Goal: Task Accomplishment & Management: Complete application form

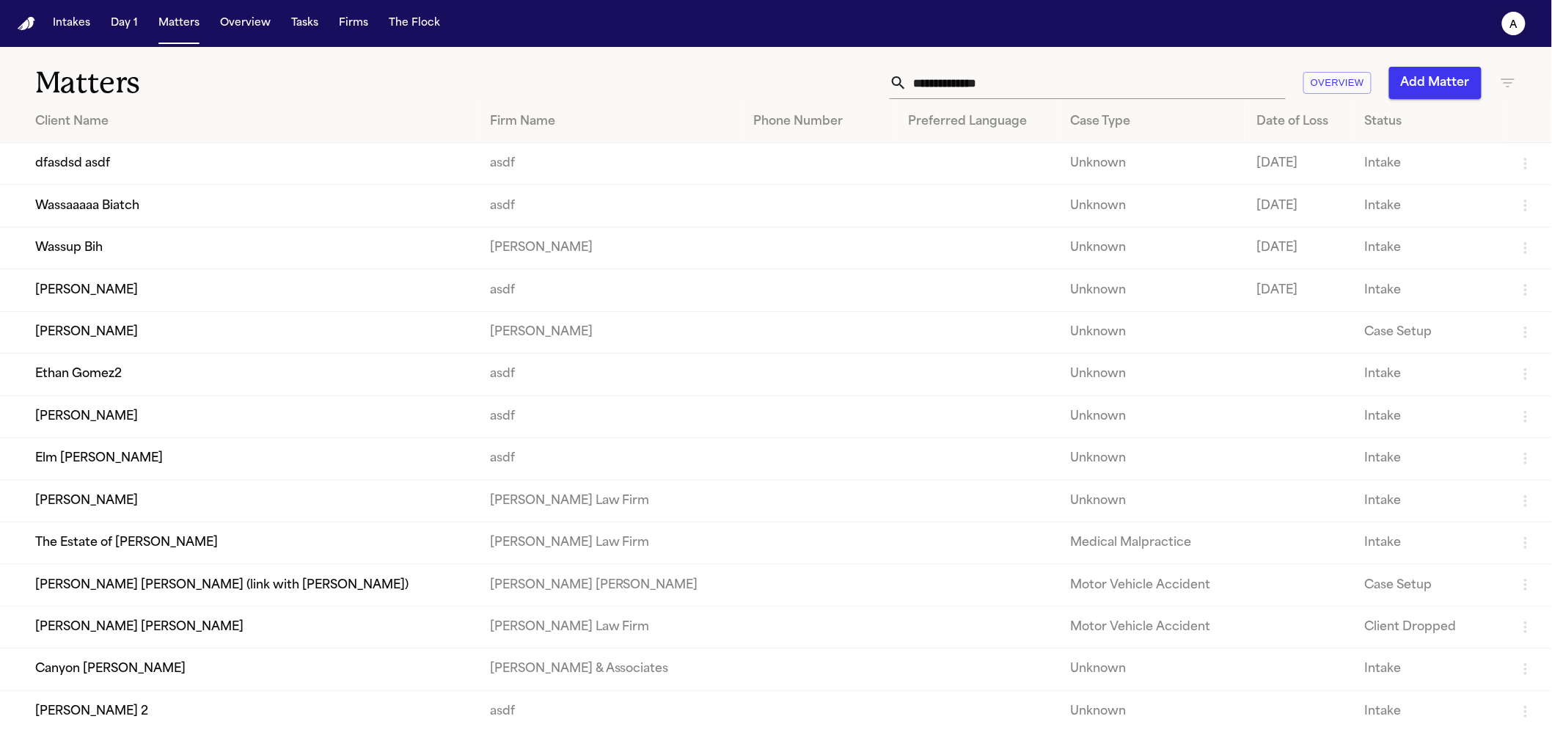
click at [1505, 27] on icon "a" at bounding box center [1513, 23] width 23 height 23
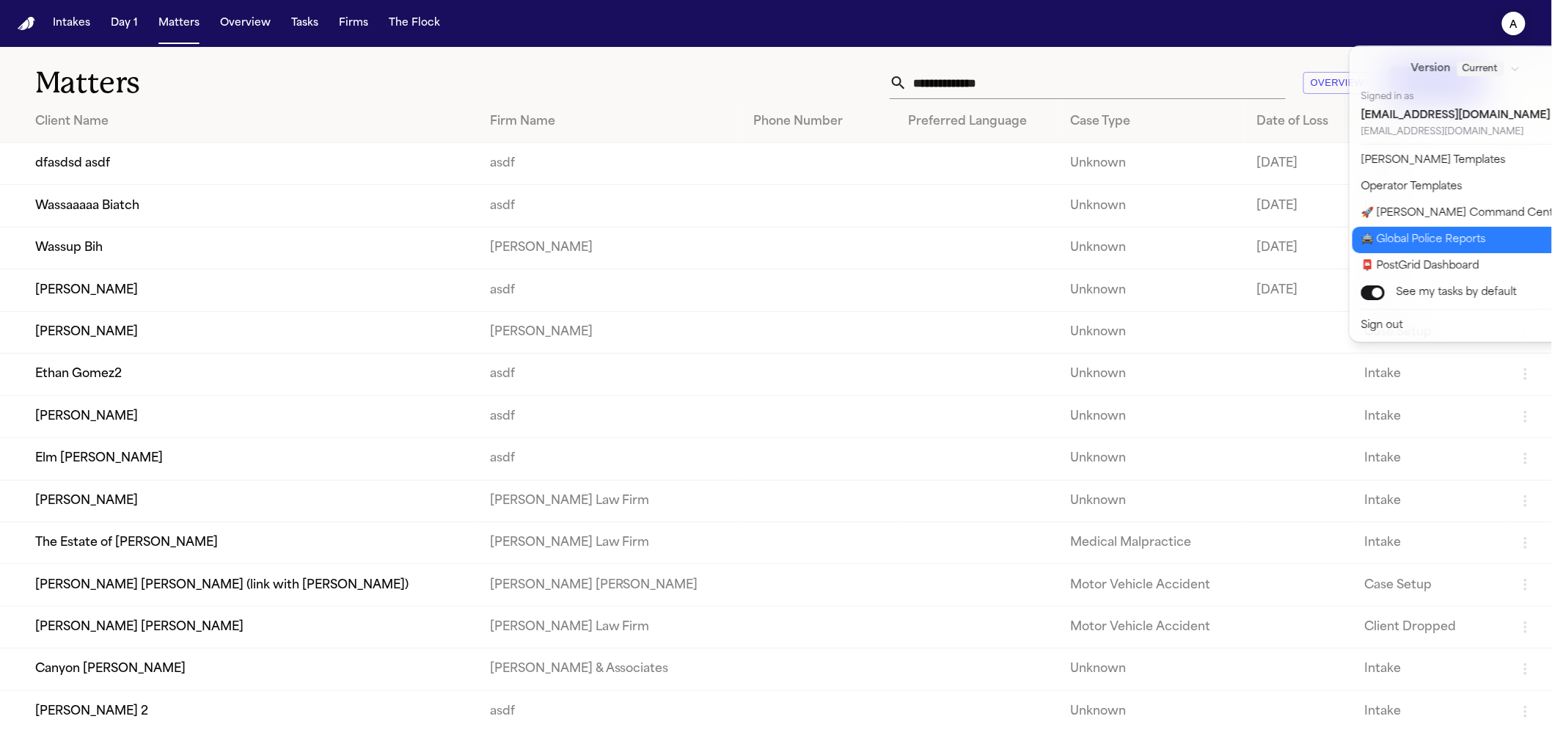
click at [1447, 234] on button "🚔 Global Police Reports" at bounding box center [1474, 240] width 244 height 26
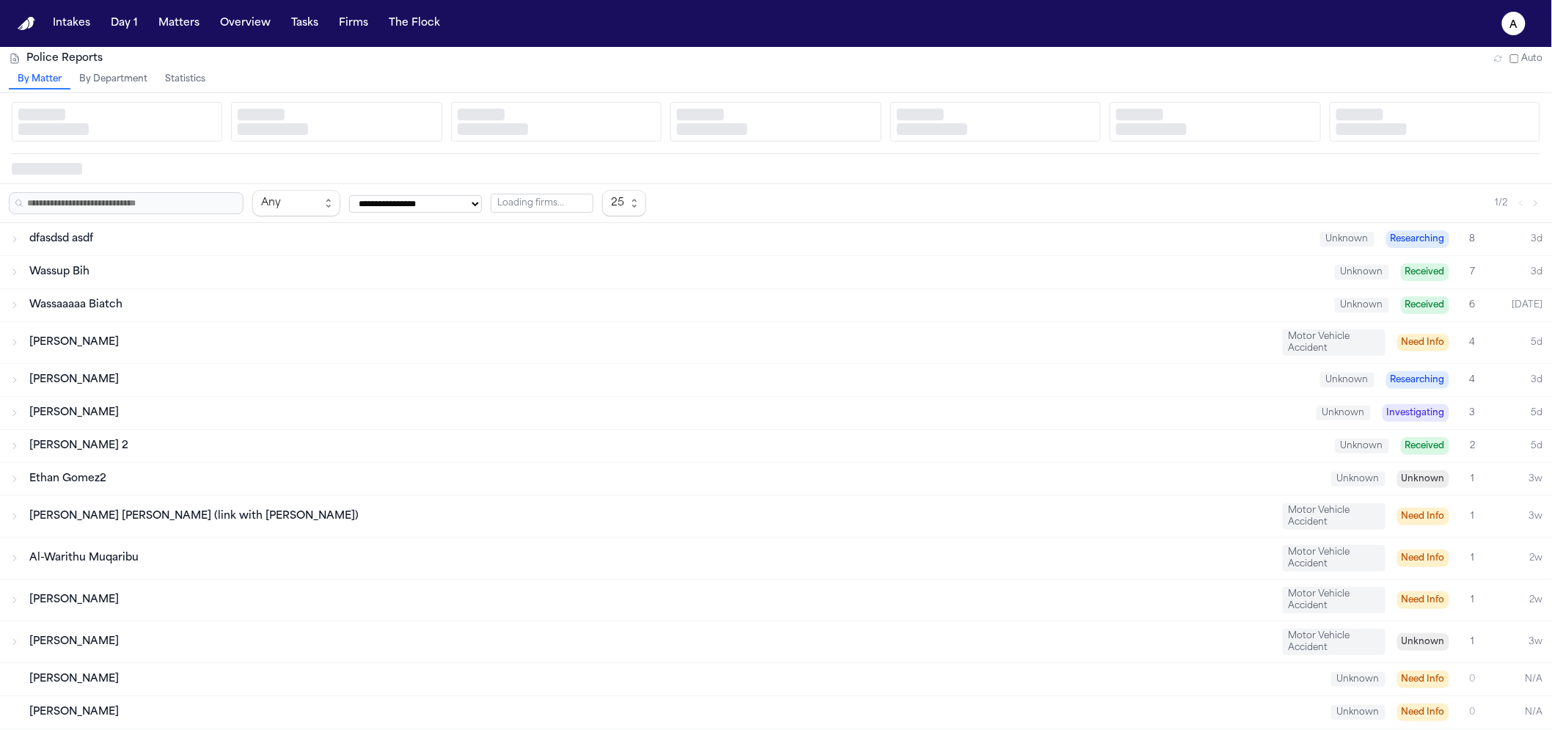
click at [197, 82] on button "Statistics" at bounding box center [185, 79] width 58 height 19
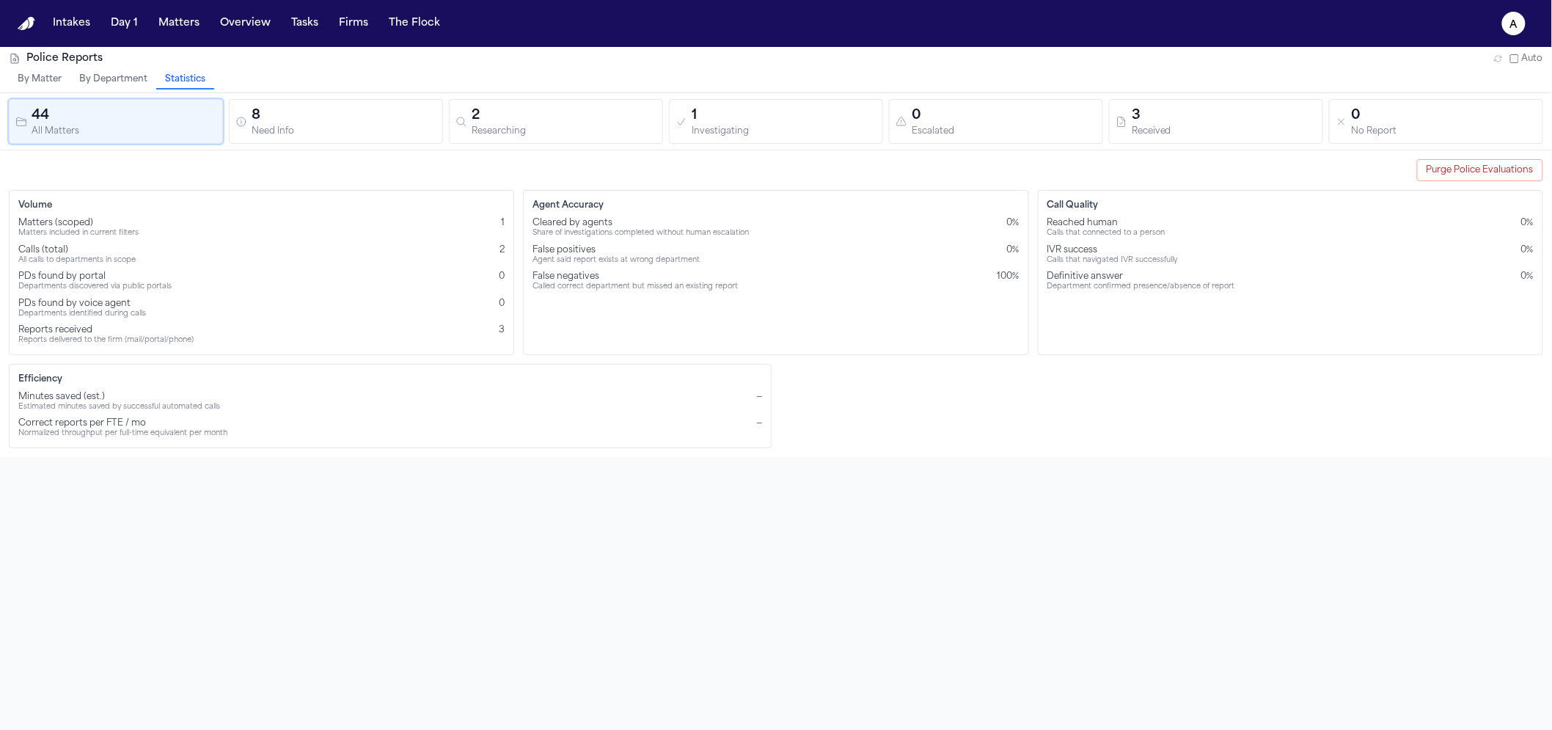
click at [1473, 169] on button "Purge Police Evaluations" at bounding box center [1480, 170] width 126 height 22
click at [1504, 161] on button "Purge Police Evaluations" at bounding box center [1480, 170] width 126 height 22
click at [338, 56] on div "Police Reports Auto" at bounding box center [776, 58] width 1534 height 15
click at [318, 37] on nav "Intakes Day 1 Matters Overview Tasks Firms The Flock a" at bounding box center [776, 23] width 1552 height 47
click at [174, 32] on button "Matters" at bounding box center [179, 23] width 53 height 26
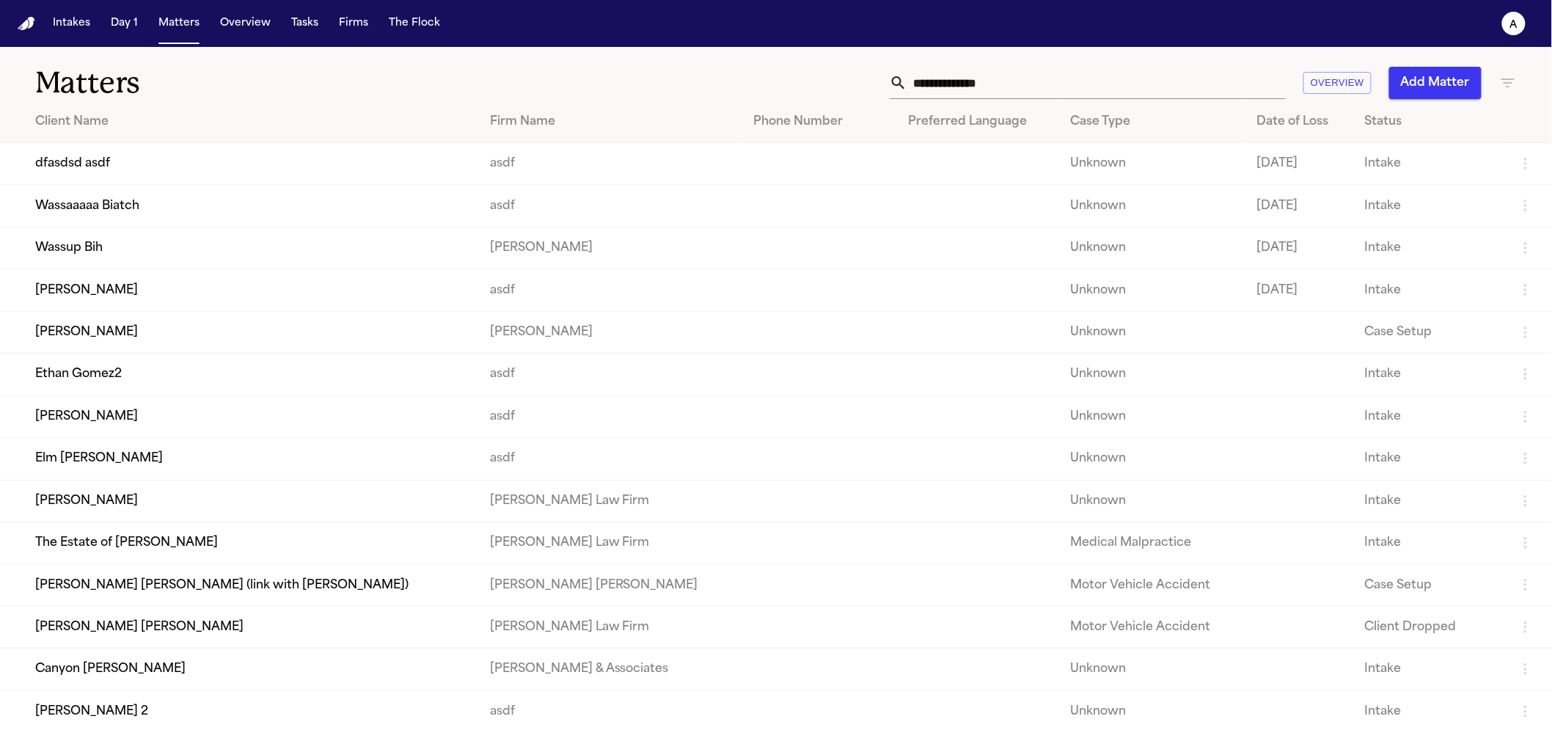
click at [212, 213] on td "Wassaaaaa Biatch" at bounding box center [239, 206] width 478 height 42
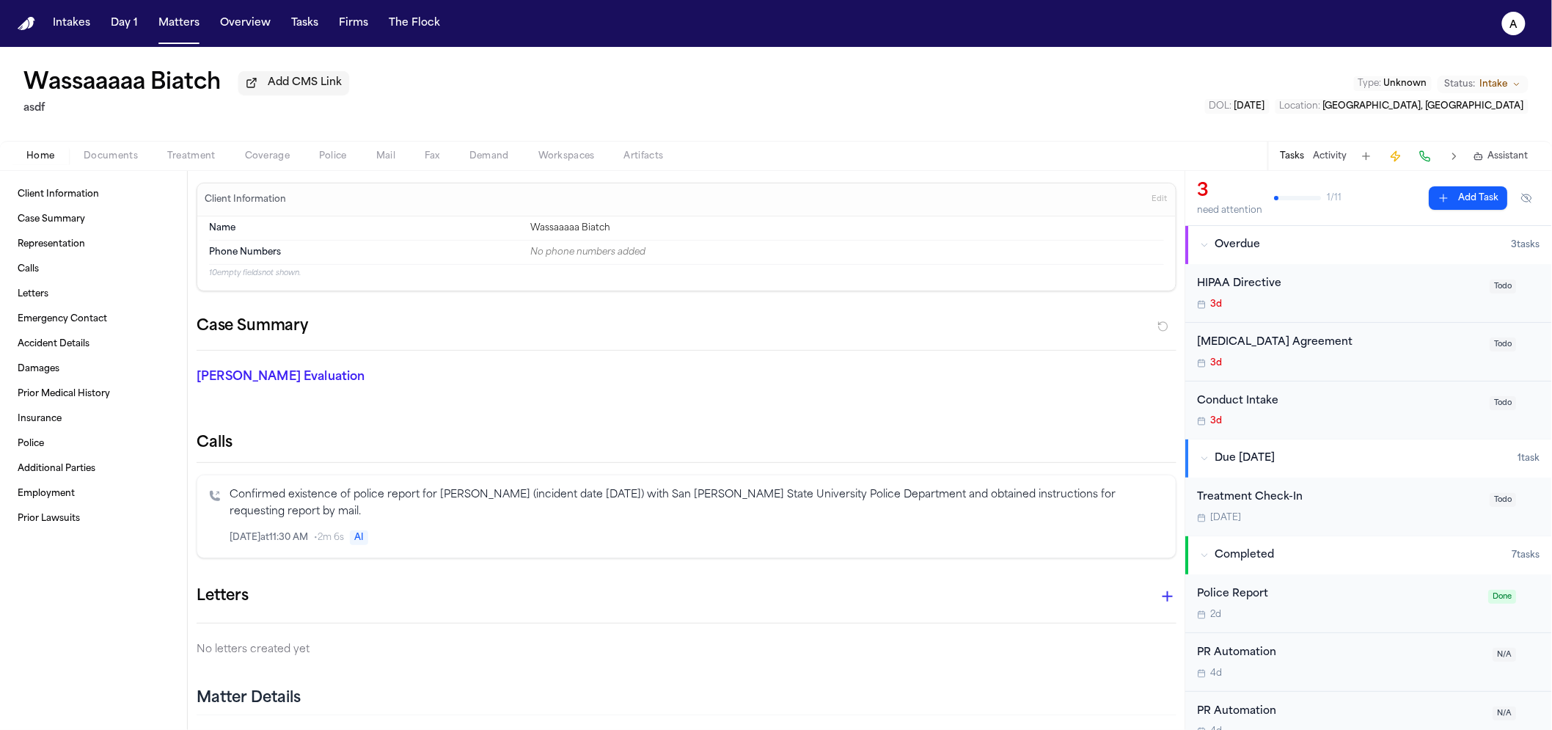
click at [504, 168] on div "Home Documents Treatment Coverage Police Mail Fax Demand Workspaces Artifacts T…" at bounding box center [776, 155] width 1552 height 29
click at [502, 162] on span "Demand" at bounding box center [489, 156] width 40 height 12
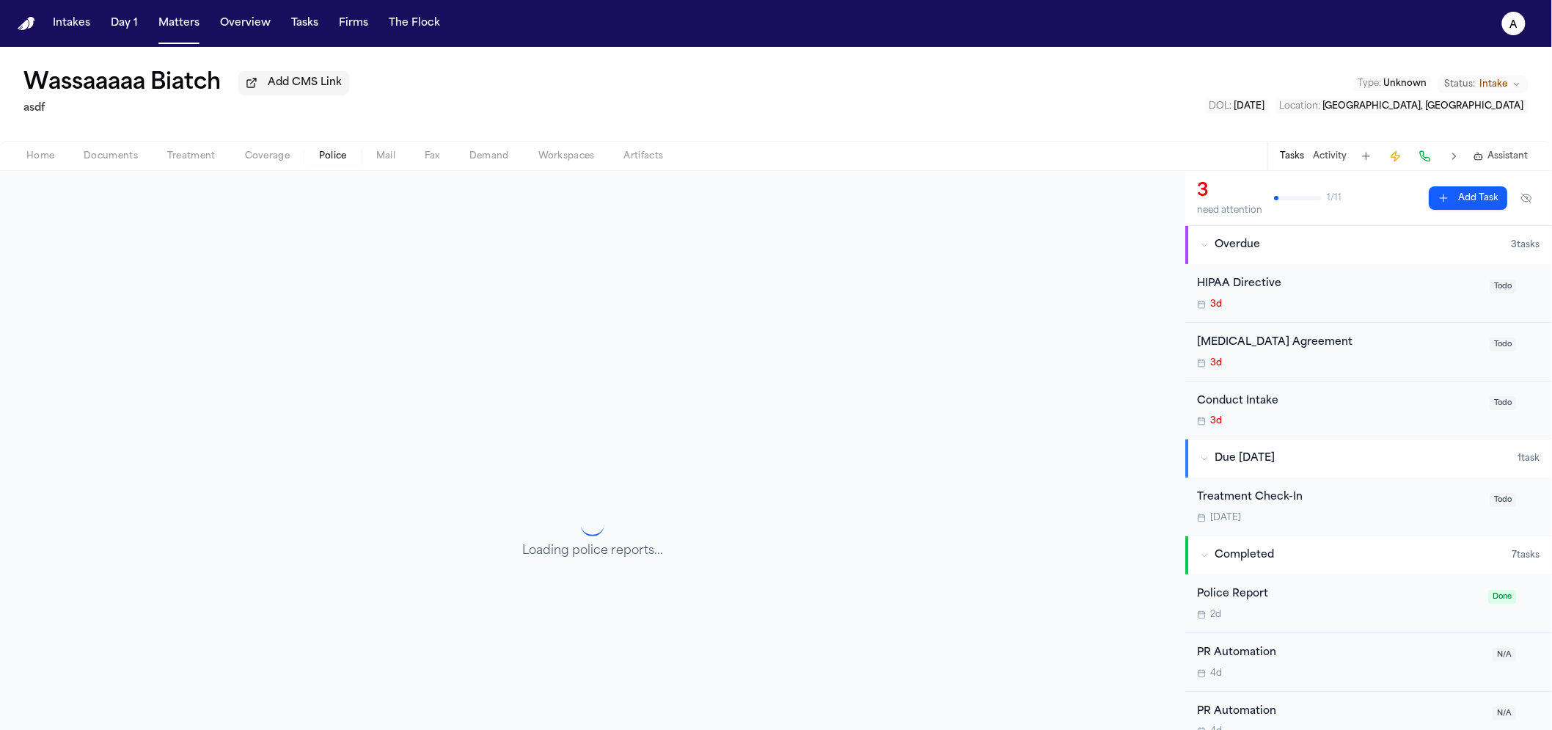
click at [319, 162] on span "Police" at bounding box center [333, 156] width 28 height 12
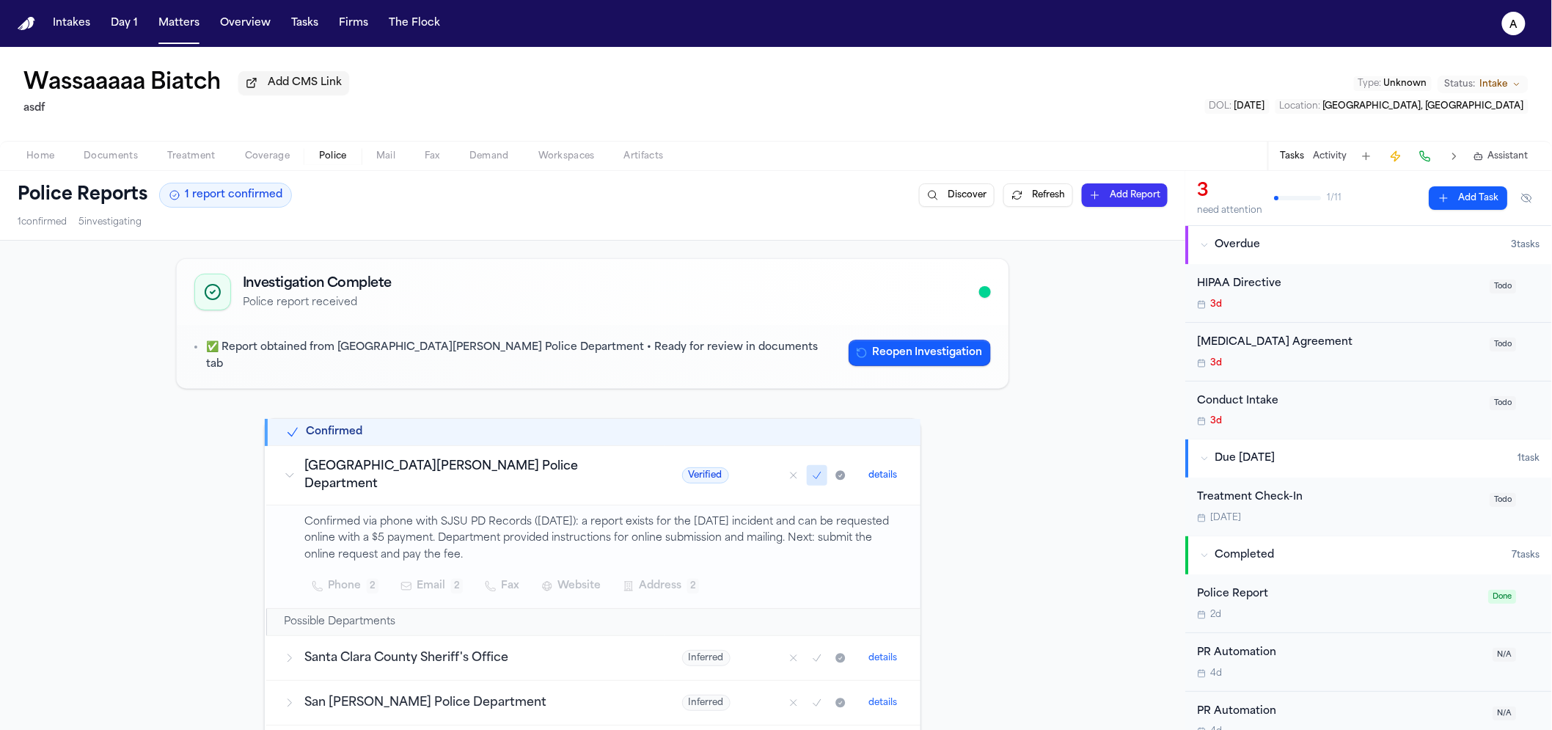
click at [862, 468] on button "details" at bounding box center [882, 475] width 40 height 18
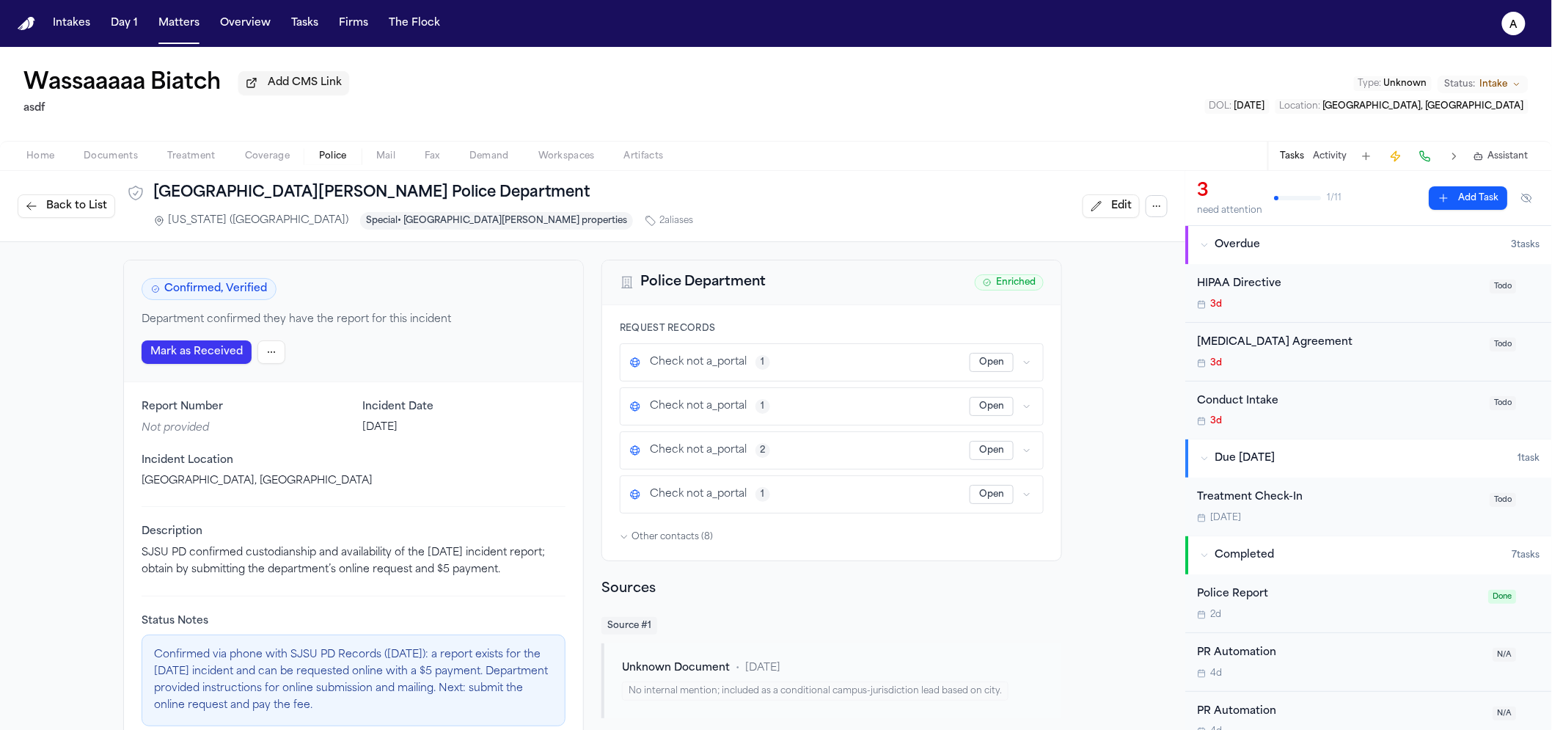
click at [212, 350] on button "Mark as Received" at bounding box center [197, 351] width 110 height 23
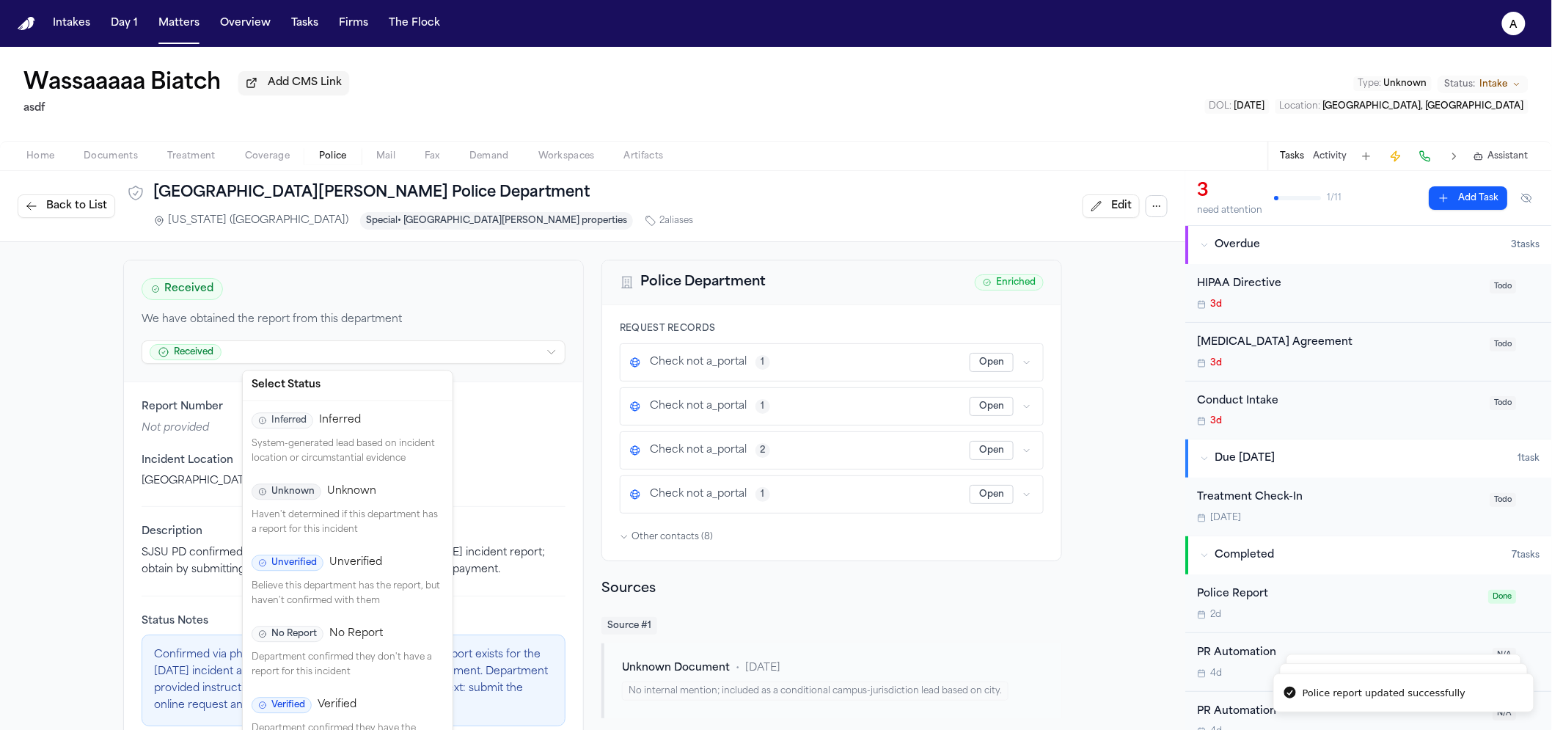
click at [199, 353] on html "Police report updated successfully Police reports refreshed and orchestration t…" at bounding box center [776, 365] width 1552 height 730
click at [298, 497] on span "Unknown" at bounding box center [287, 491] width 70 height 16
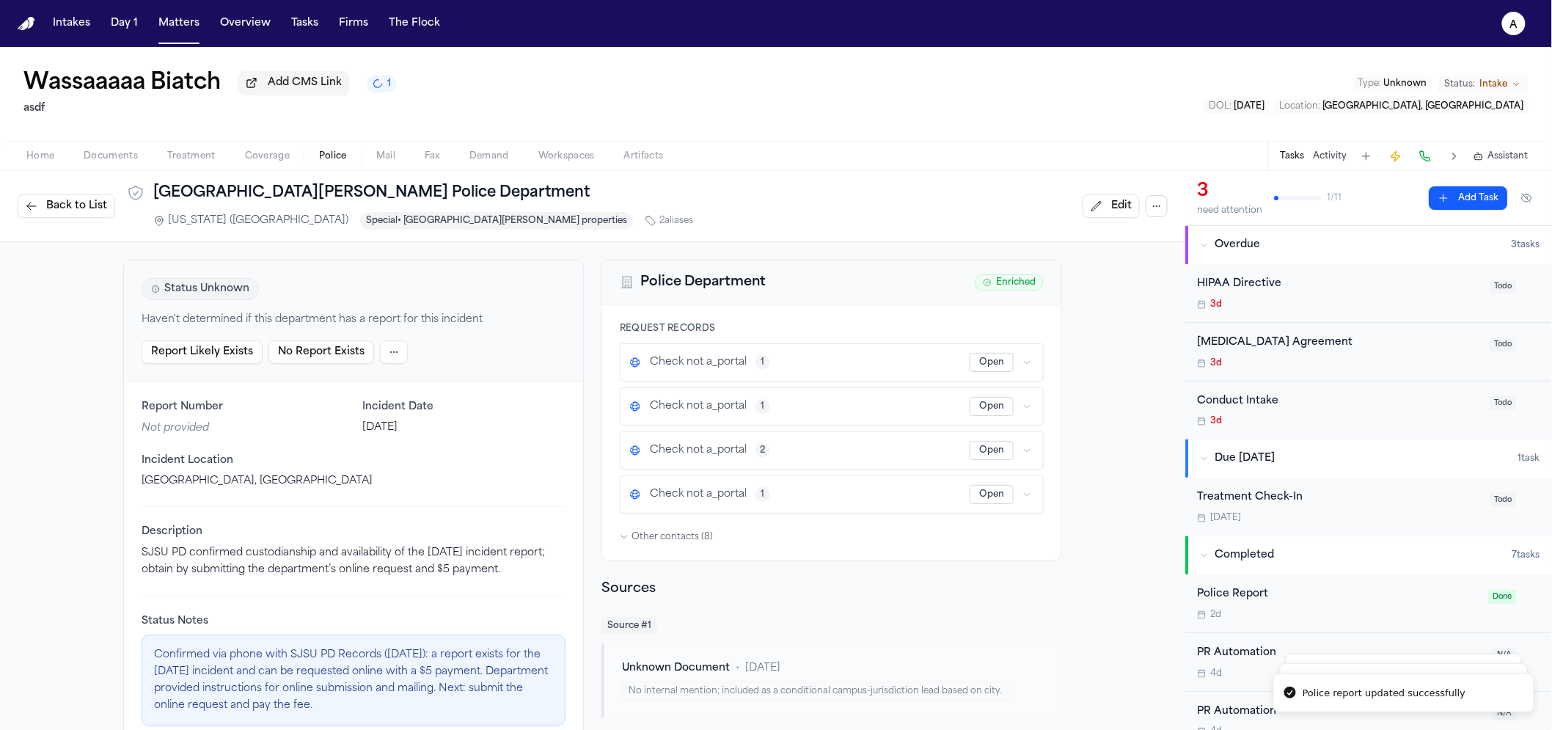
click at [245, 359] on button "Report Likely Exists" at bounding box center [202, 351] width 121 height 23
click at [222, 300] on span "Confirmed, Unverified" at bounding box center [215, 289] width 147 height 22
click at [416, 356] on div "Confirmed by Department Actually No Report" at bounding box center [299, 351] width 315 height 23
click at [429, 354] on html "Police report updated successfully Police reports refreshed and orchestration t…" at bounding box center [776, 365] width 1552 height 730
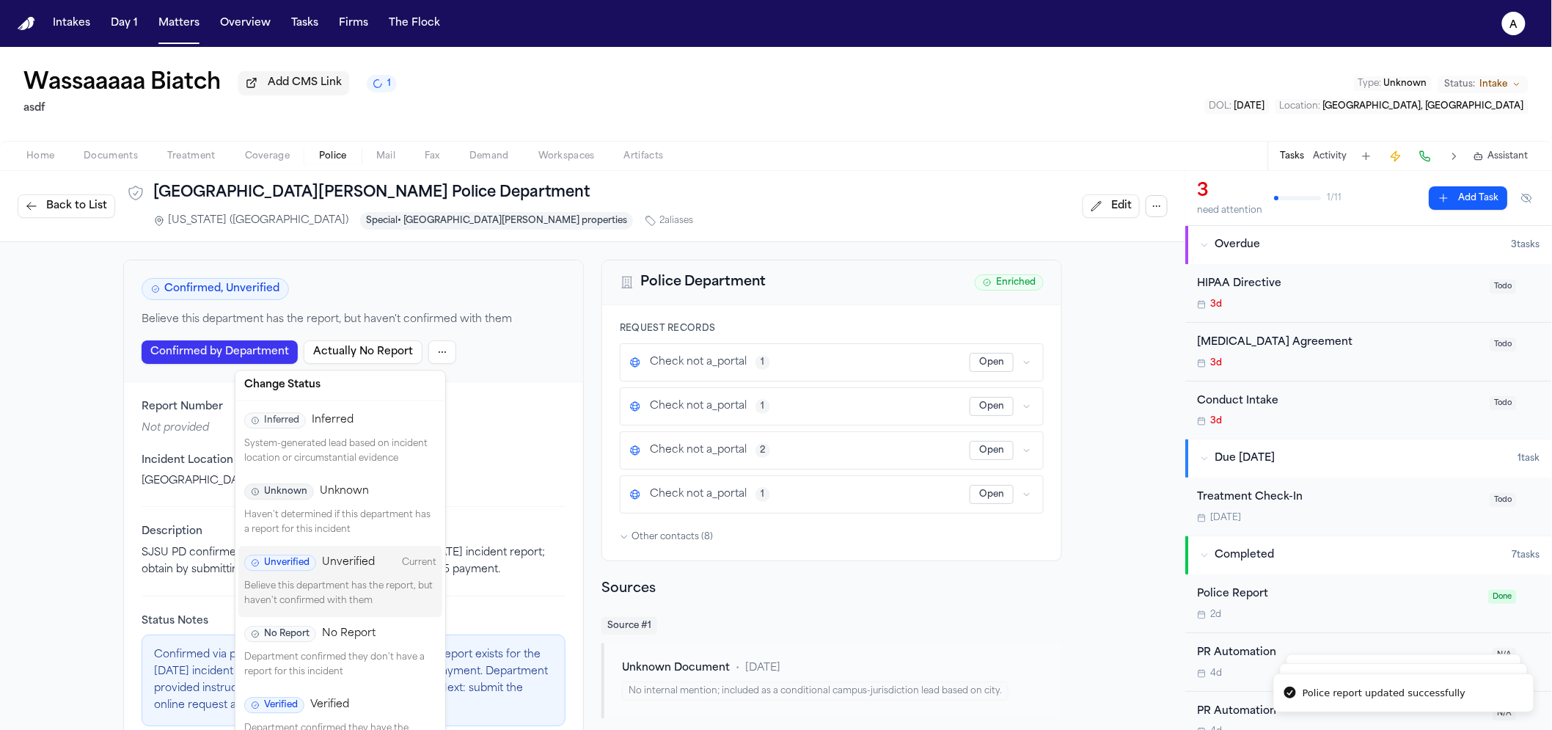
click at [141, 480] on html "Police report updated successfully Police reports refreshed and orchestration t…" at bounding box center [776, 365] width 1552 height 730
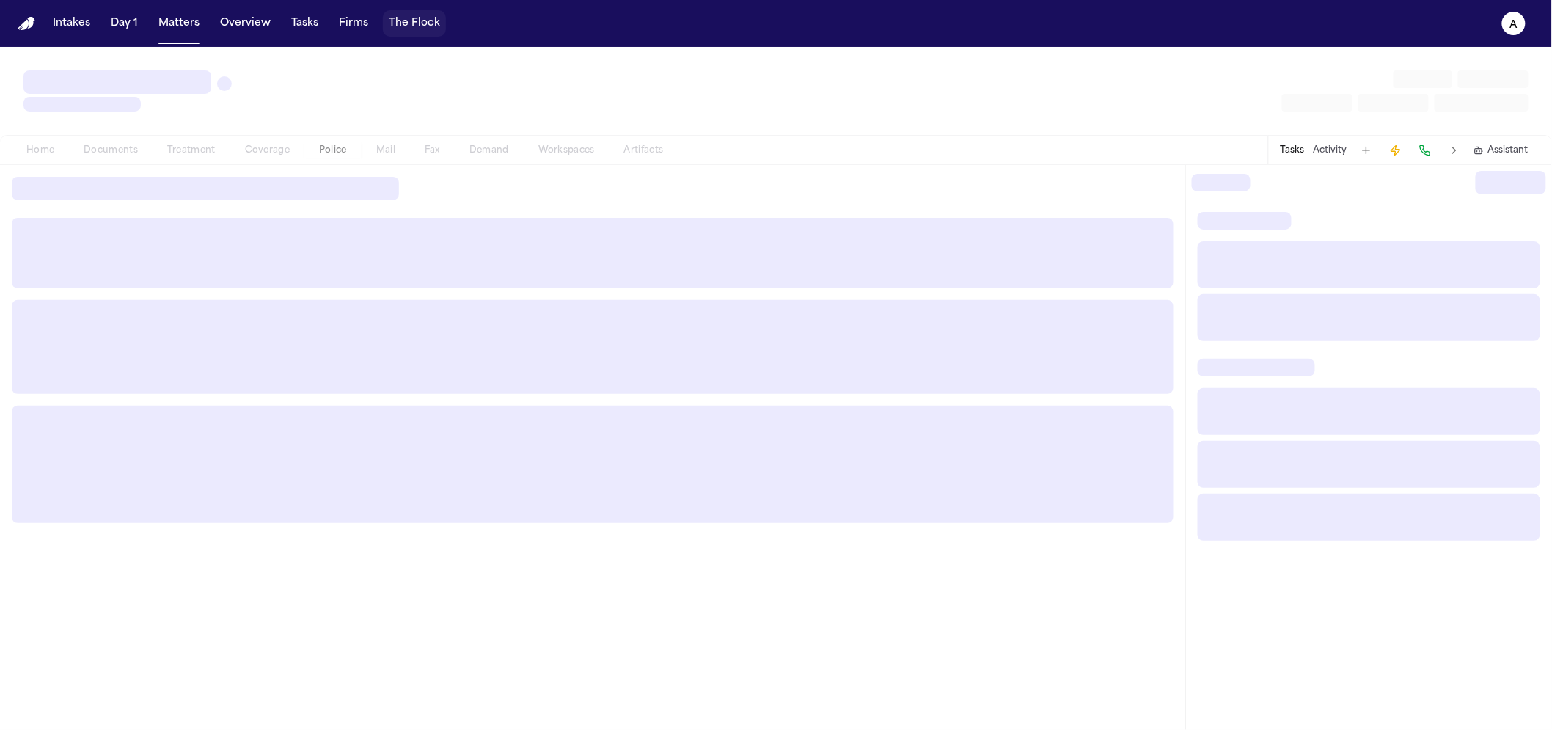
click at [408, 26] on button "The Flock" at bounding box center [414, 23] width 63 height 26
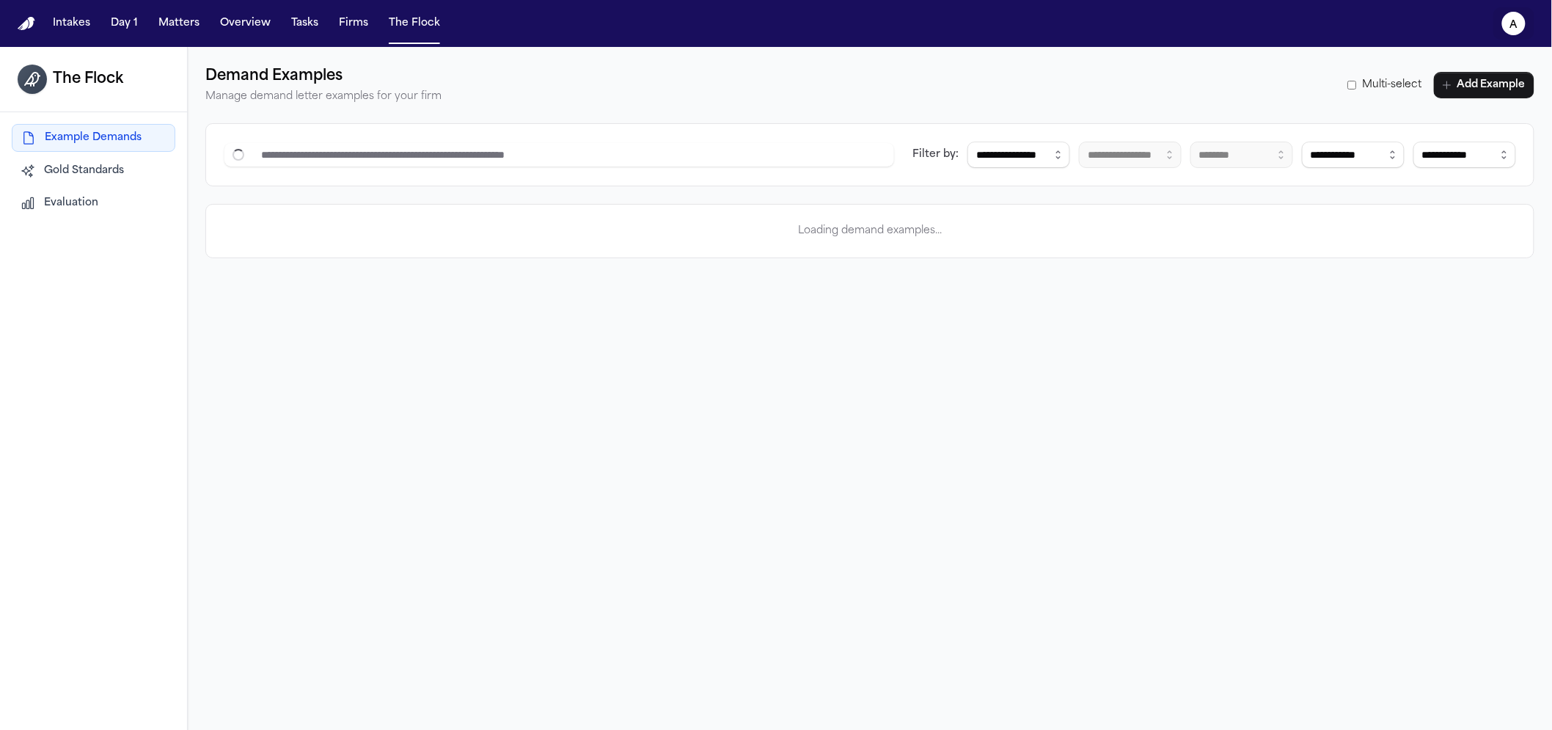
click at [1511, 35] on button "a" at bounding box center [1513, 23] width 41 height 32
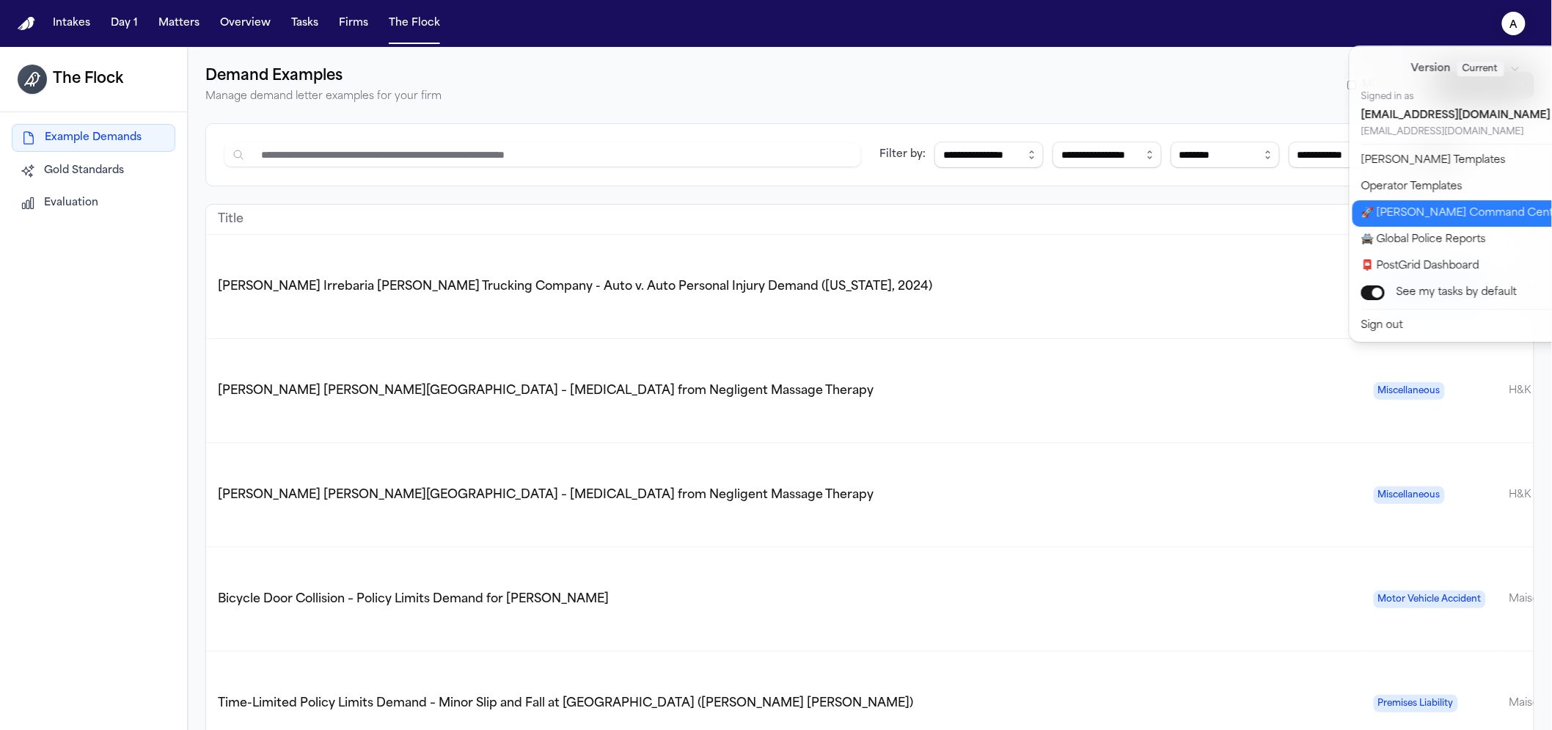
click at [1378, 207] on button "🚀 Bland Command Center" at bounding box center [1474, 213] width 244 height 26
select select "**"
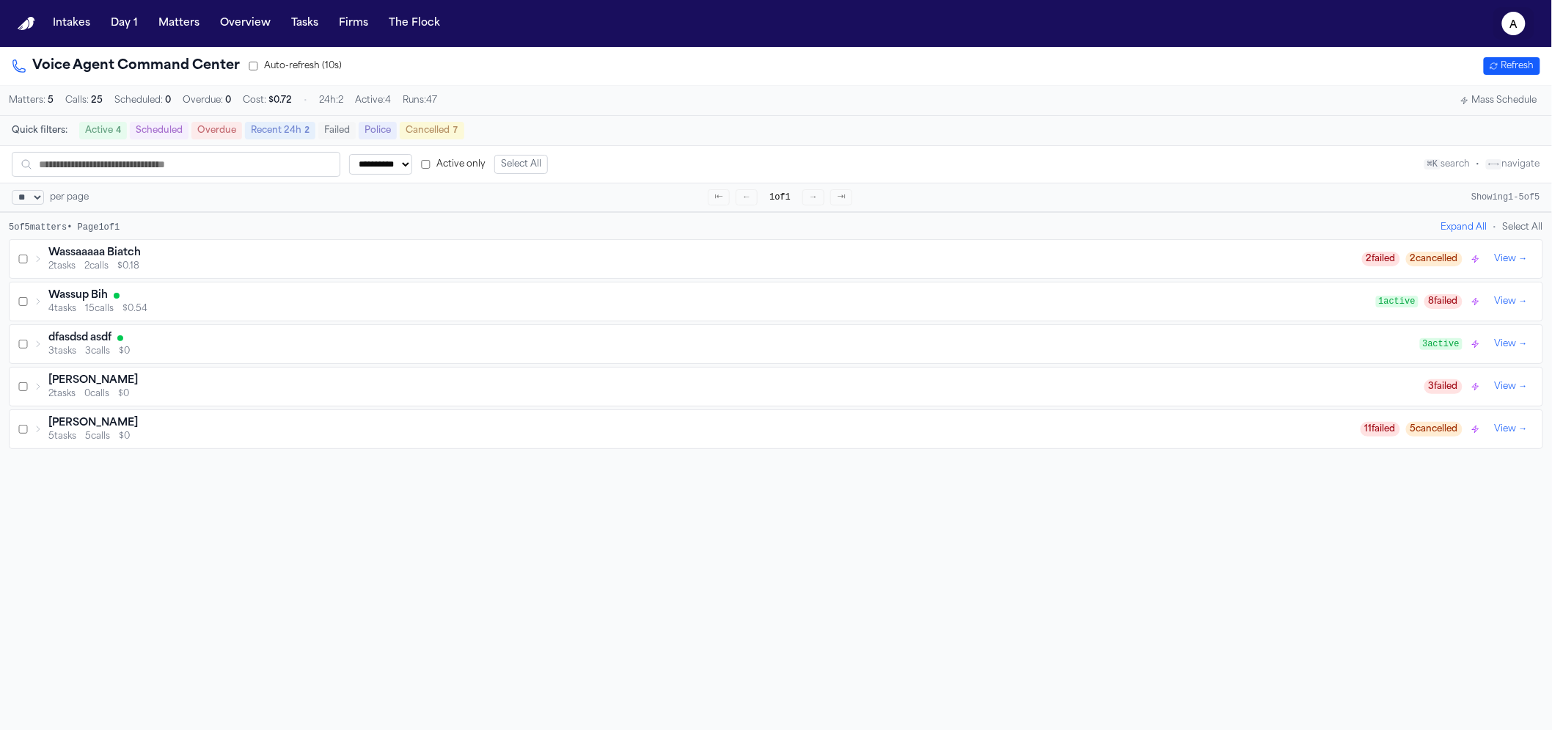
click at [1501, 23] on button "a" at bounding box center [1513, 23] width 41 height 32
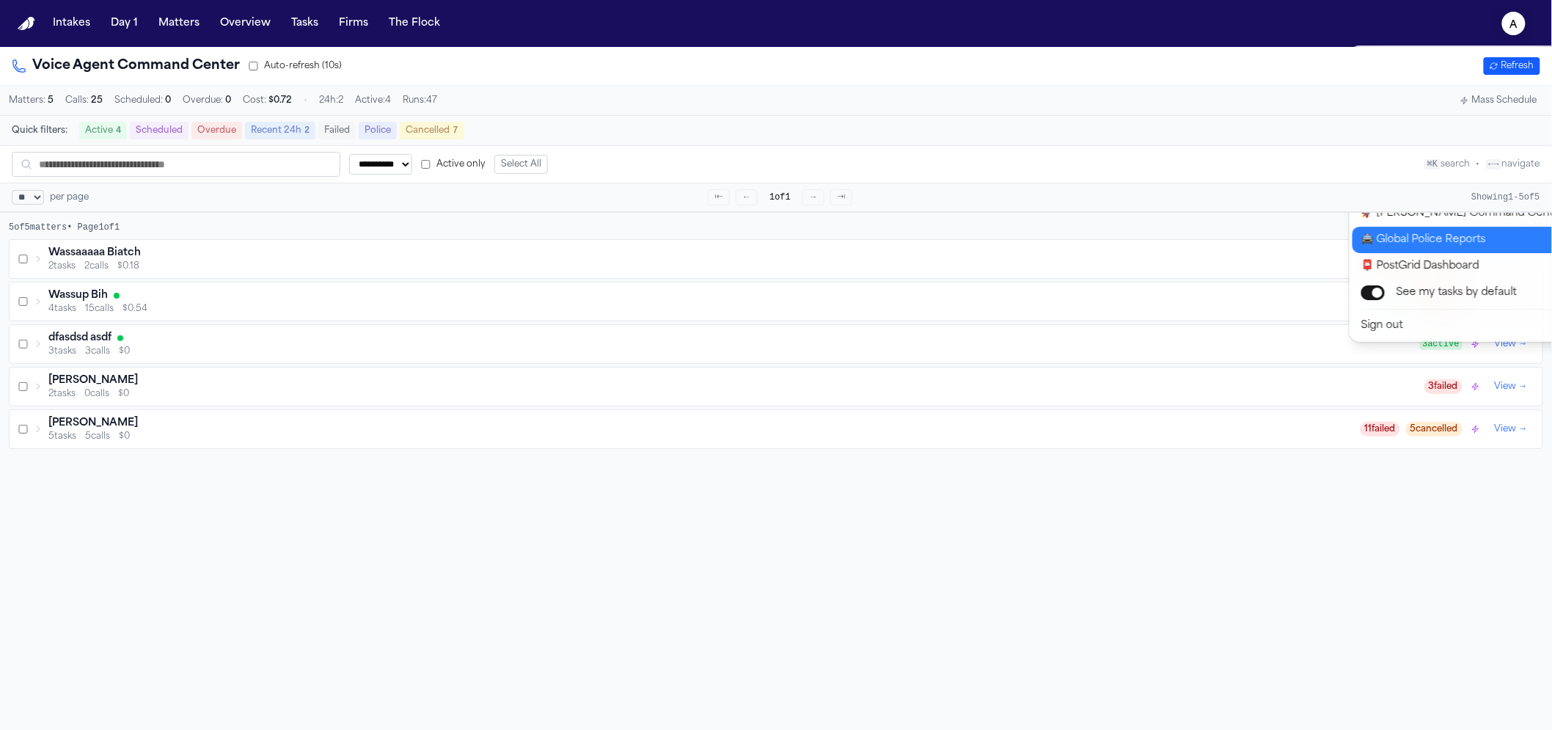
click at [1431, 249] on button "🚔 Global Police Reports" at bounding box center [1474, 240] width 244 height 26
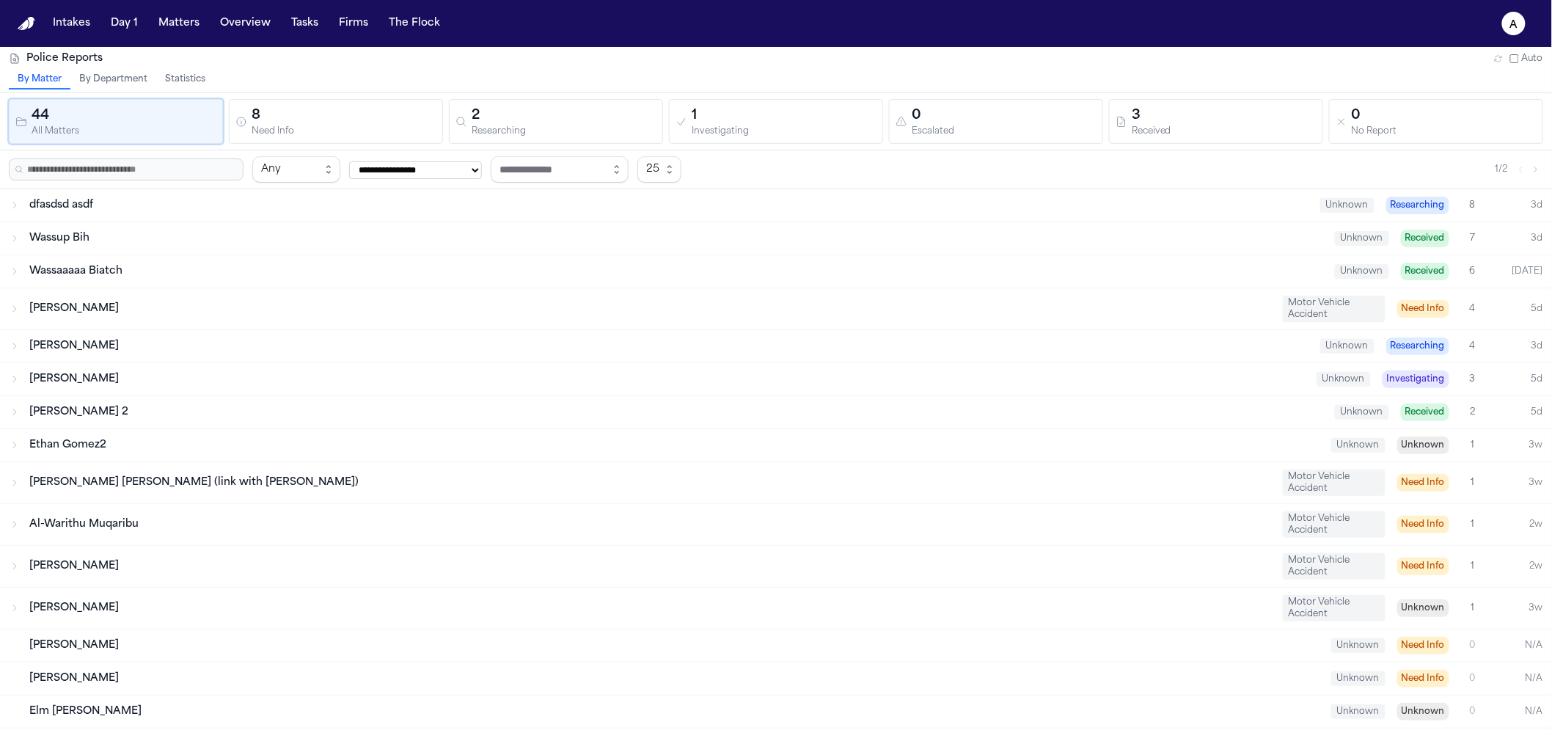
click at [179, 74] on button "Statistics" at bounding box center [185, 79] width 58 height 19
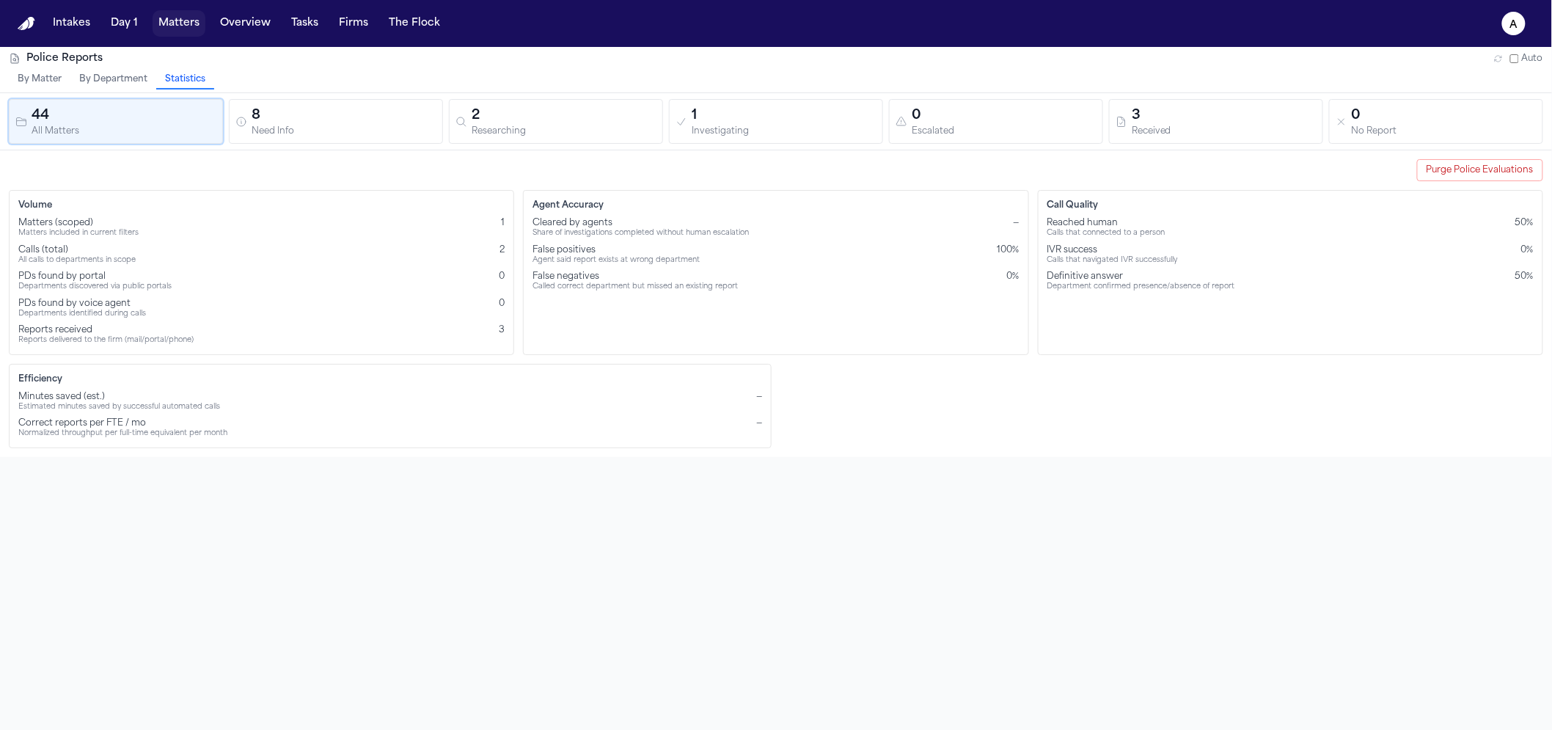
click at [169, 22] on button "Matters" at bounding box center [179, 23] width 53 height 26
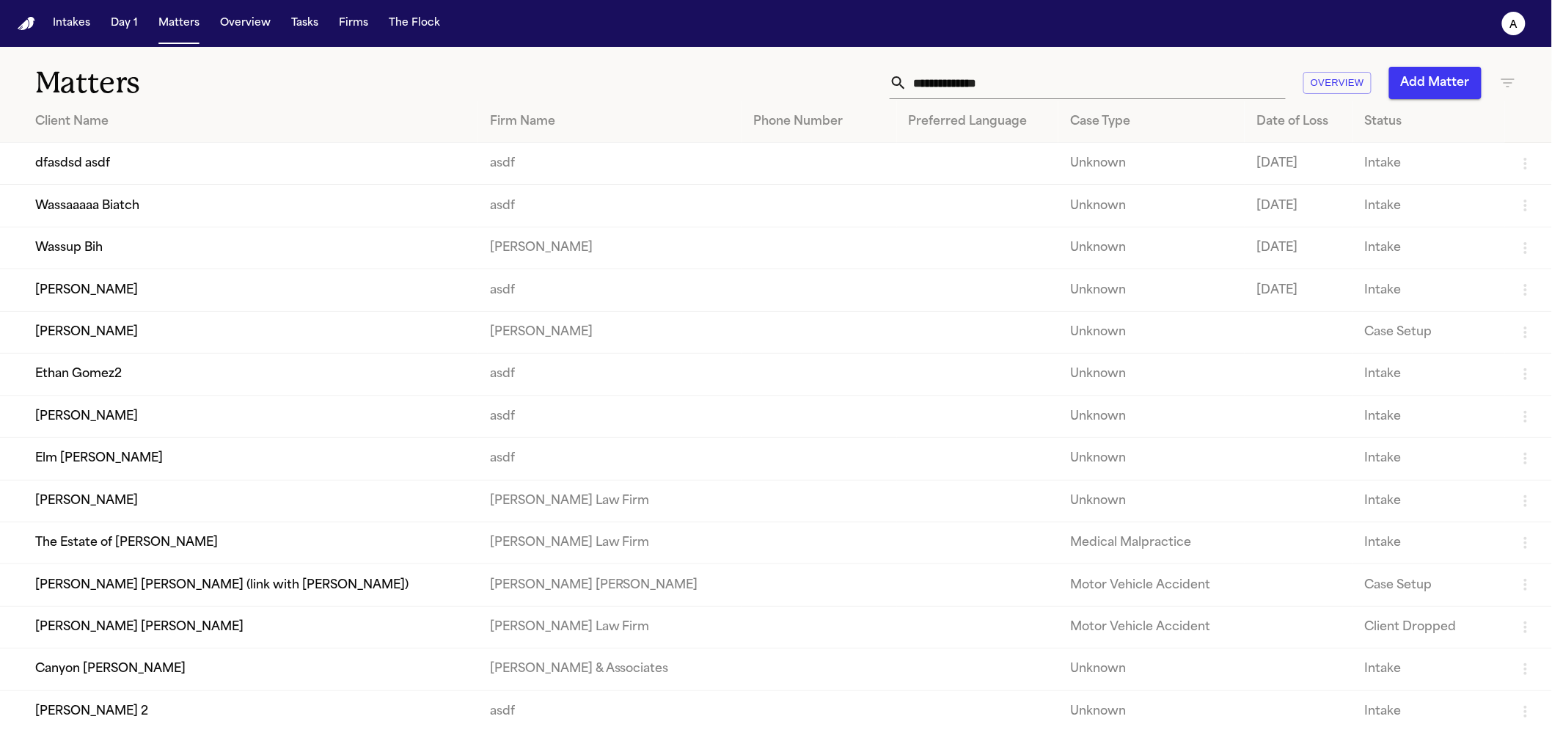
click at [174, 207] on td "Wassaaaaa Biatch" at bounding box center [239, 206] width 478 height 42
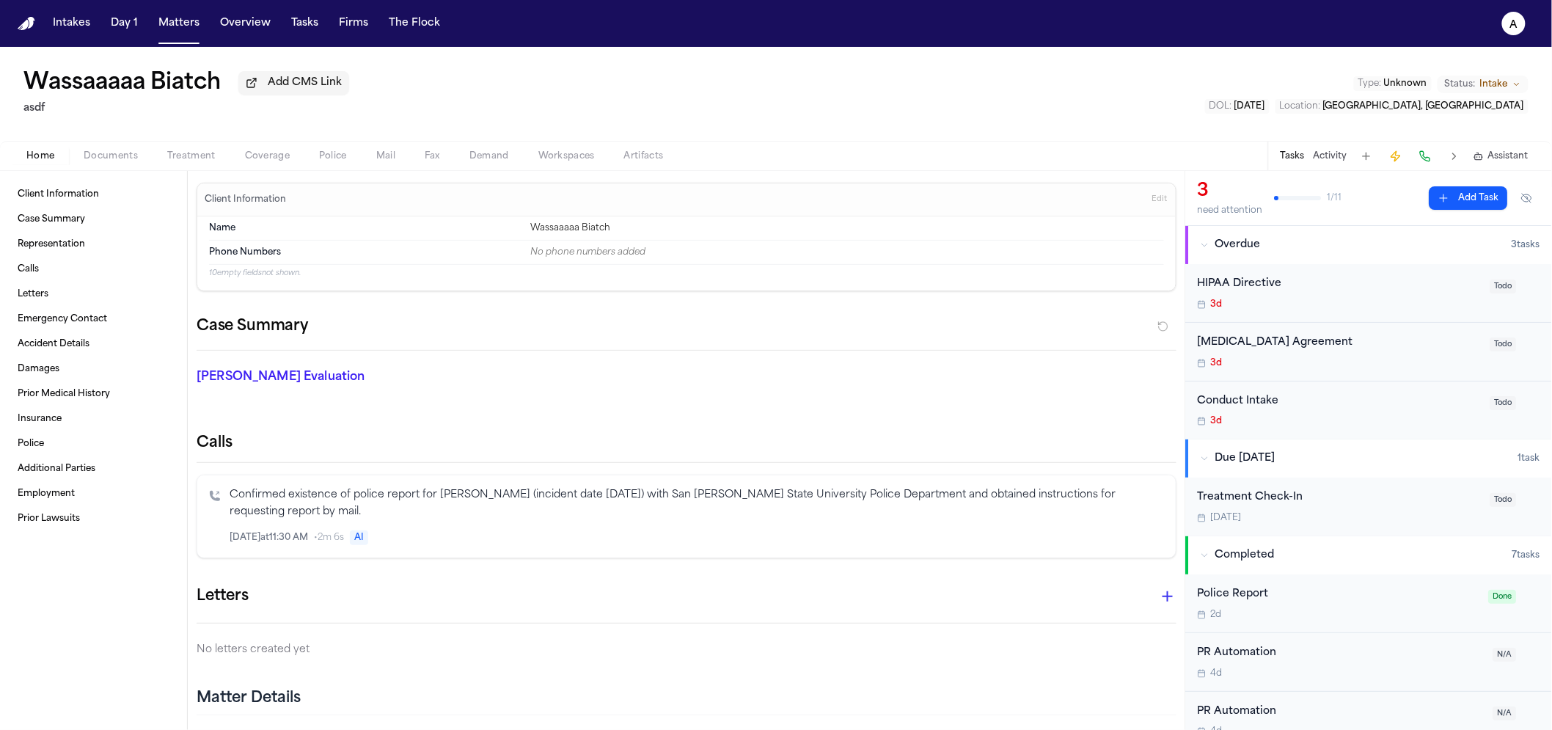
click at [193, 158] on span "Treatment" at bounding box center [191, 156] width 48 height 12
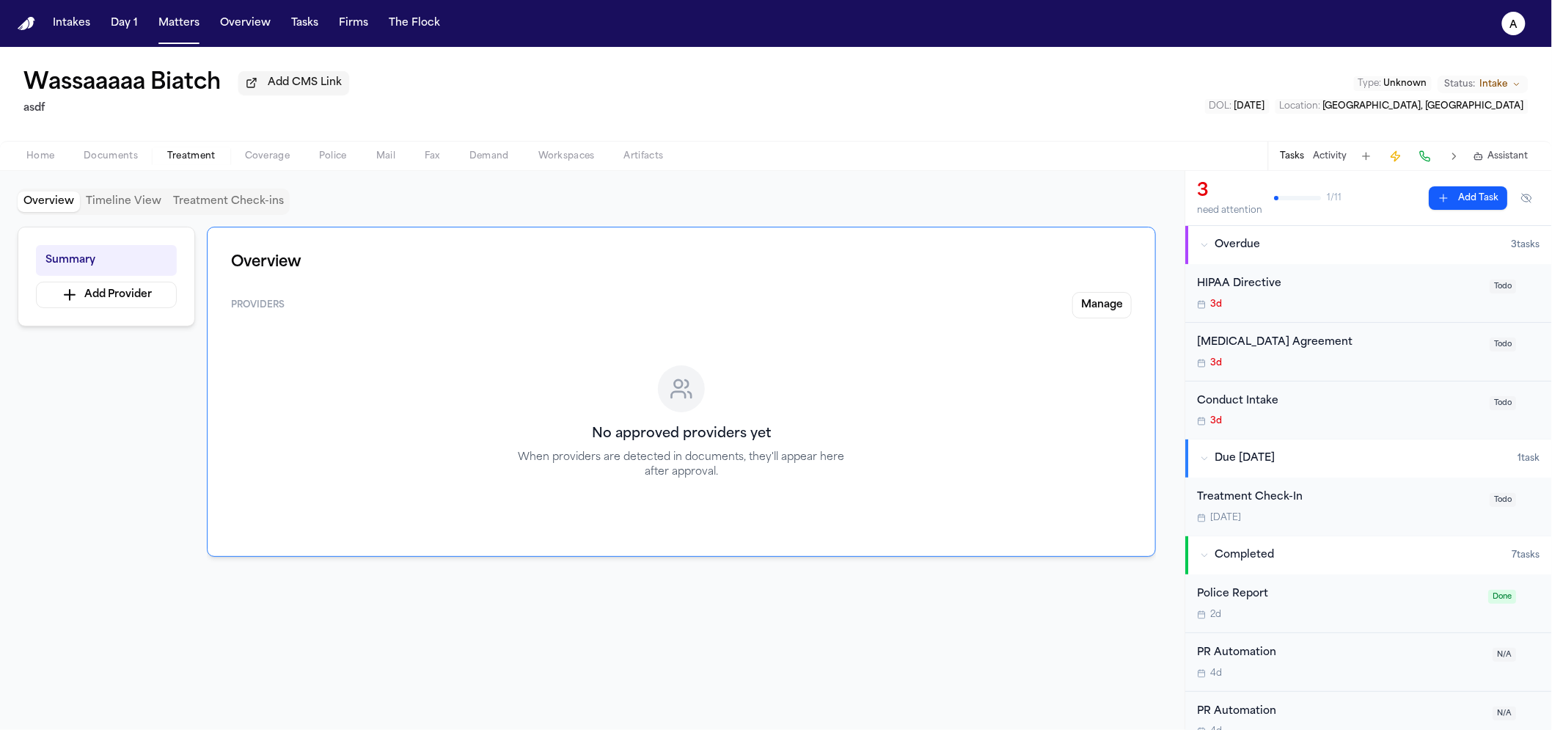
click at [103, 165] on span "button" at bounding box center [111, 164] width 72 height 1
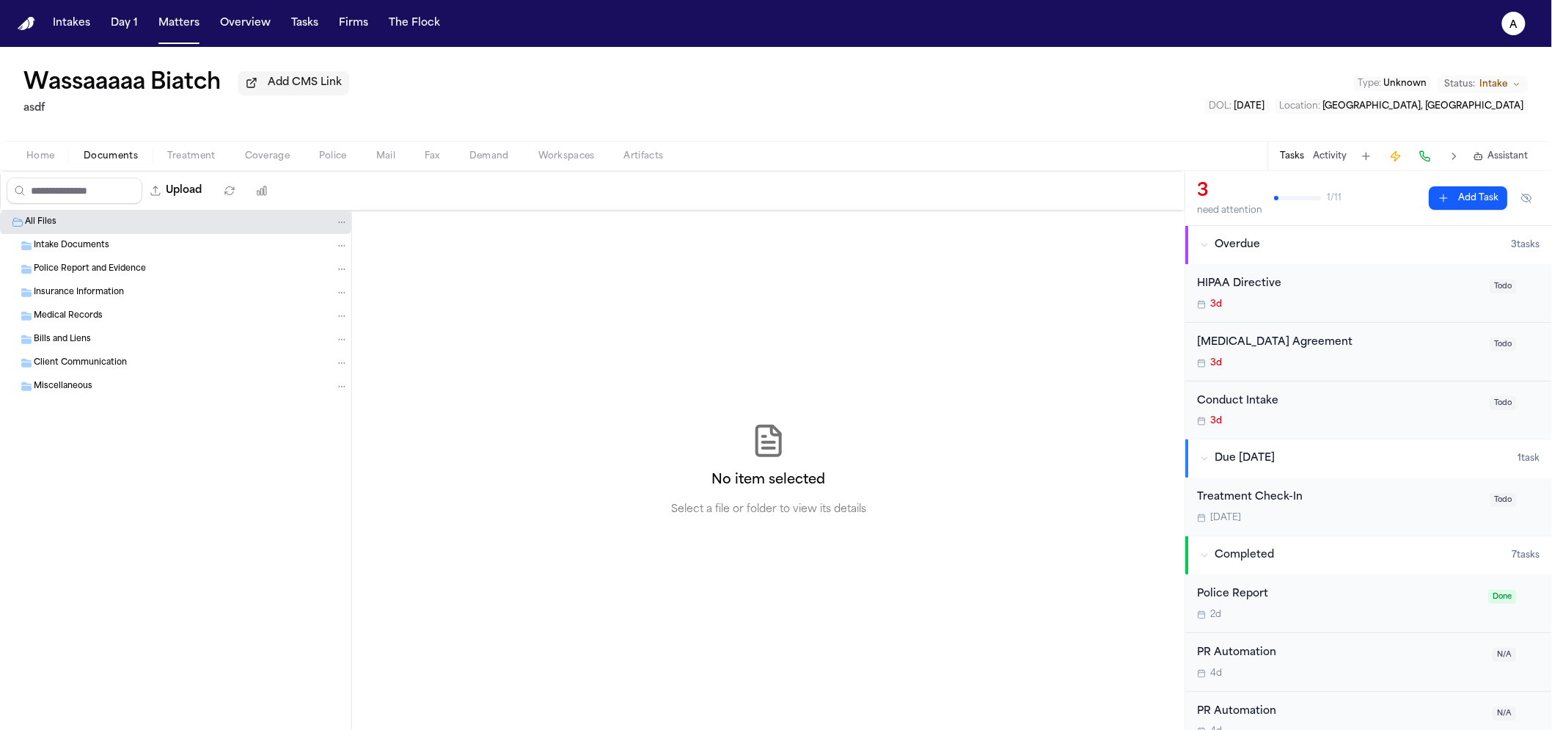
click at [298, 165] on button "Coverage" at bounding box center [267, 156] width 74 height 18
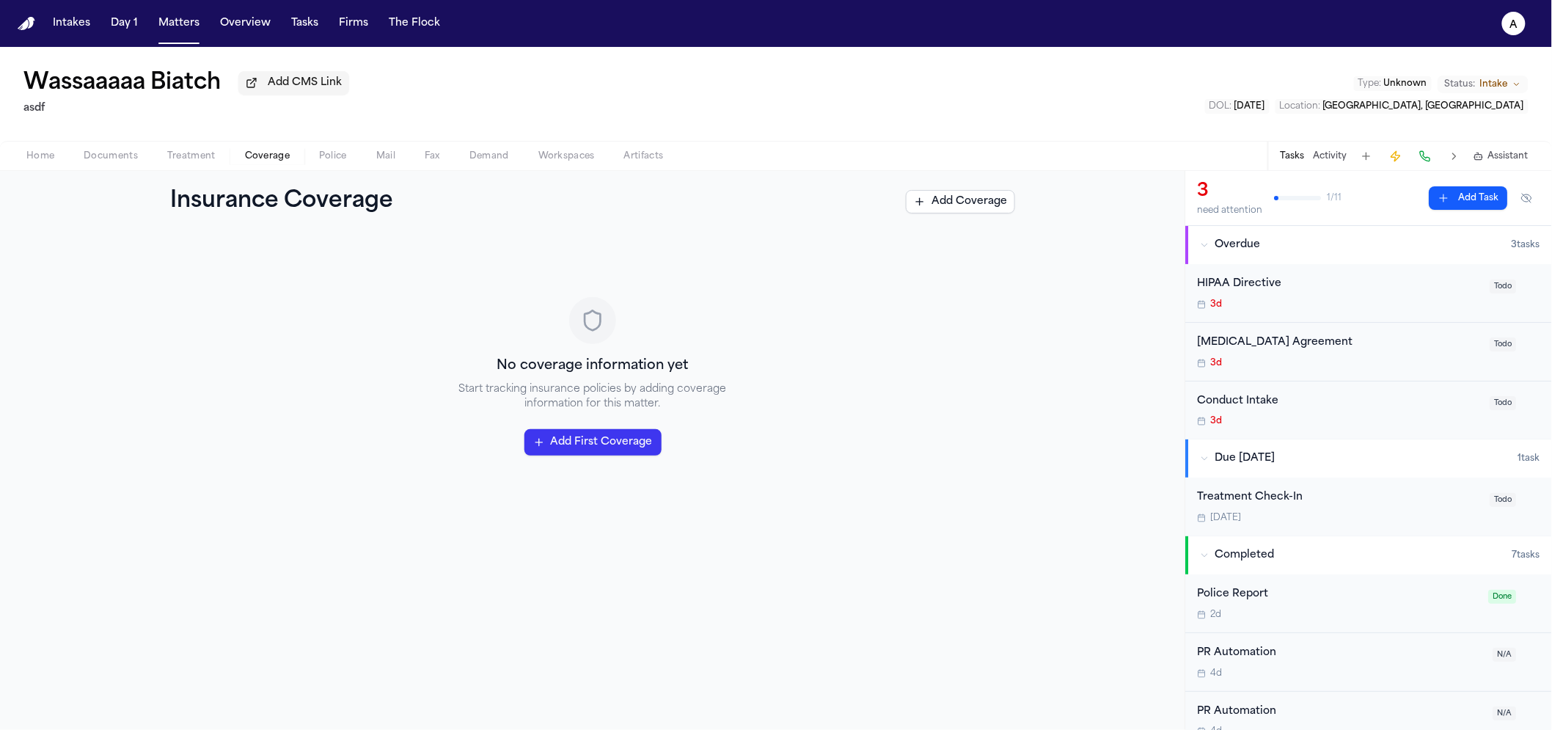
click at [319, 161] on span "Police" at bounding box center [333, 156] width 28 height 12
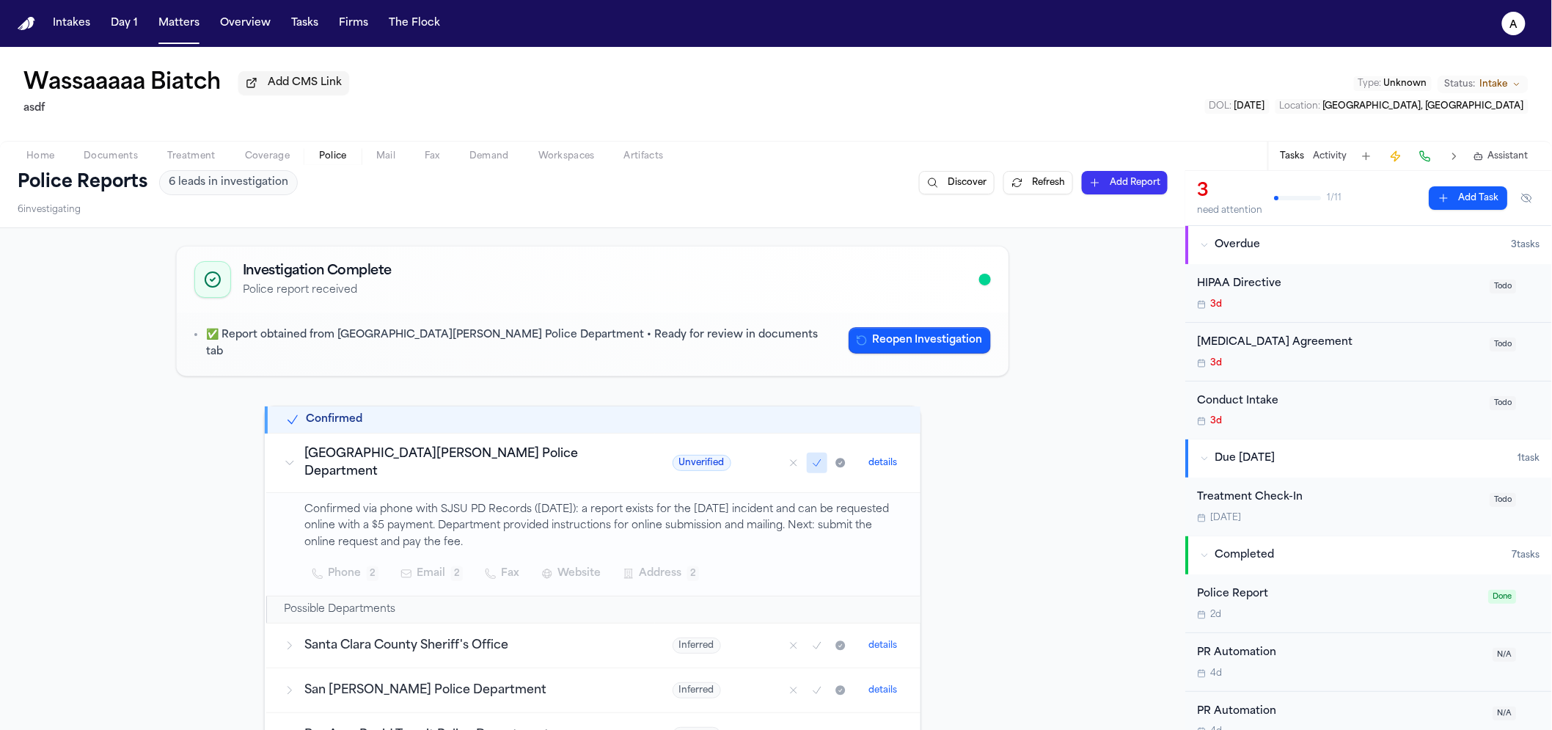
scroll to position [17, 0]
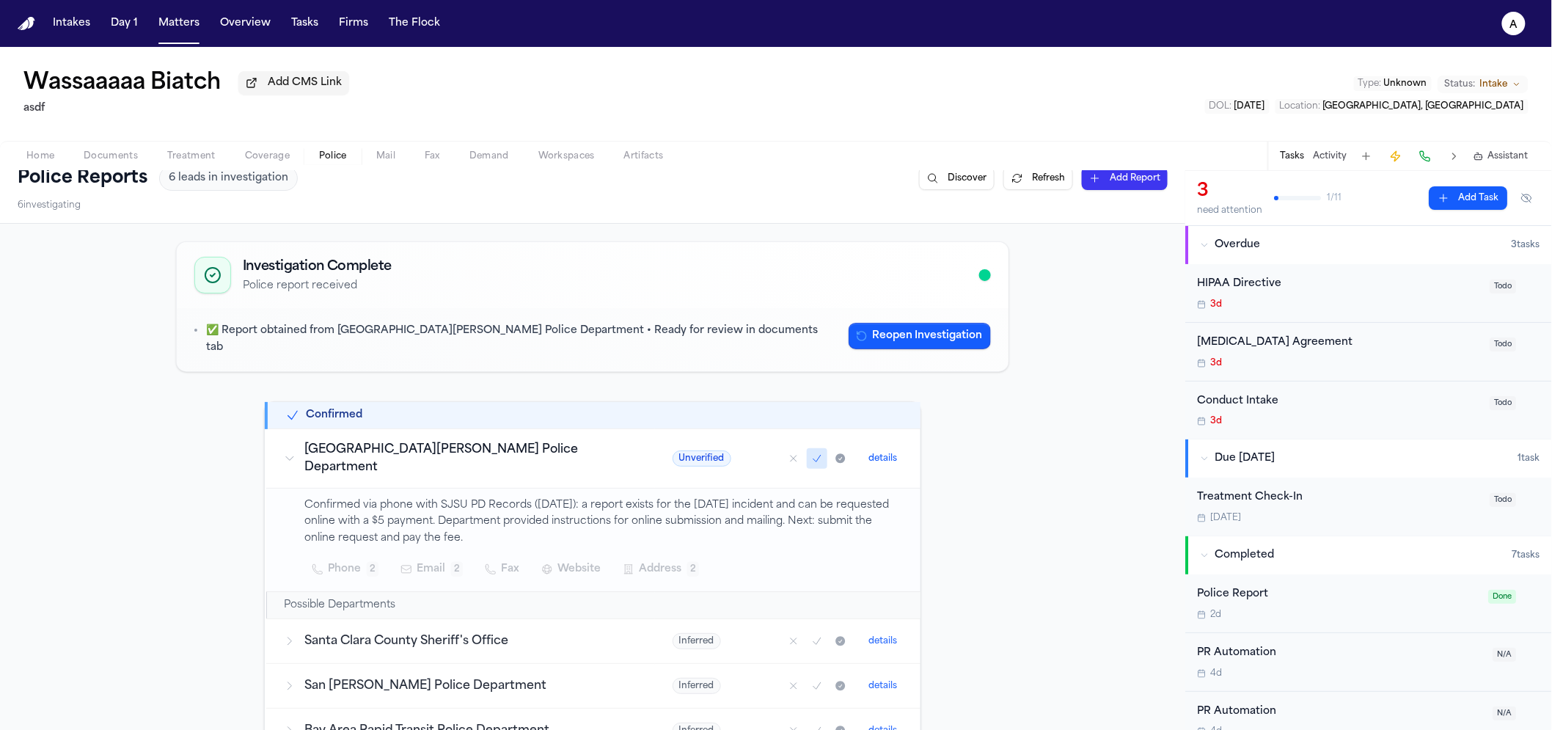
click at [672, 450] on span "Unverified" at bounding box center [701, 458] width 59 height 16
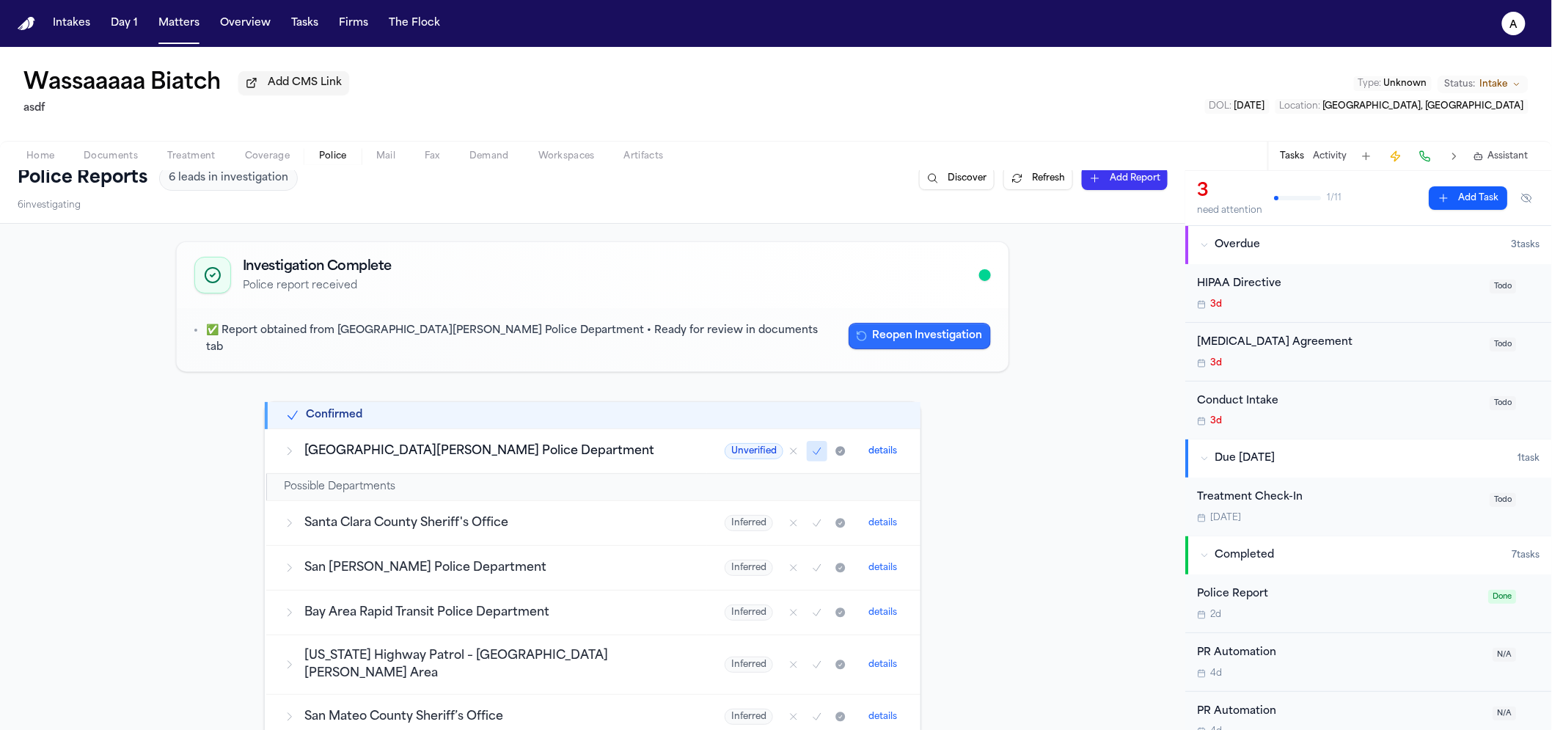
click at [862, 342] on icon "button" at bounding box center [862, 336] width 12 height 12
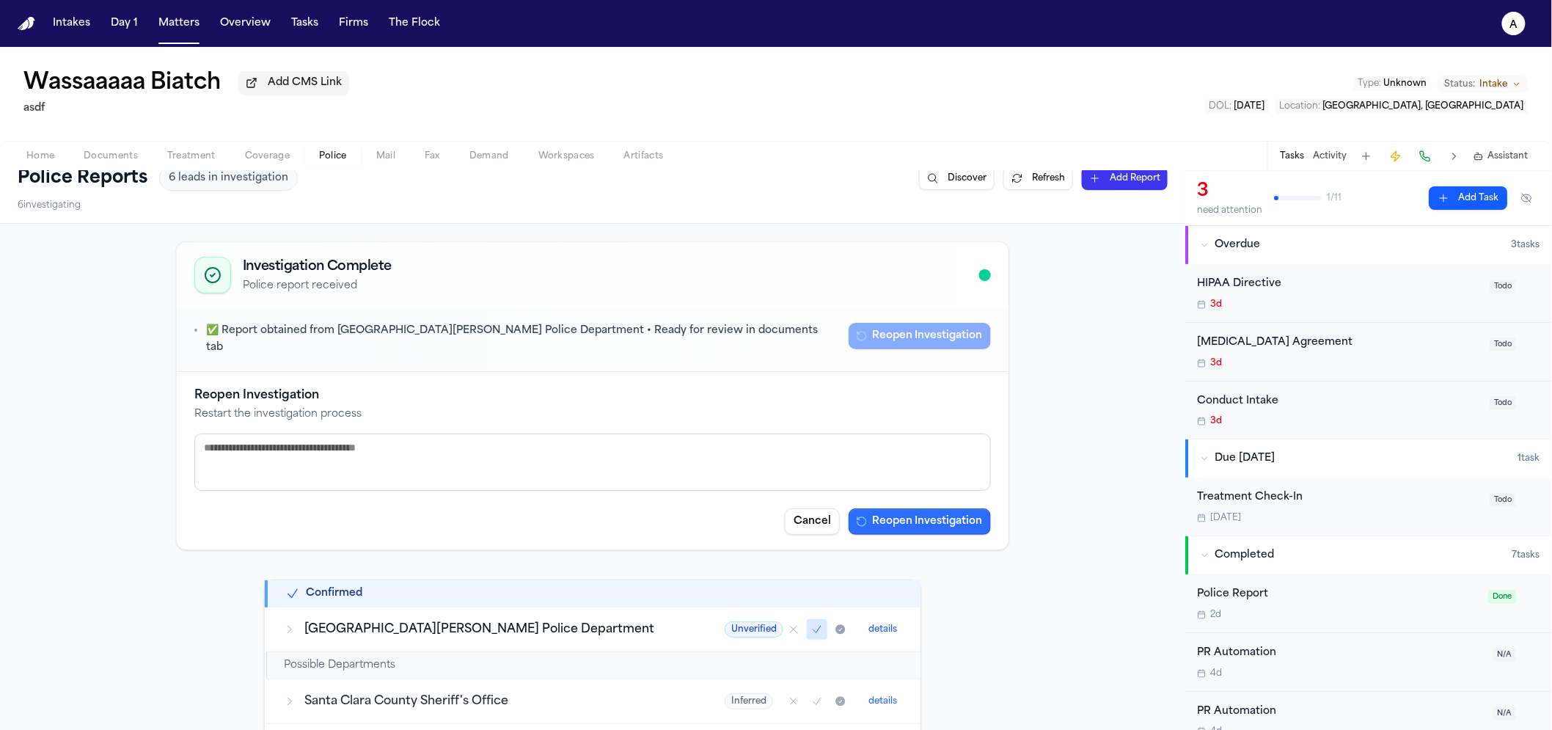
click at [925, 517] on button "Reopen Investigation" at bounding box center [919, 521] width 142 height 26
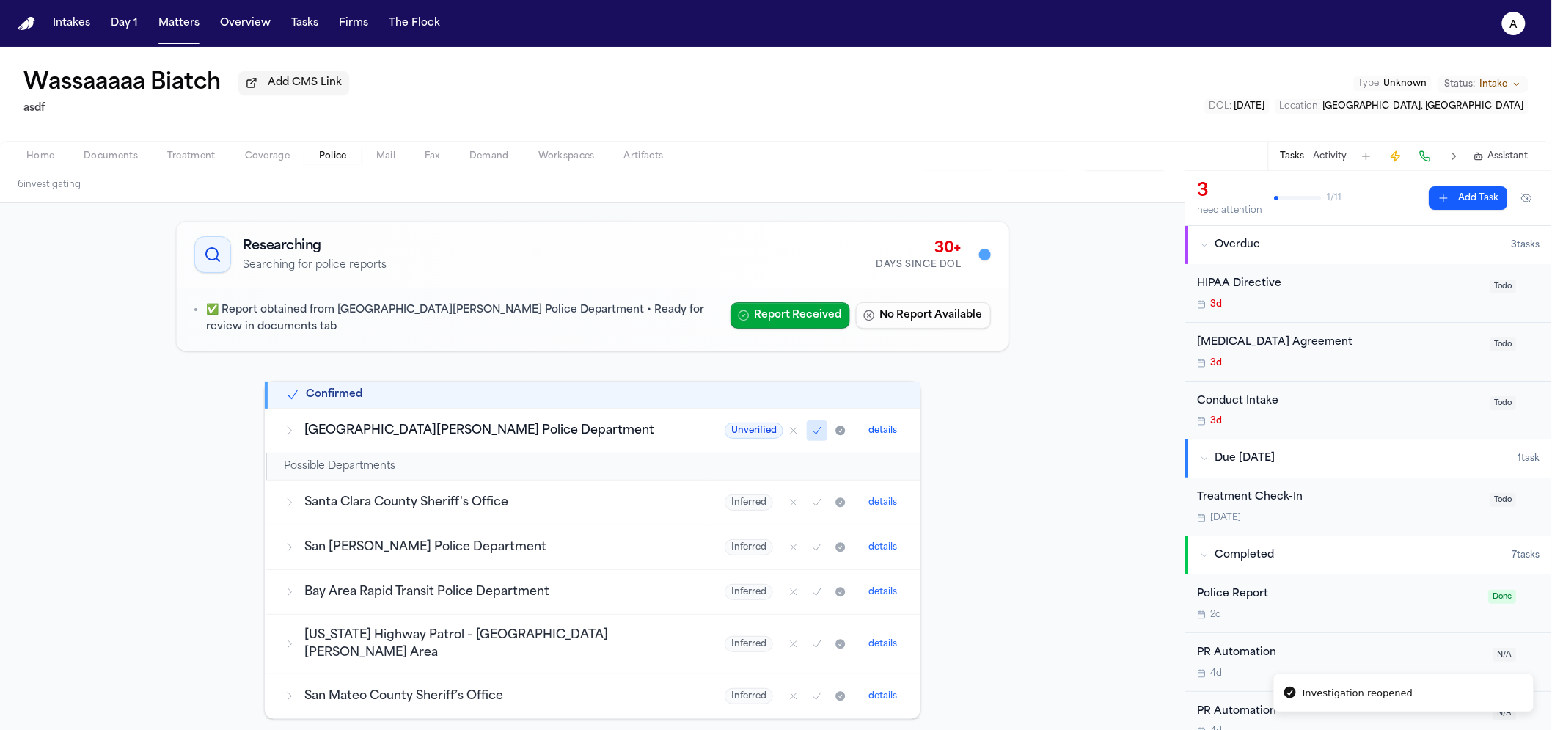
scroll to position [38, 0]
click at [494, 416] on td "San José State University Police Department" at bounding box center [486, 429] width 441 height 45
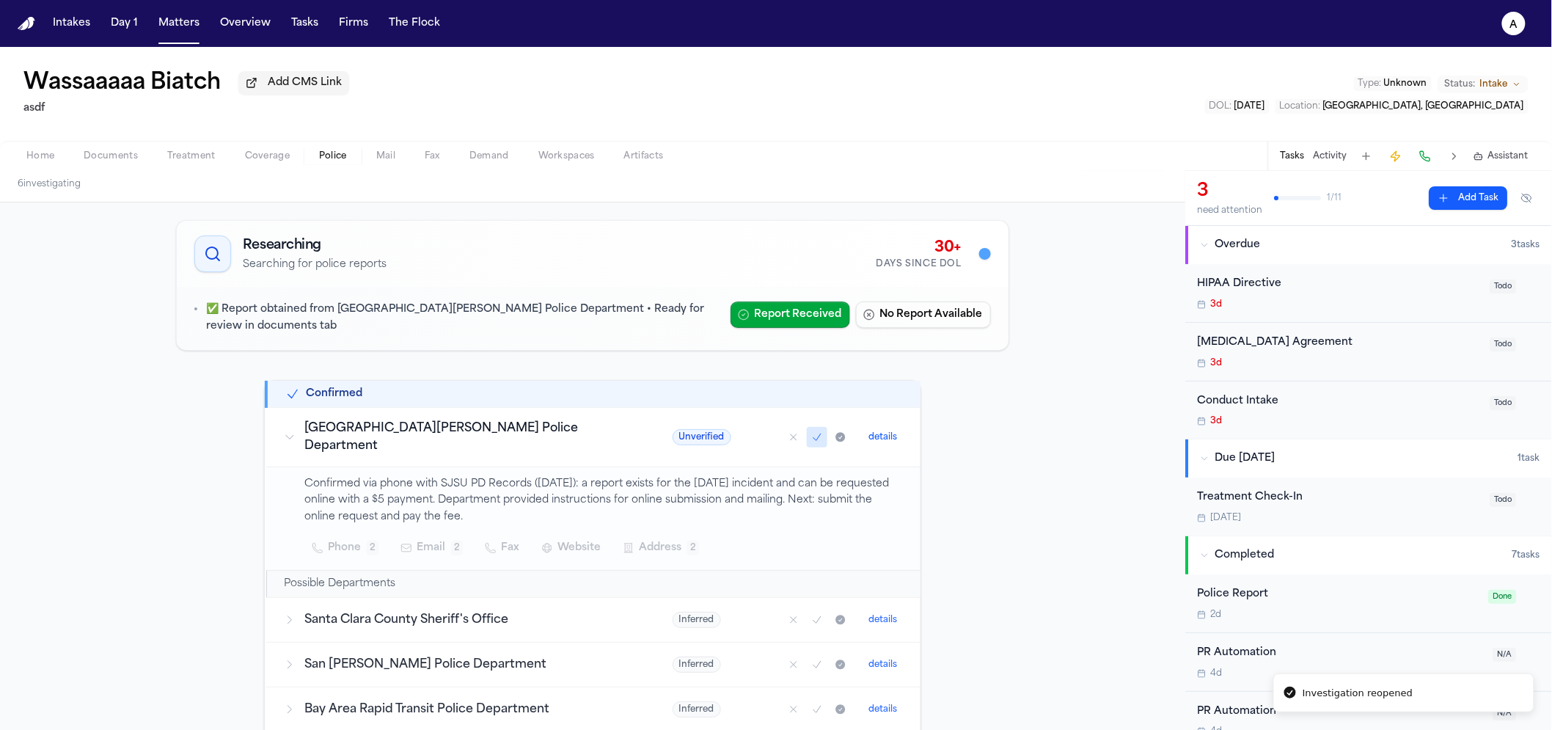
click at [672, 437] on span "Unverified" at bounding box center [701, 437] width 59 height 16
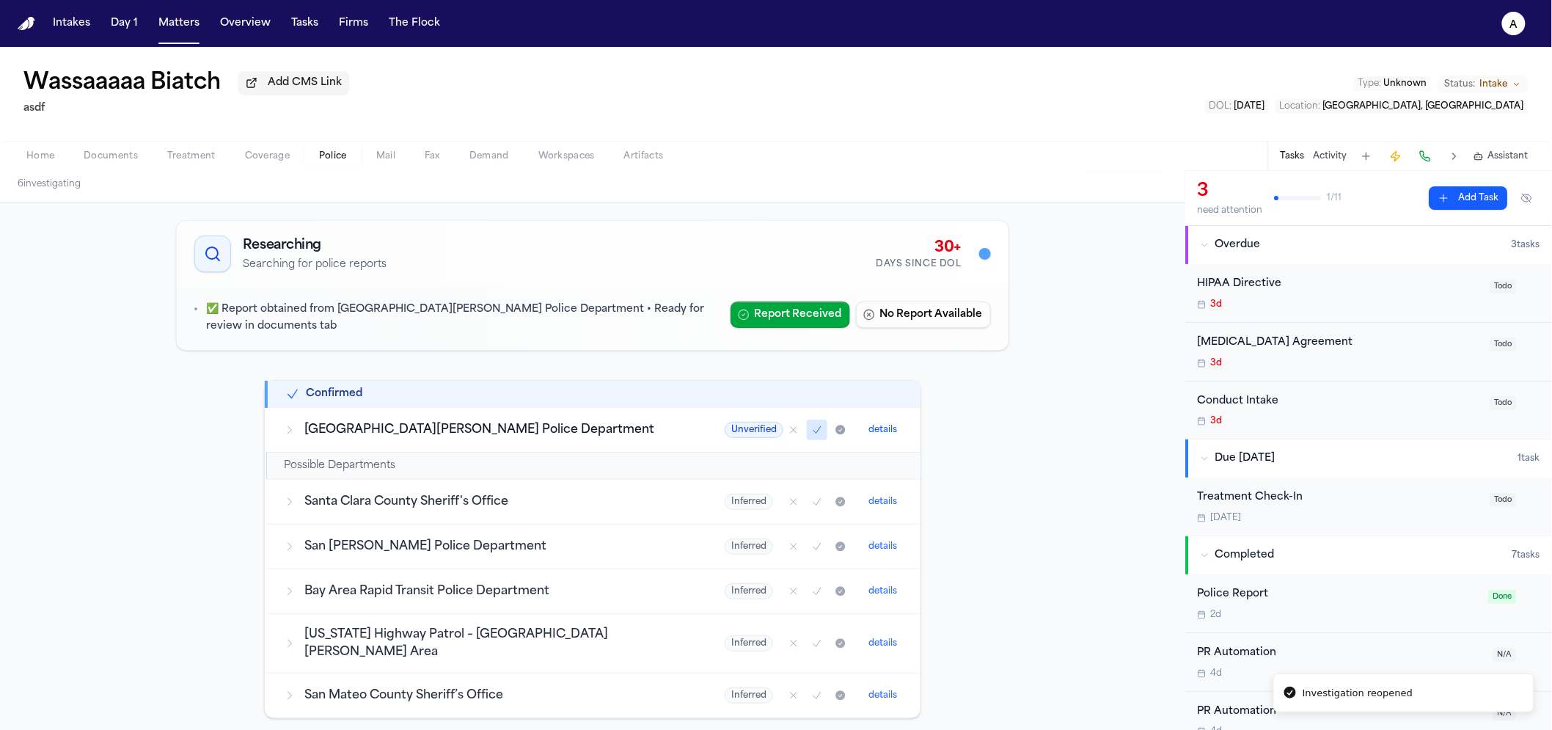
click at [862, 434] on button "details" at bounding box center [882, 430] width 40 height 18
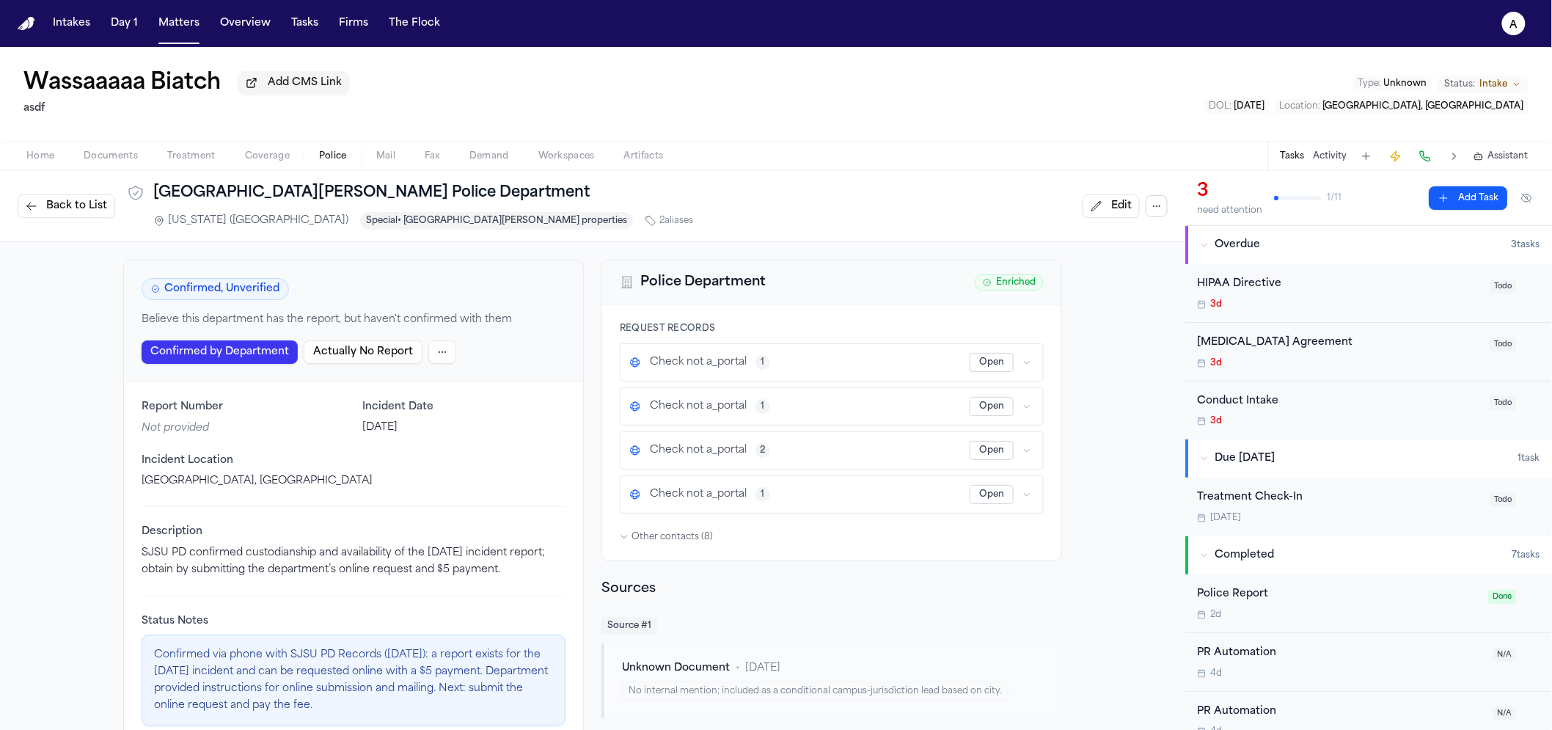
click at [450, 359] on div "Confirmed by Department Actually No Report" at bounding box center [354, 351] width 424 height 23
click at [207, 282] on span "Confirmed, Unverified" at bounding box center [215, 289] width 147 height 22
click at [442, 351] on html "Intakes Day 1 Matters Overview Tasks Firms The Flock a Wassaaaaa Biatch Add CMS…" at bounding box center [776, 365] width 1552 height 730
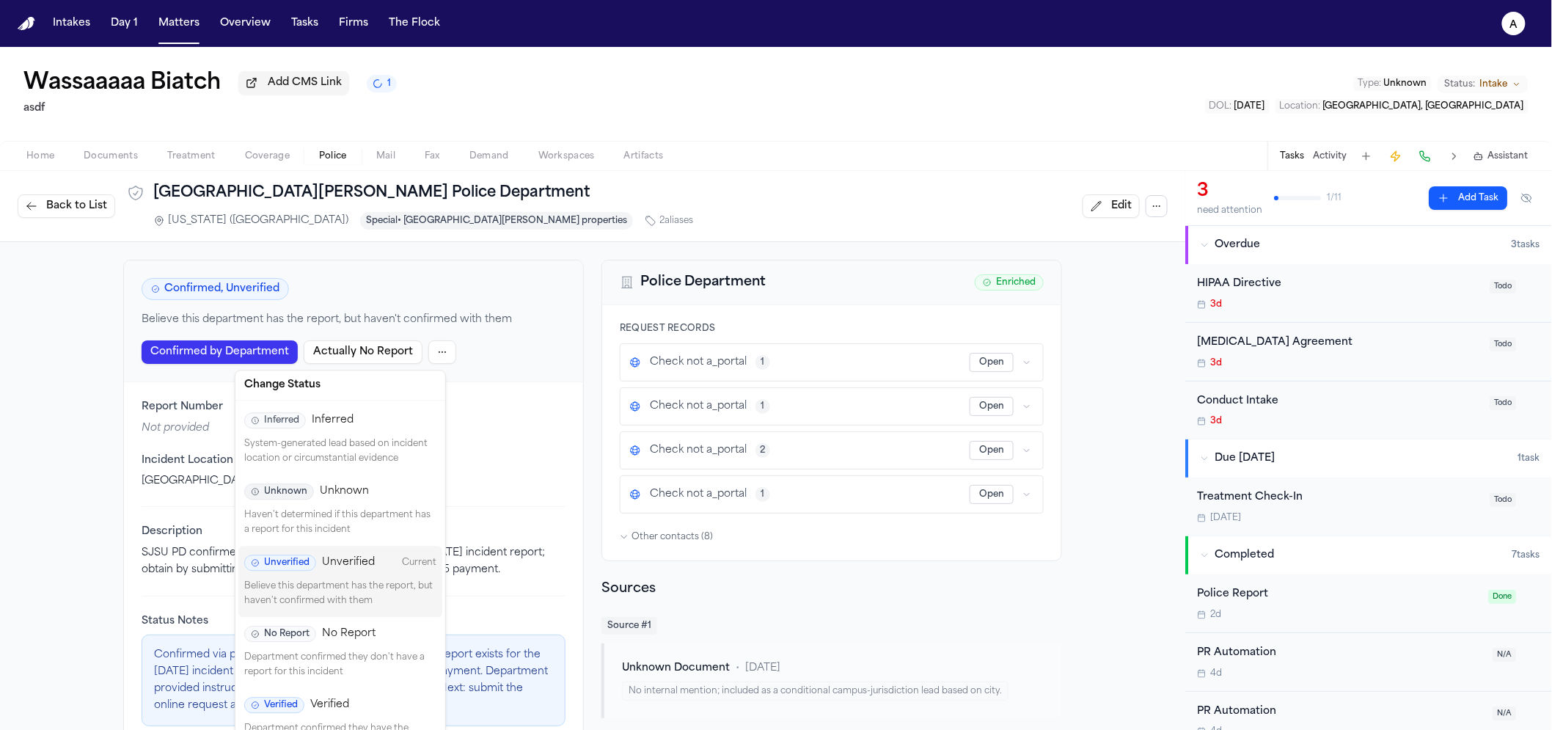
click at [353, 693] on div "Verified Verified Department confirmed they have the report for this incident" at bounding box center [340, 723] width 204 height 71
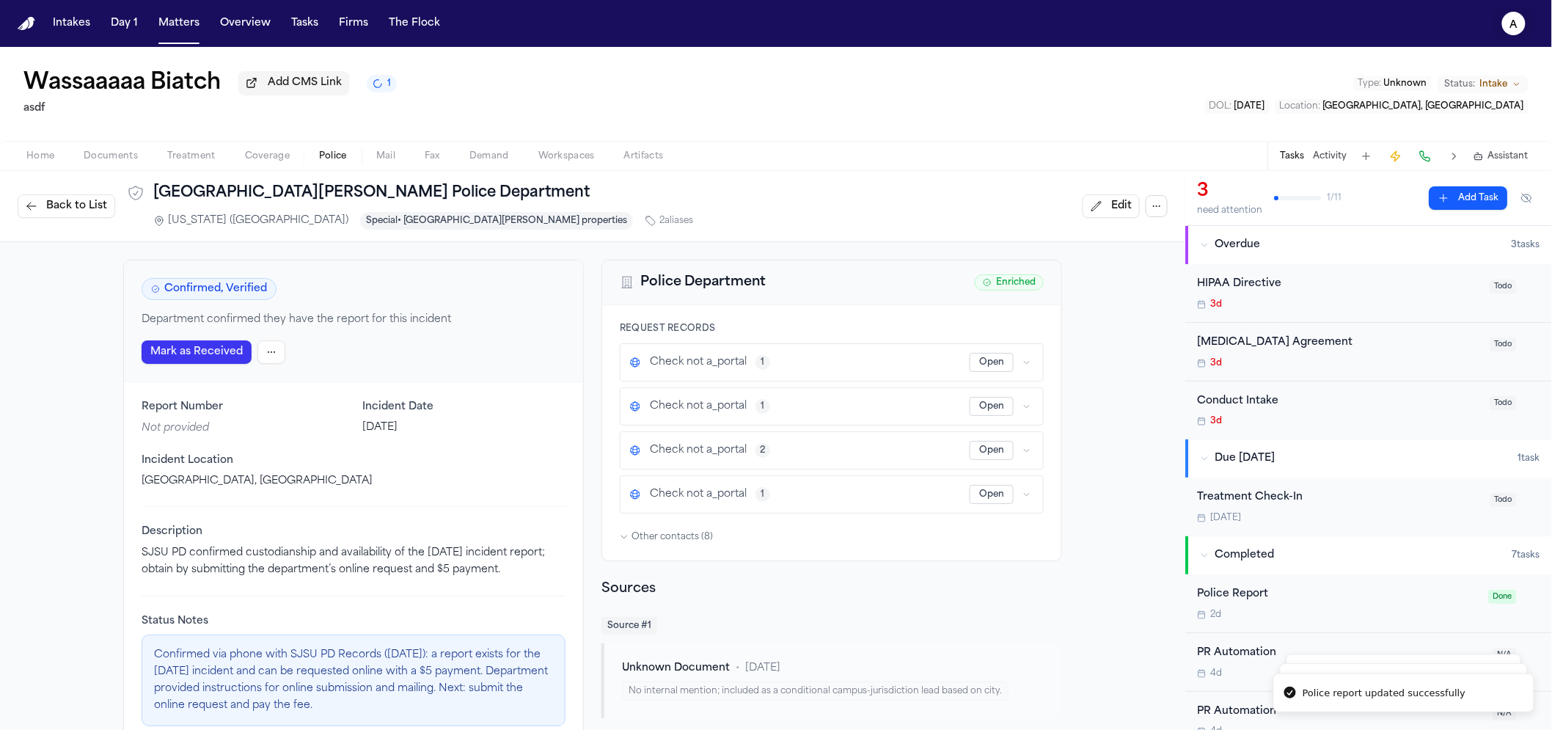
click at [1517, 20] on text "a" at bounding box center [1514, 25] width 8 height 10
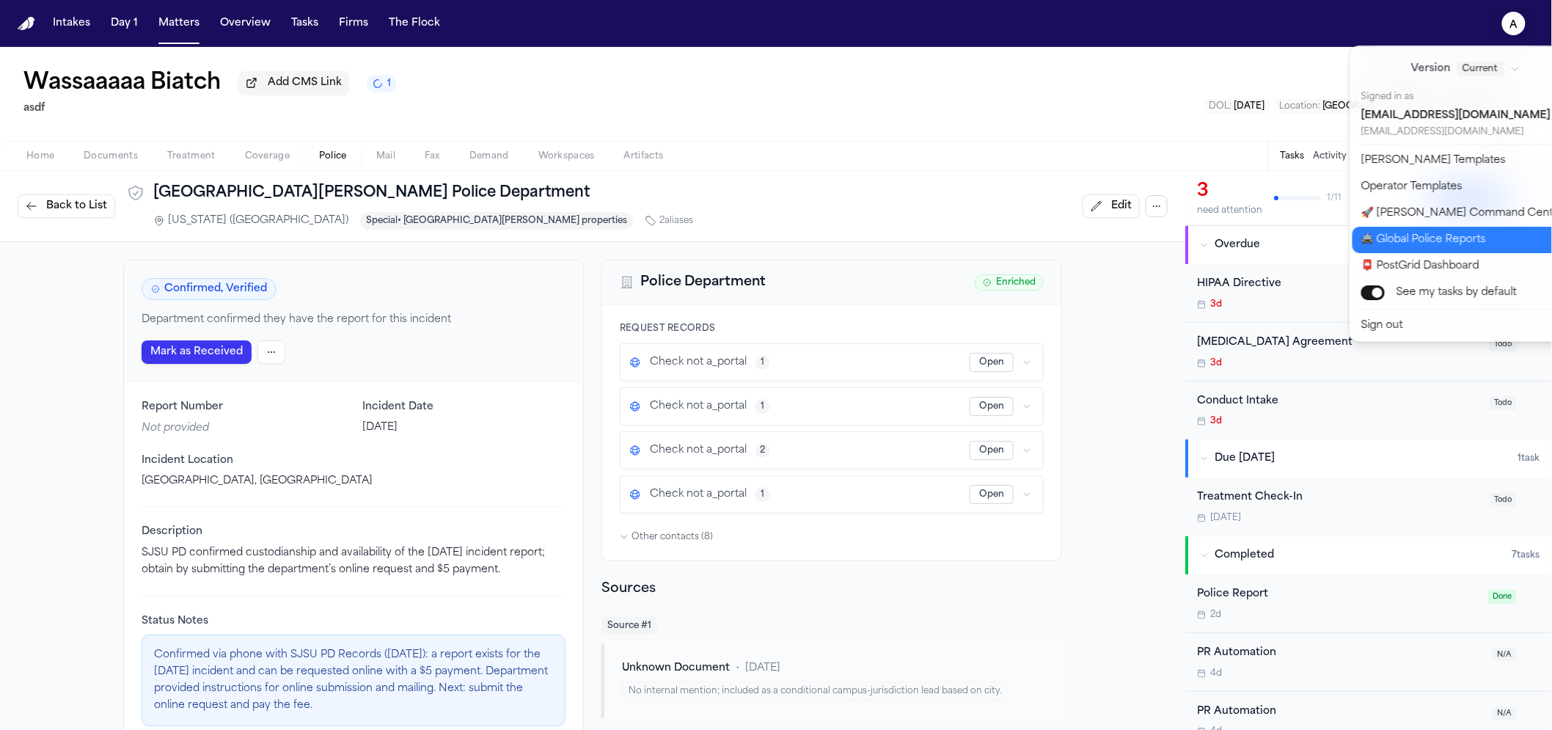
click at [1394, 237] on button "🚔 Global Police Reports" at bounding box center [1474, 240] width 244 height 26
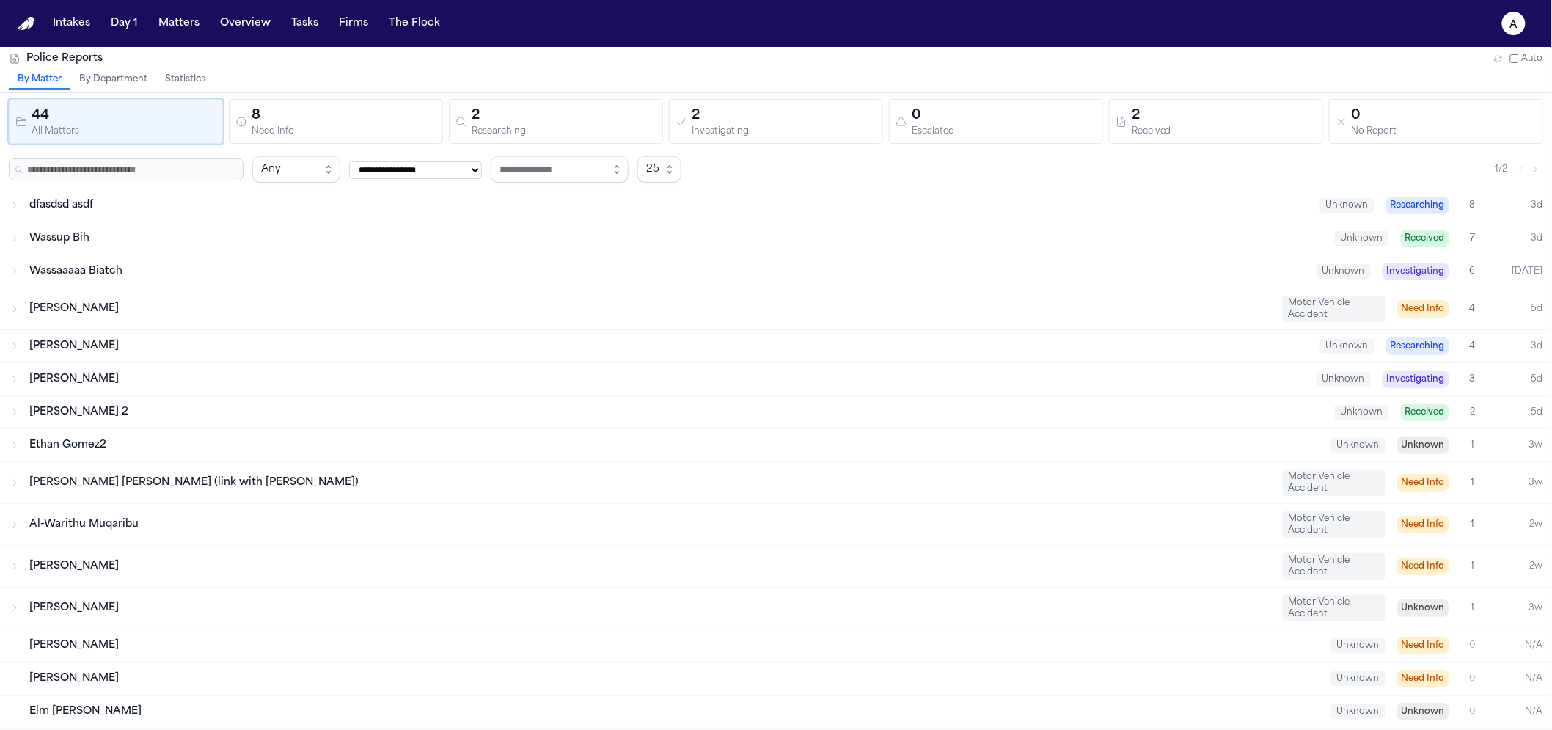
click at [203, 76] on button "Statistics" at bounding box center [185, 79] width 58 height 19
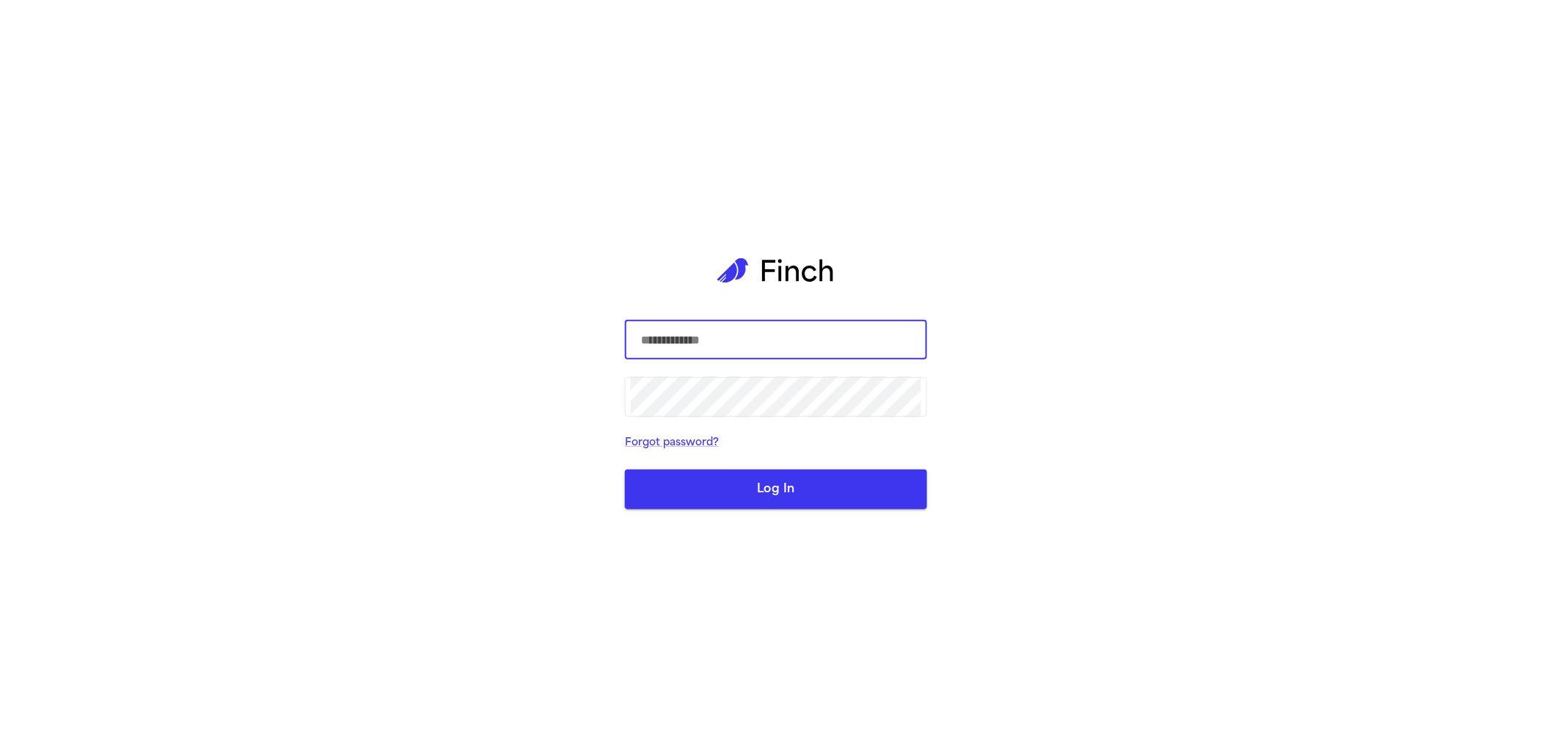
type input "**********"
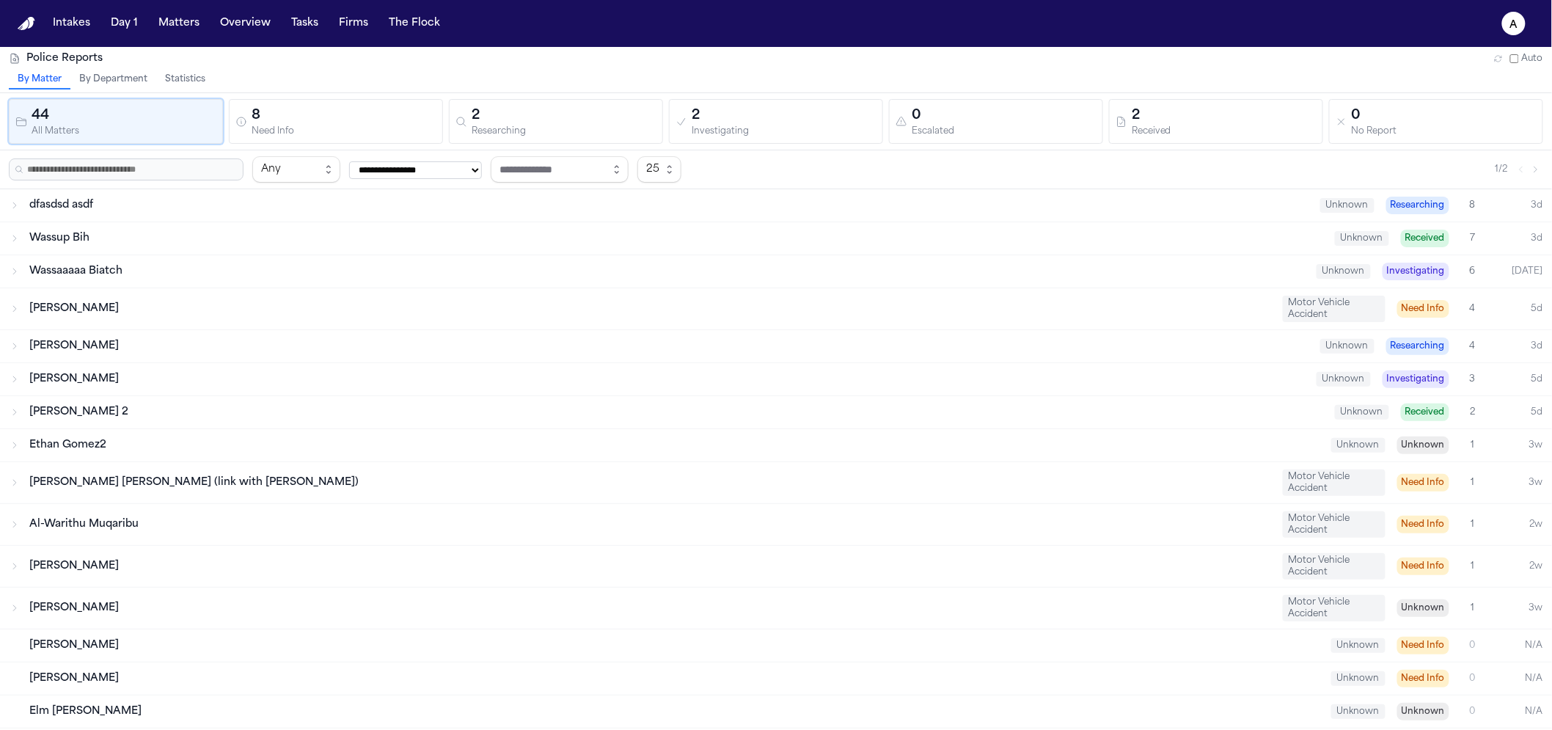
click at [188, 81] on button "Statistics" at bounding box center [185, 79] width 58 height 19
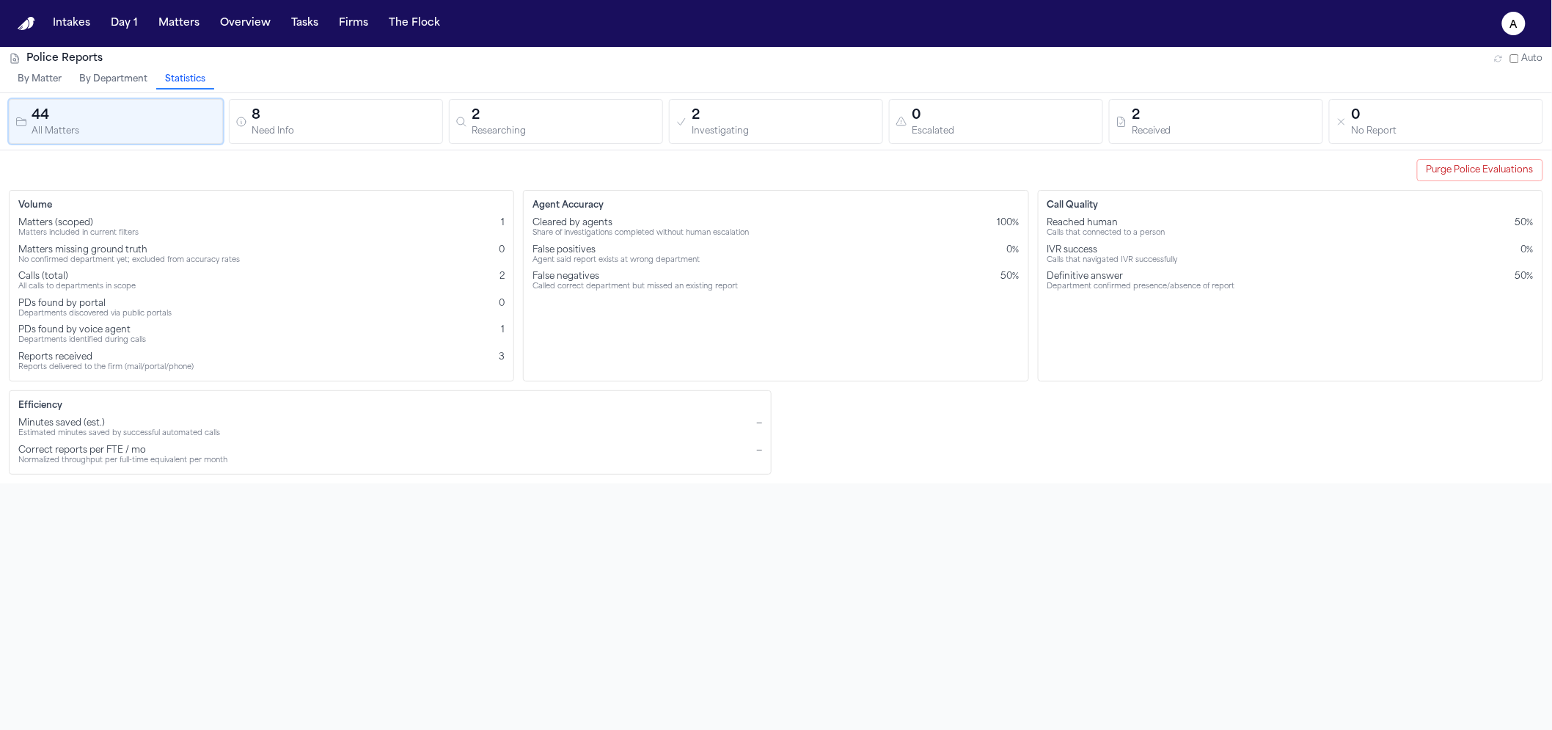
click at [116, 348] on div "Matters (scoped) Matters included in current filters 1 Matters missing ground t…" at bounding box center [261, 294] width 486 height 155
click at [102, 244] on div "Matters missing ground truth" at bounding box center [128, 250] width 221 height 12
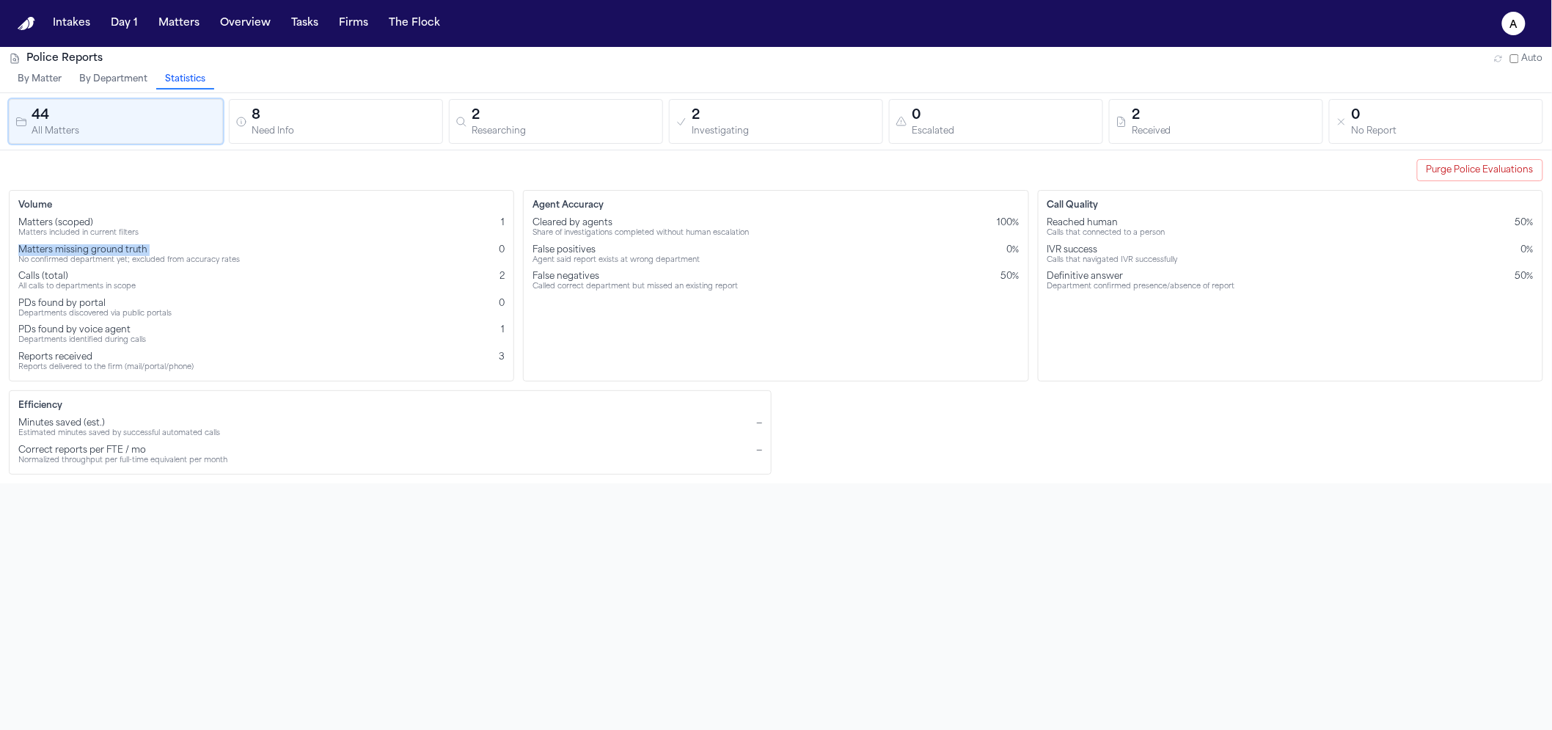
click at [102, 244] on div "Matters missing ground truth" at bounding box center [128, 250] width 221 height 12
click at [154, 249] on div "Matters missing ground truth" at bounding box center [128, 250] width 221 height 12
click at [425, 246] on div "Matters missing ground truth No confirmed department yet; excluded from accurac…" at bounding box center [261, 254] width 486 height 21
click at [161, 247] on div "Matters missing ground truth" at bounding box center [128, 250] width 221 height 12
click at [166, 252] on div "Matters missing ground truth" at bounding box center [128, 250] width 221 height 12
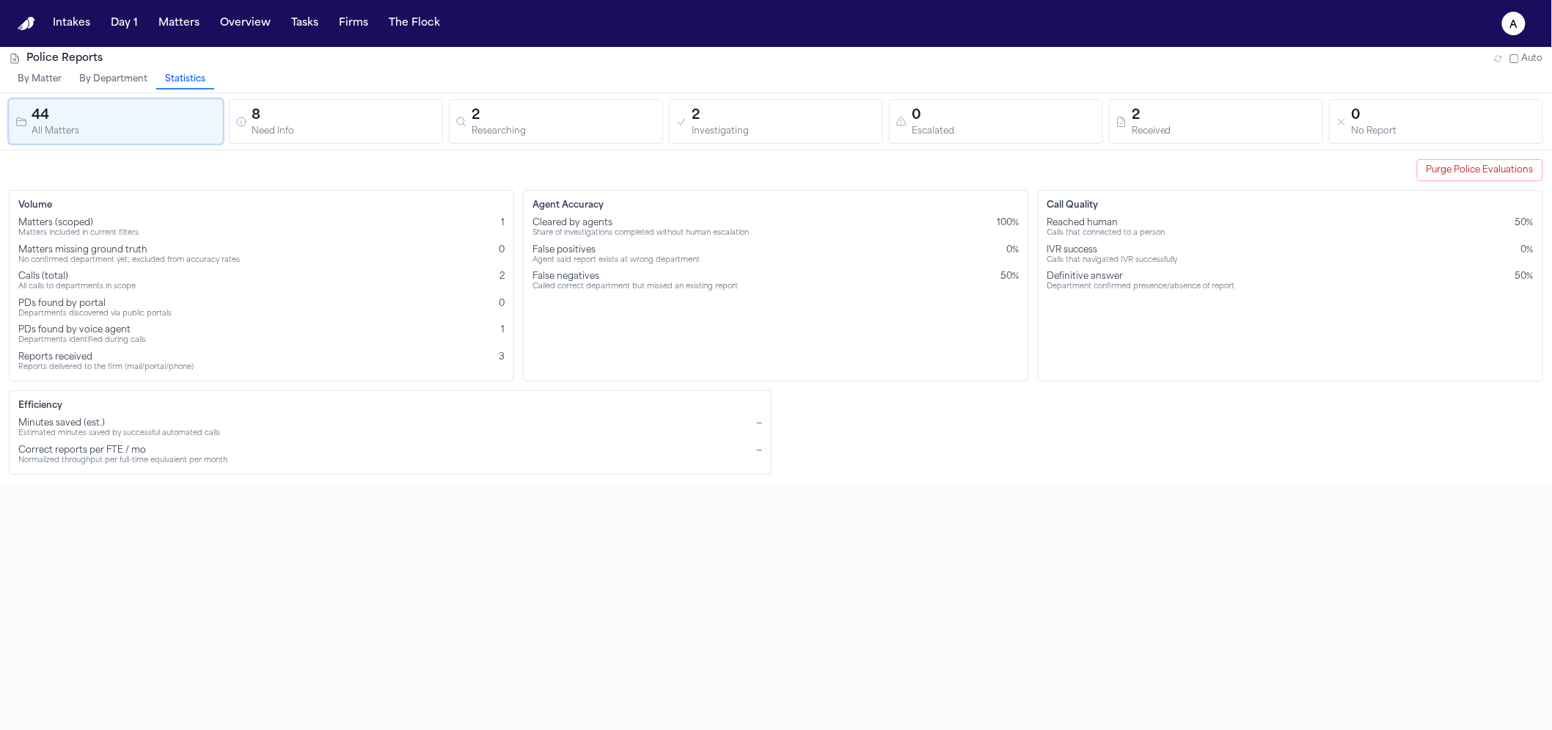
click at [166, 252] on div "Matters missing ground truth" at bounding box center [128, 250] width 221 height 12
click at [168, 256] on div "No confirmed department yet; excluded from accuracy rates" at bounding box center [128, 261] width 221 height 10
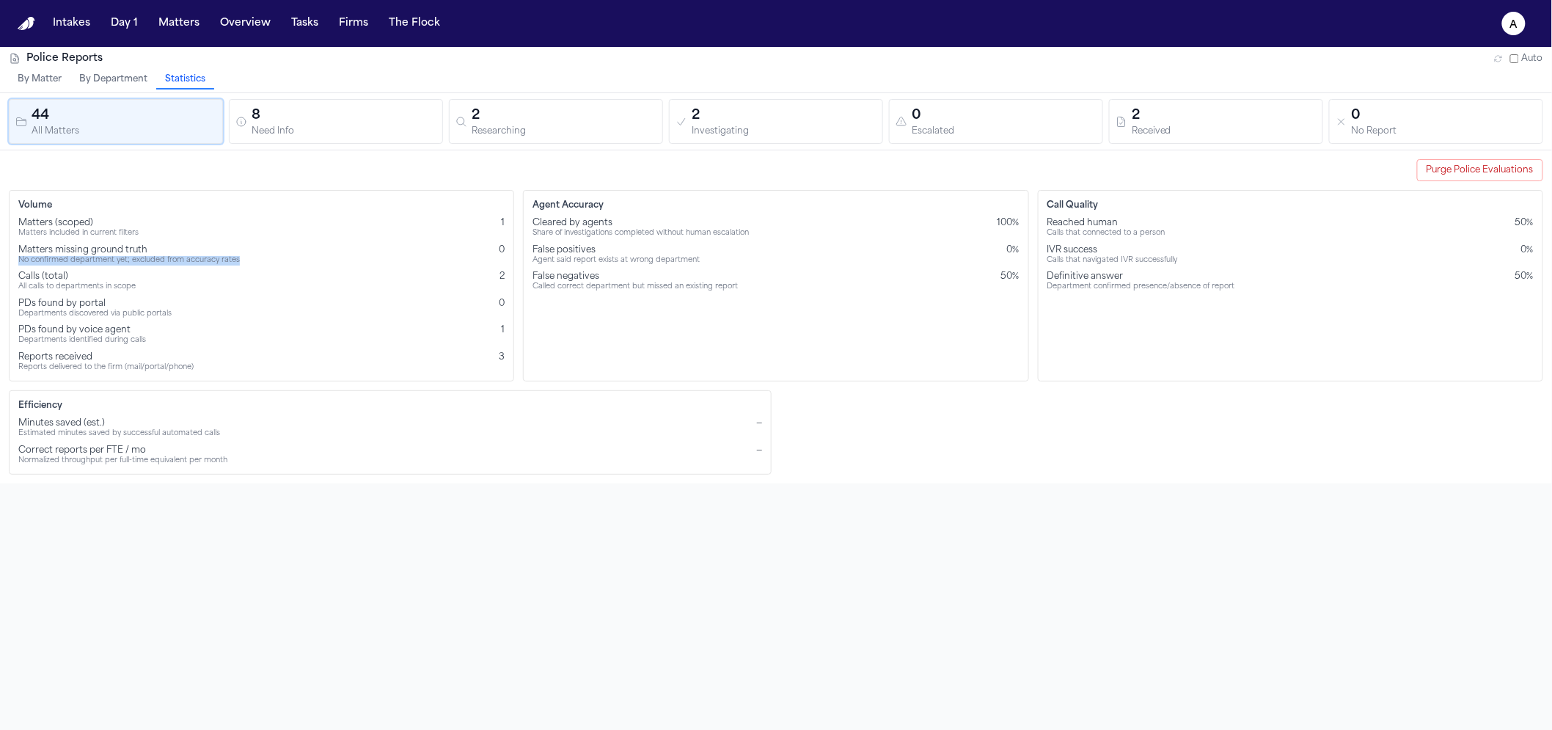
click at [106, 260] on div "No confirmed department yet; excluded from accuracy rates" at bounding box center [128, 261] width 221 height 10
click at [108, 256] on div "No confirmed department yet; excluded from accuracy rates" at bounding box center [128, 261] width 221 height 10
click at [109, 252] on div "Matters missing ground truth" at bounding box center [128, 250] width 221 height 12
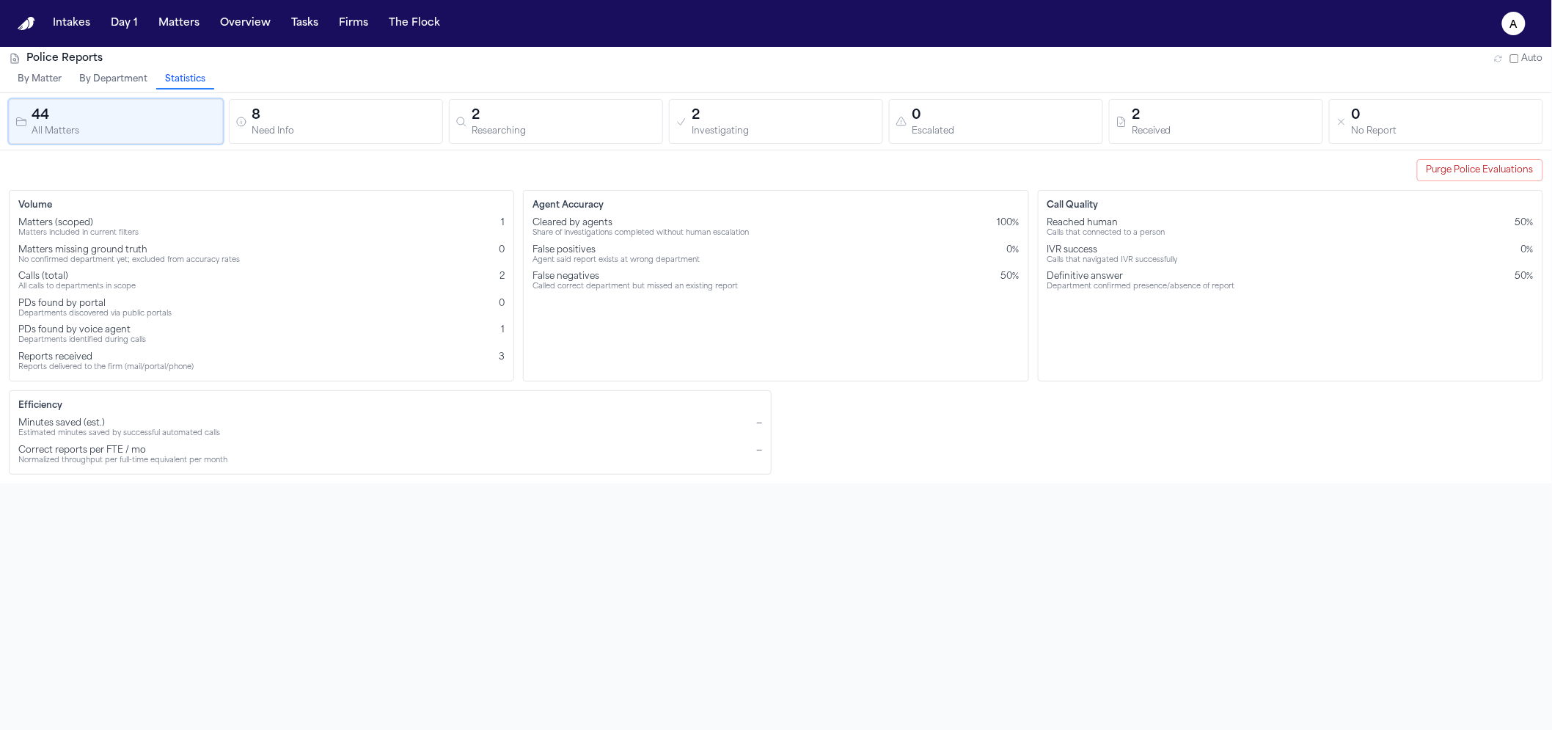
click at [109, 251] on div "Matters missing ground truth" at bounding box center [128, 250] width 221 height 12
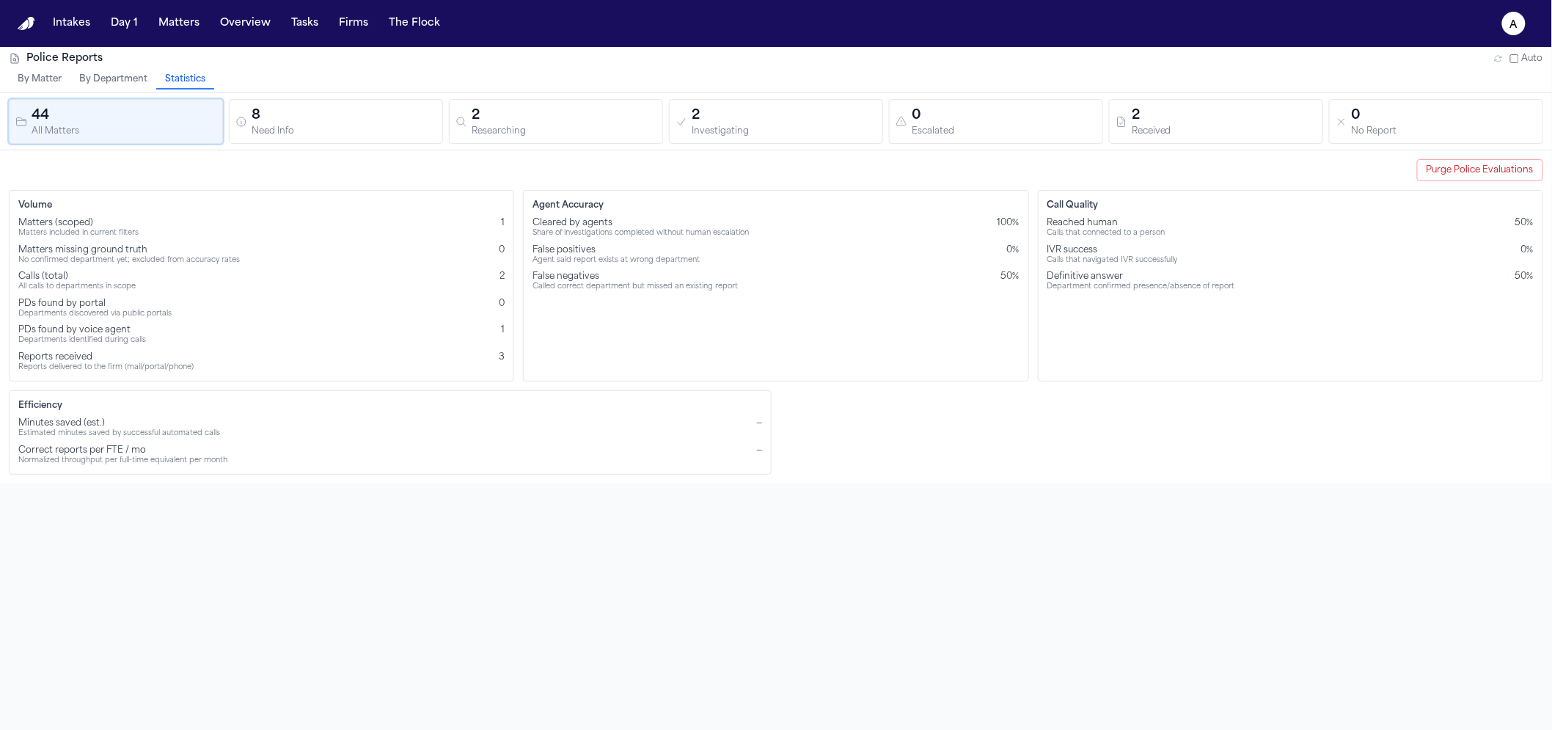
click at [257, 541] on div "Police Reports Auto By Matter By Department Statistics 44 All Matters 8 Need In…" at bounding box center [776, 412] width 1552 height 730
click at [536, 537] on div "Police Reports Auto By Matter By Department Statistics 44 All Matters 8 Need In…" at bounding box center [776, 412] width 1552 height 730
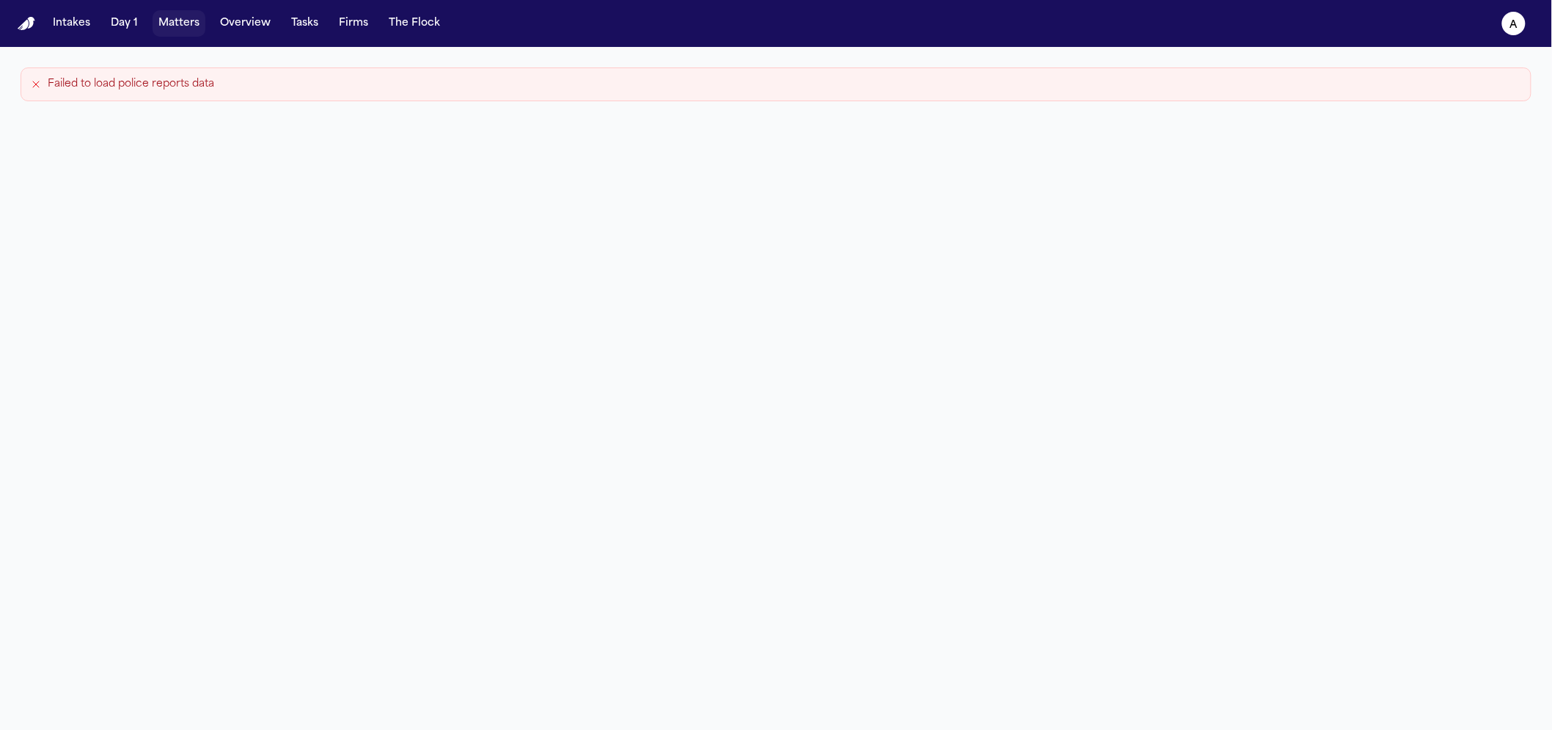
click at [153, 22] on button "Matters" at bounding box center [179, 23] width 53 height 26
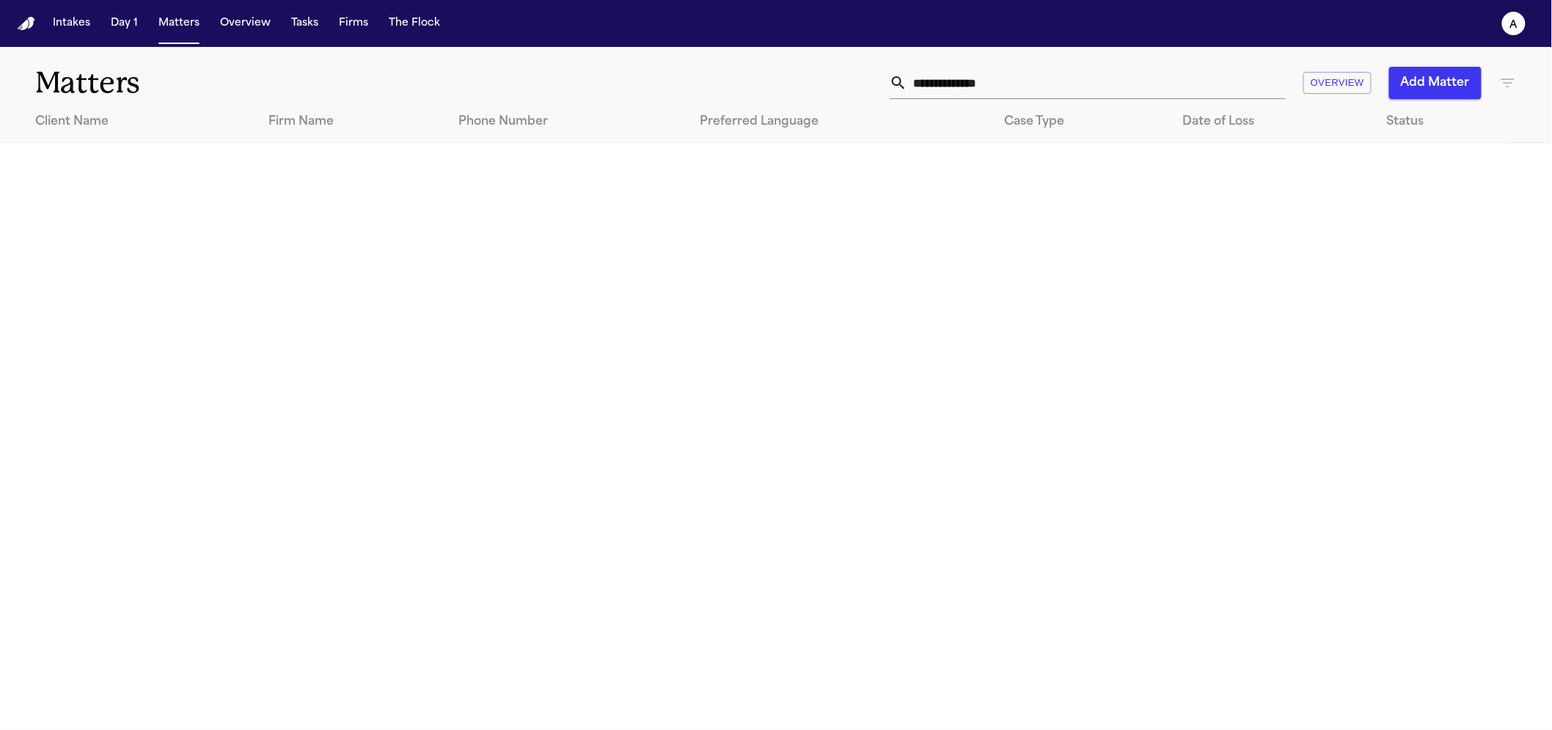
click at [1511, 27] on text "a" at bounding box center [1514, 25] width 8 height 10
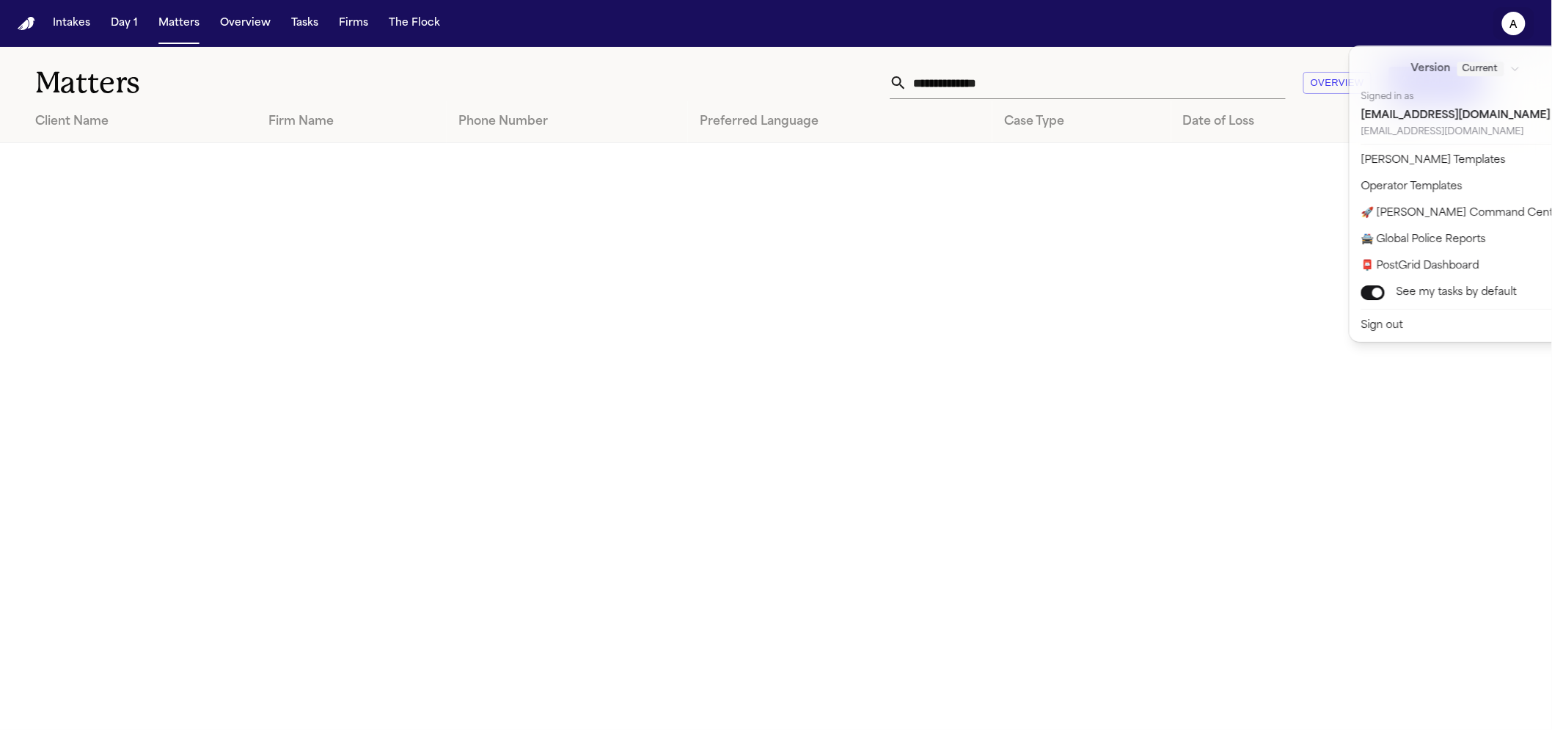
click at [1096, 245] on div "Intakes Day 1 Matters Overview Tasks Firms The Flock a Matters Overview Add Mat…" at bounding box center [776, 365] width 1552 height 730
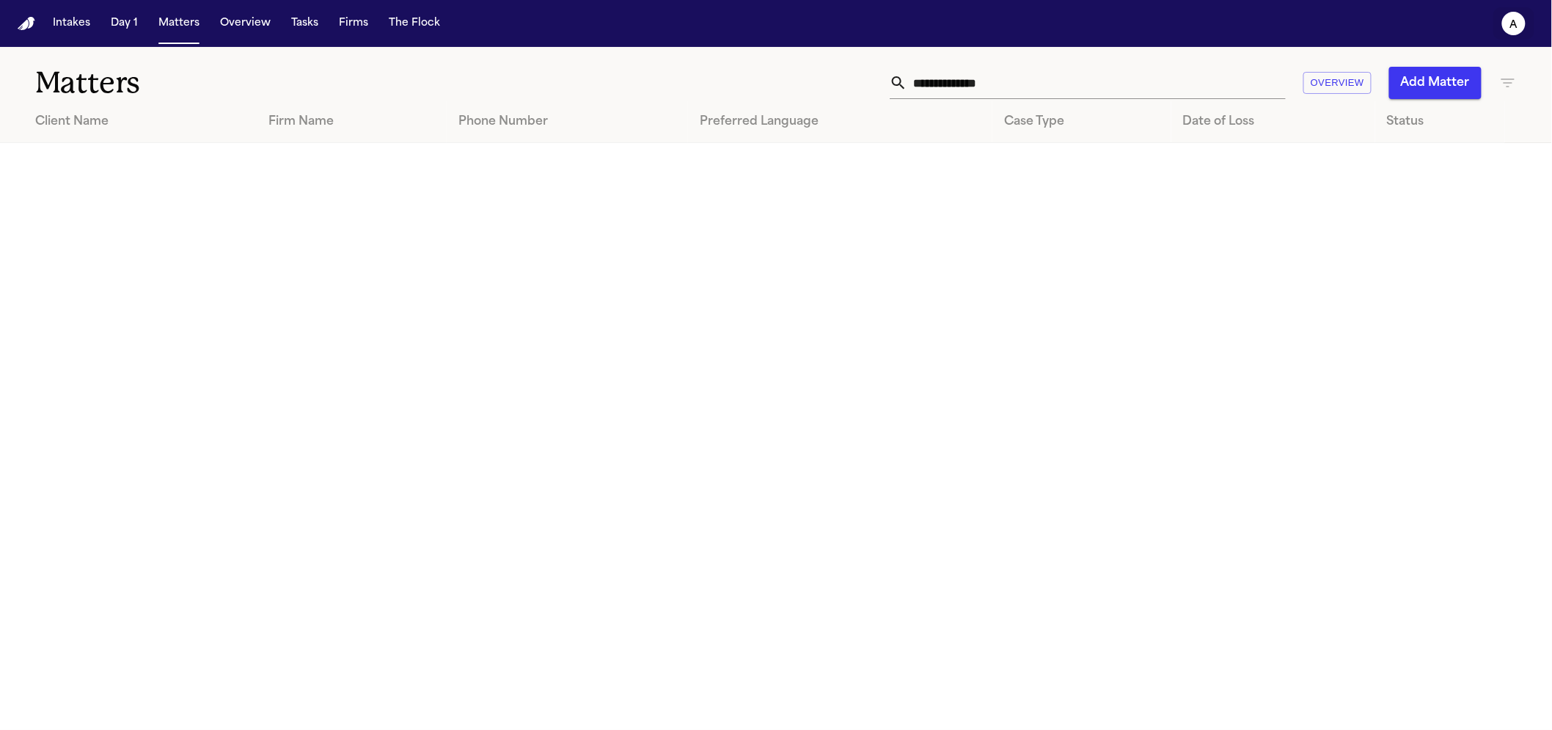
click at [1505, 18] on icon "a" at bounding box center [1513, 23] width 23 height 23
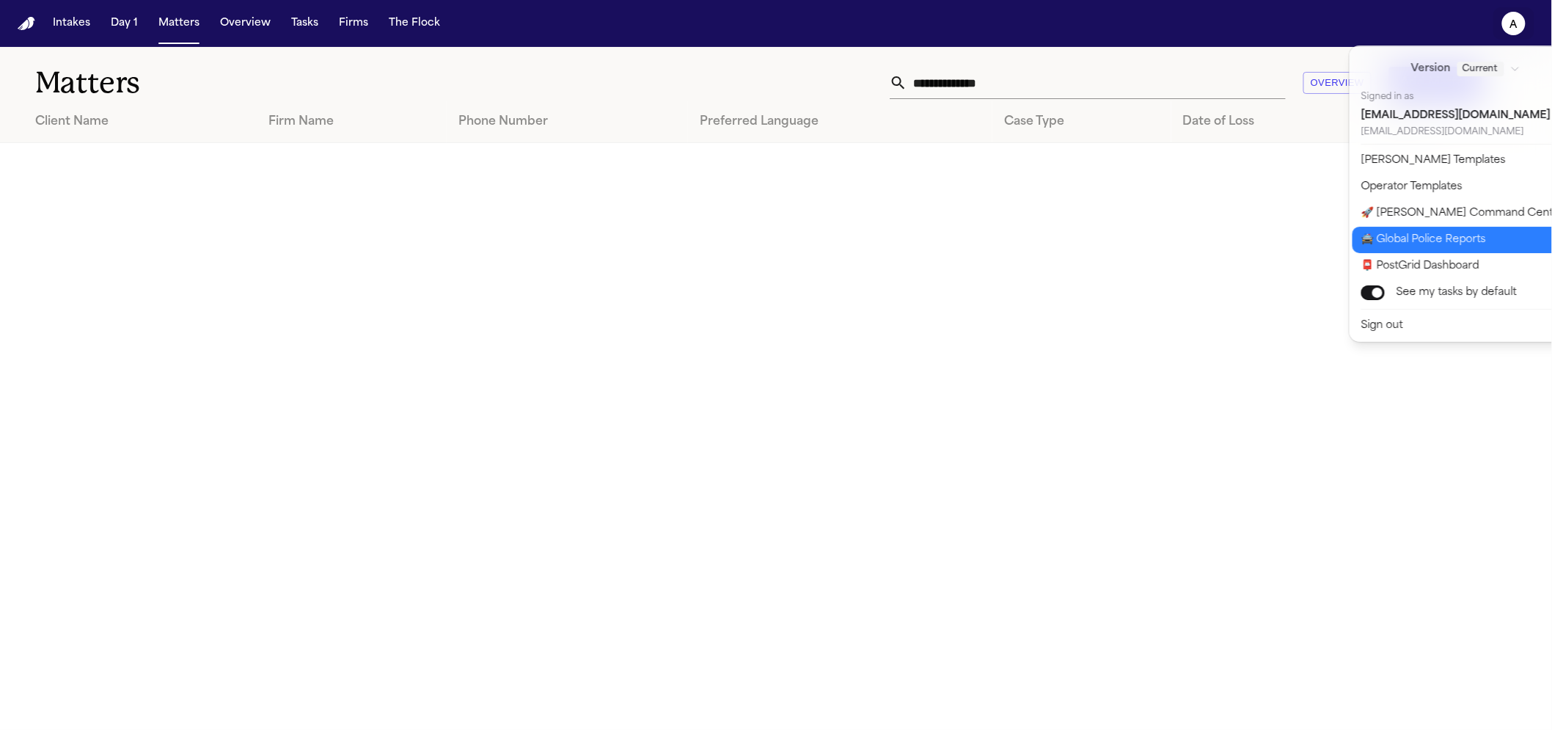
click at [1397, 241] on button "🚔 Global Police Reports" at bounding box center [1474, 240] width 244 height 26
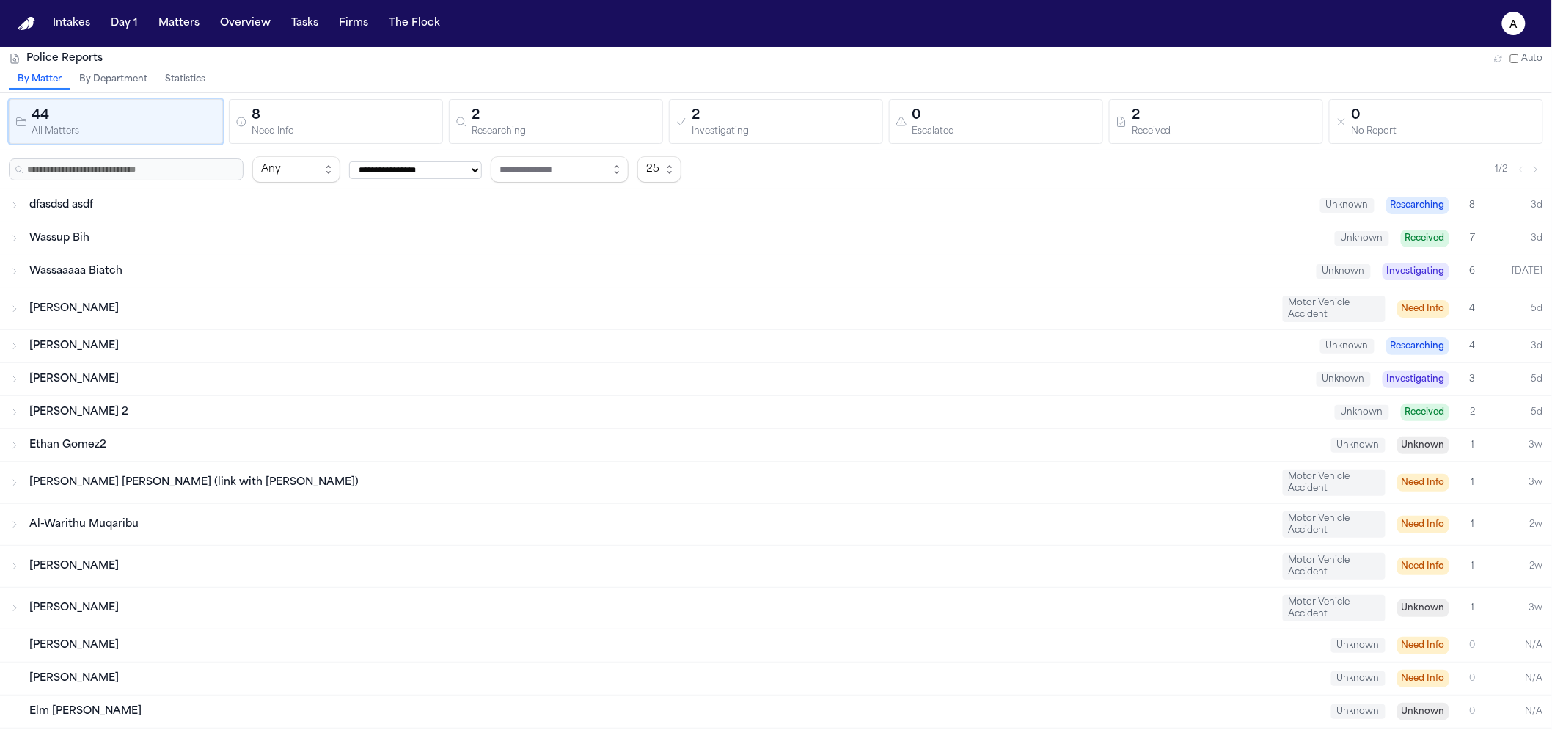
click at [191, 83] on button "Statistics" at bounding box center [185, 79] width 58 height 19
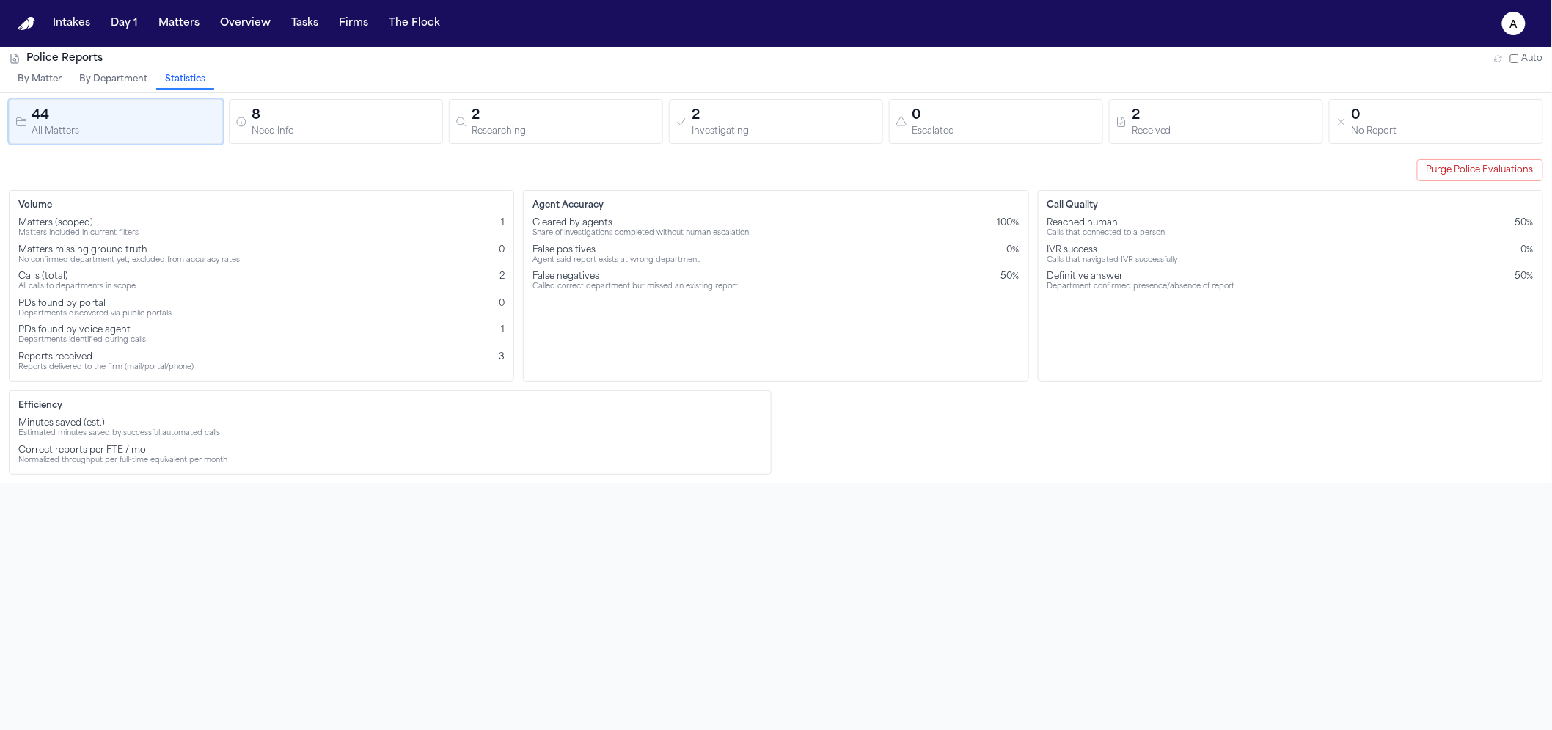
click at [782, 507] on div "Police Reports Auto By Matter By Department Statistics 44 All Matters 8 Need In…" at bounding box center [776, 412] width 1552 height 730
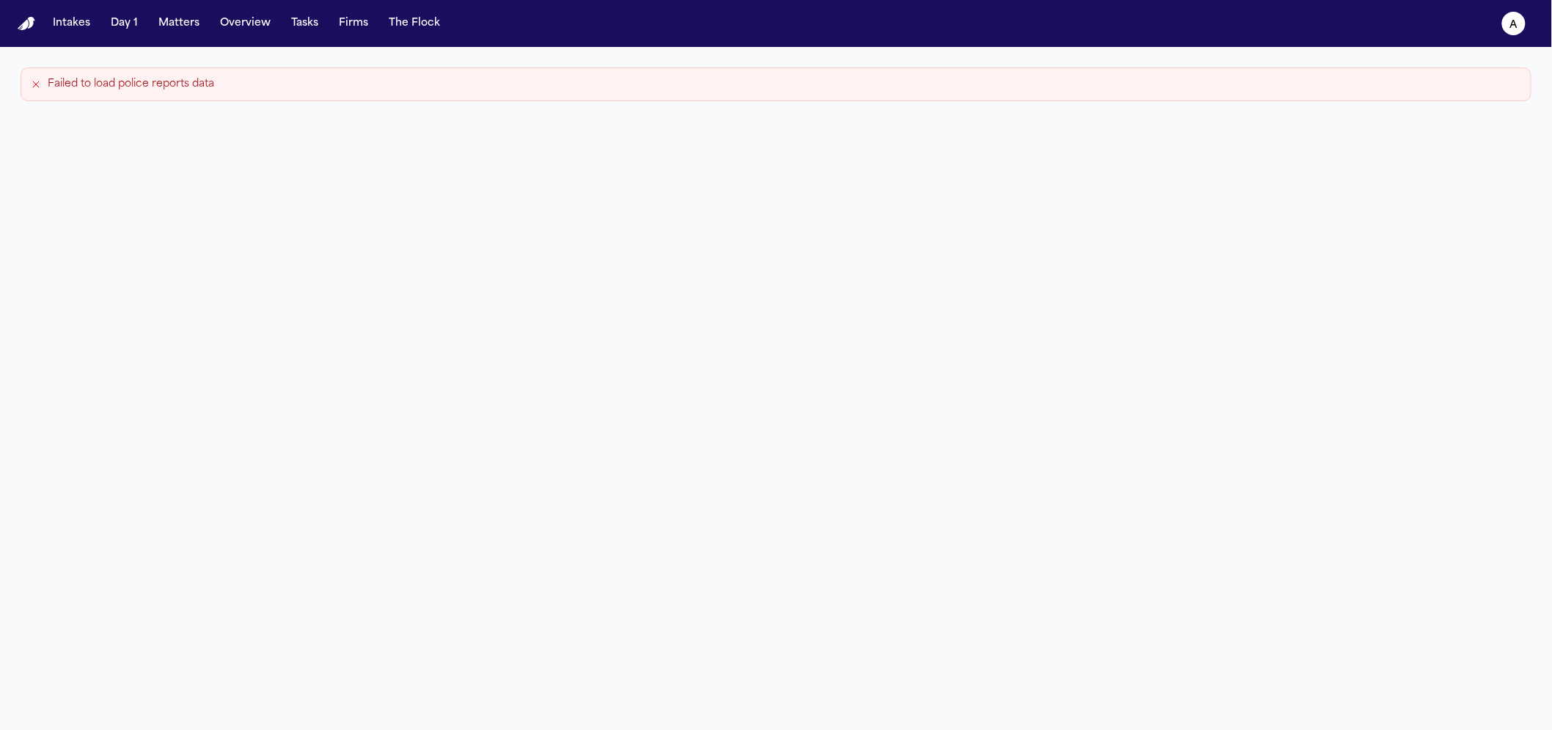
click at [1496, 28] on button "a" at bounding box center [1513, 23] width 41 height 32
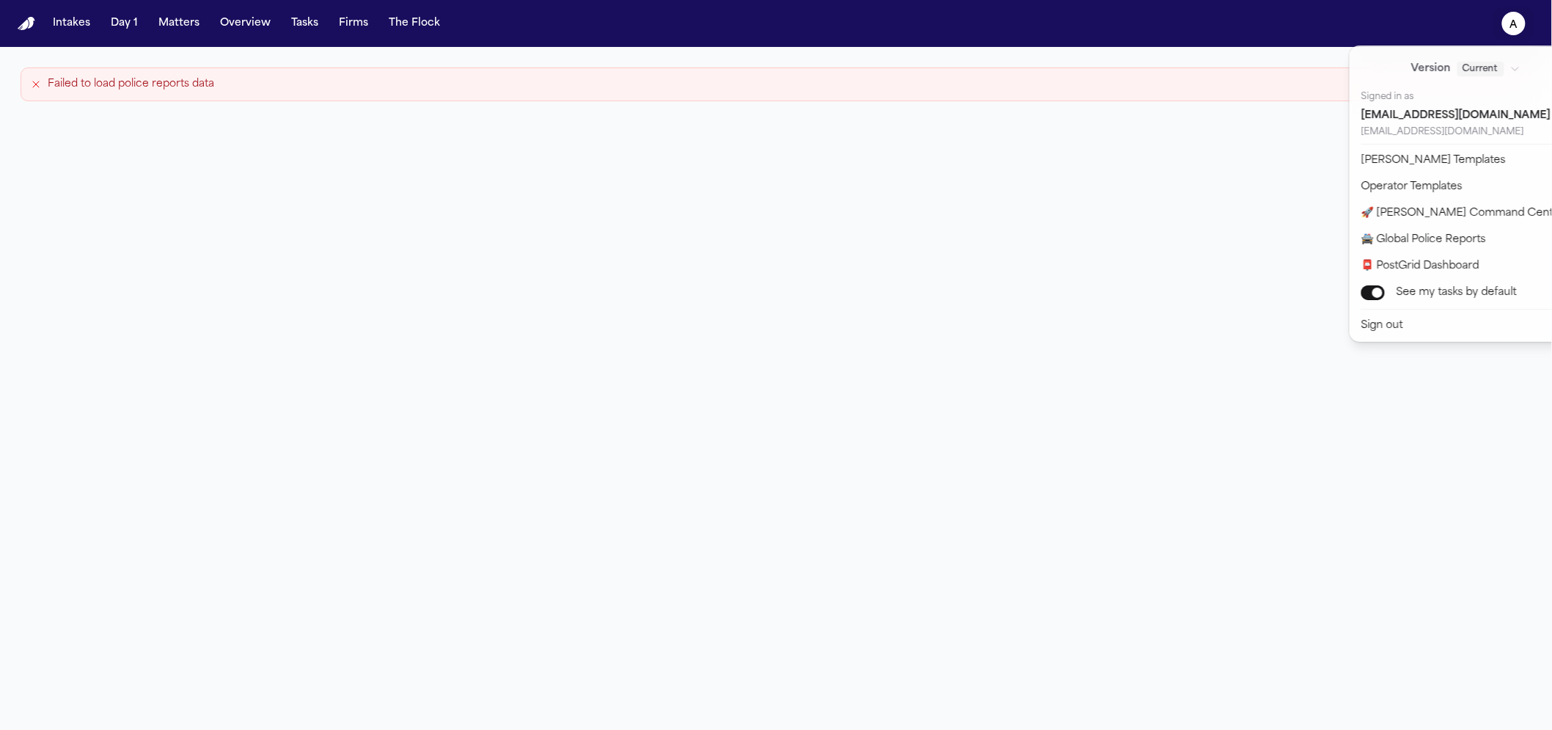
click at [110, 171] on div "Intakes Day 1 Matters Overview Tasks Firms The Flock a Failed to load police re…" at bounding box center [776, 365] width 1552 height 730
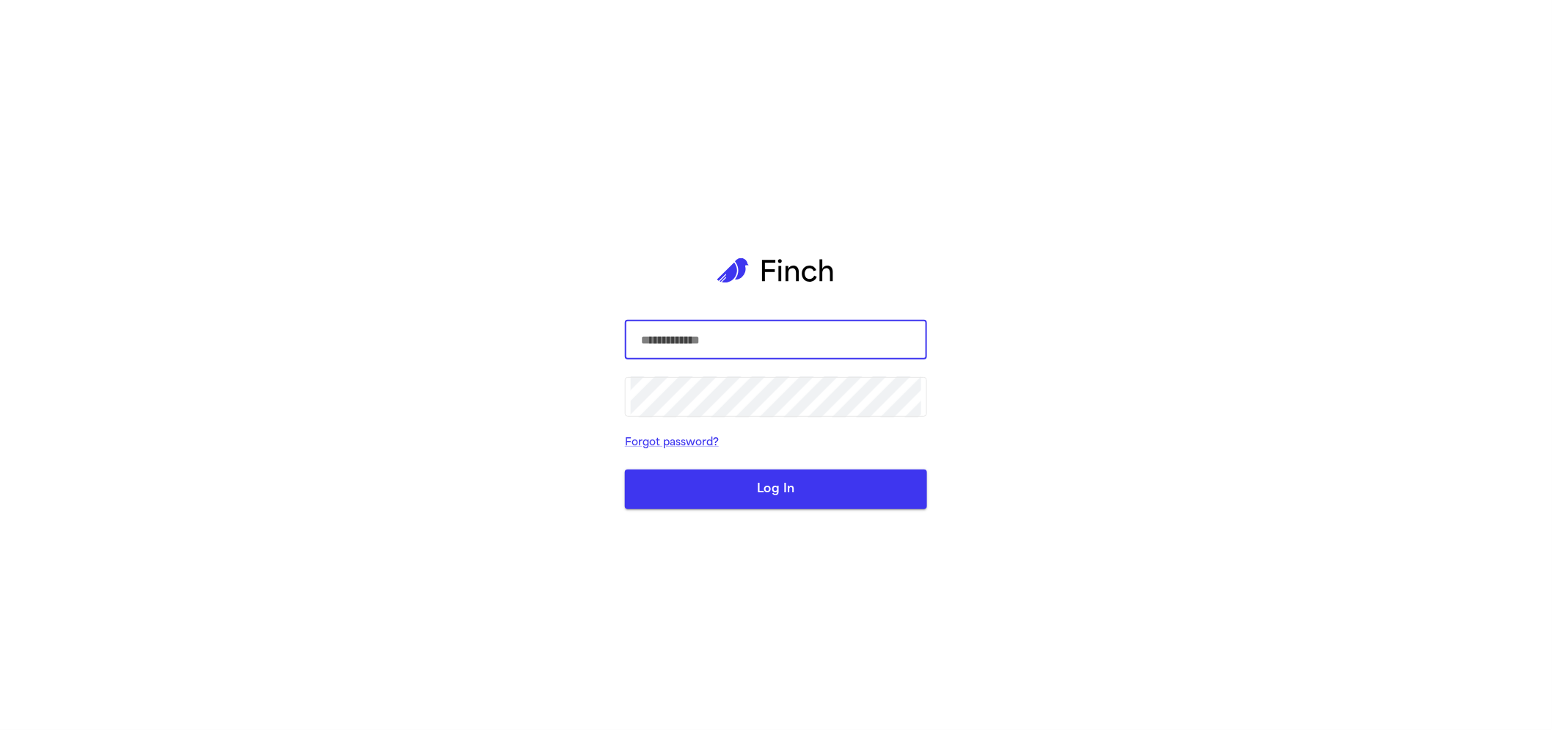
type input "**********"
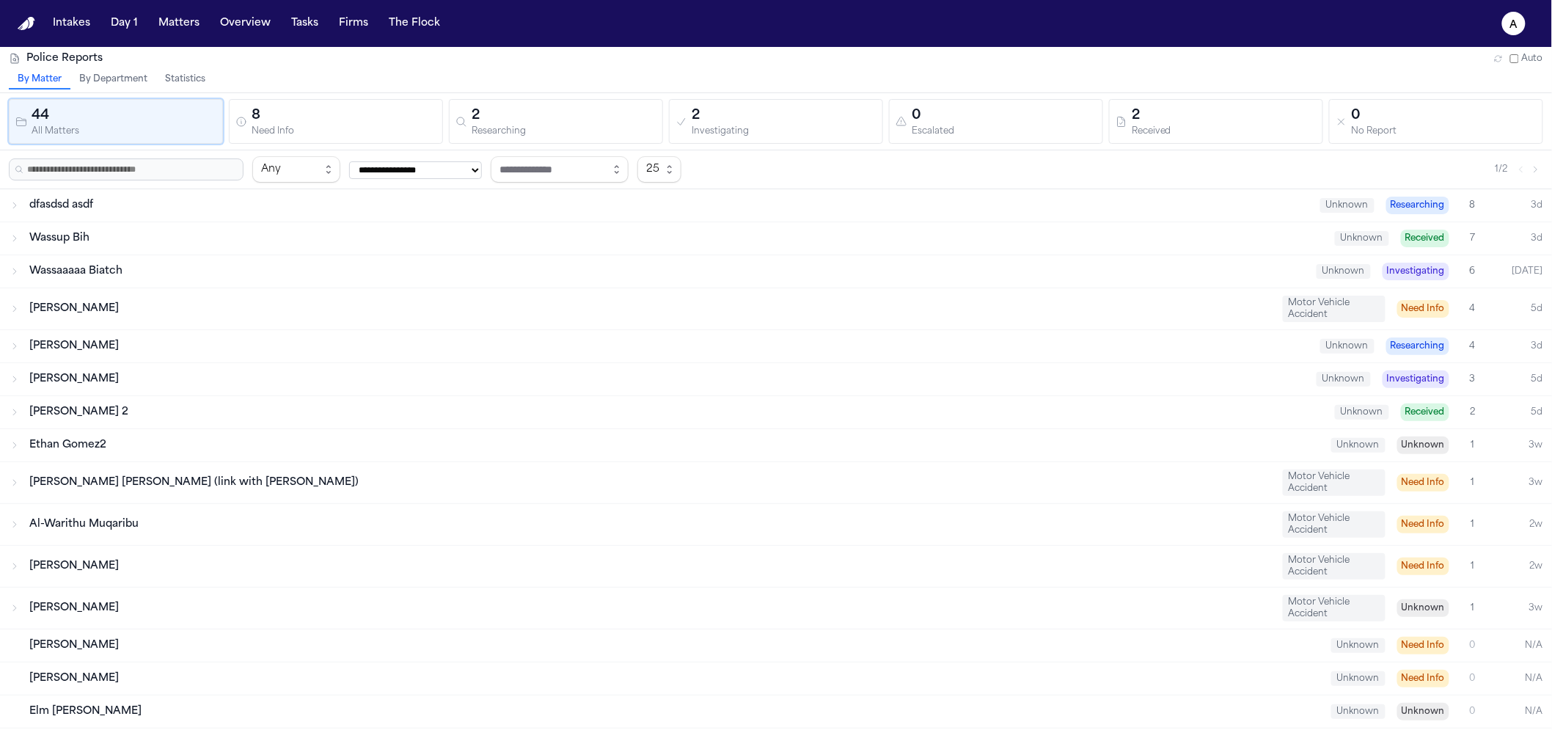
click at [167, 79] on button "Statistics" at bounding box center [185, 79] width 58 height 19
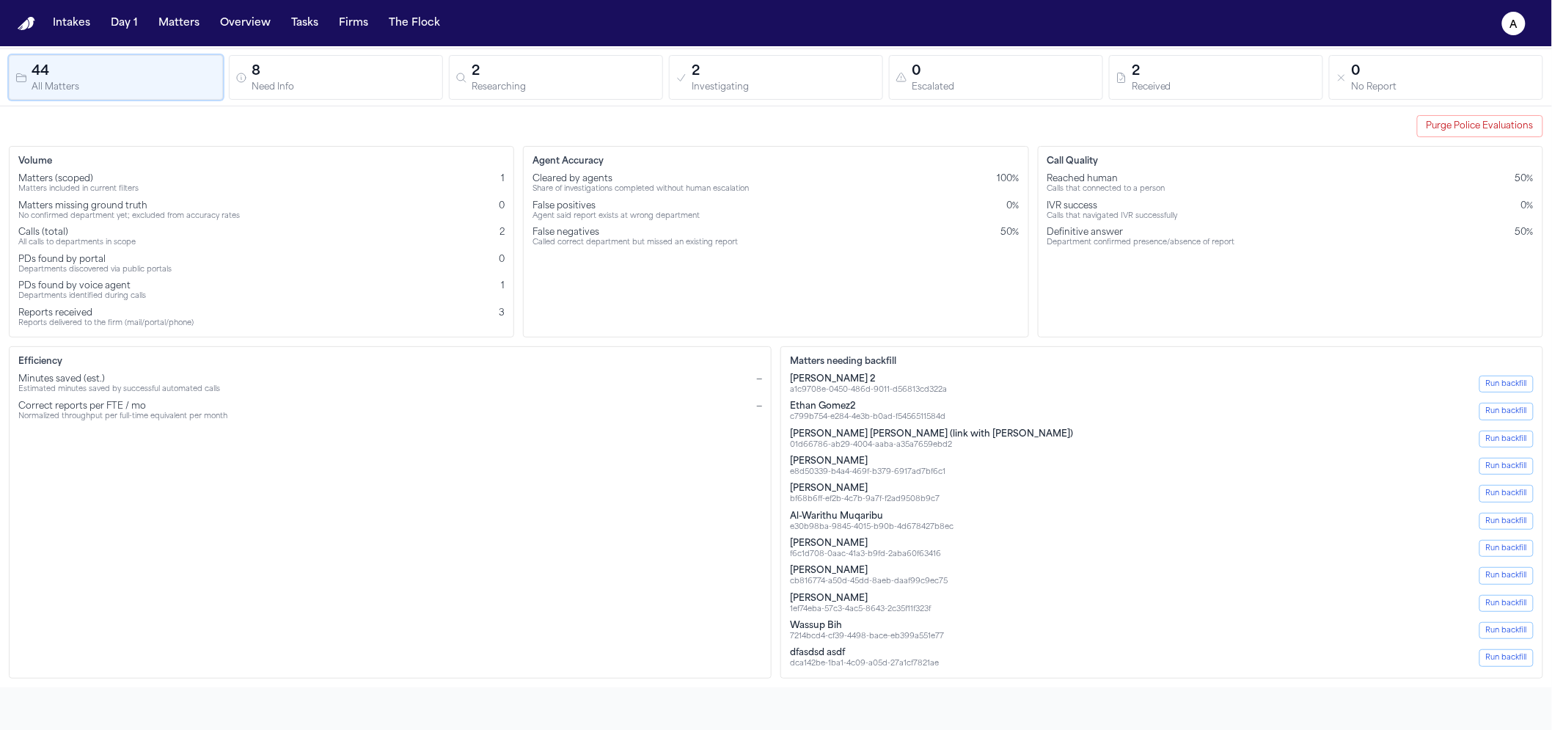
scroll to position [47, 0]
drag, startPoint x: 197, startPoint y: 318, endPoint x: 22, endPoint y: 314, distance: 174.6
click at [22, 314] on div "Reports received Reports delivered to the firm (mail/portal/phone) 3" at bounding box center [261, 314] width 486 height 21
drag, startPoint x: 21, startPoint y: 312, endPoint x: 512, endPoint y: 320, distance: 491.4
click at [512, 320] on div "Volume Matters (scoped) Matters included in current filters 1 Matters missing g…" at bounding box center [261, 238] width 505 height 191
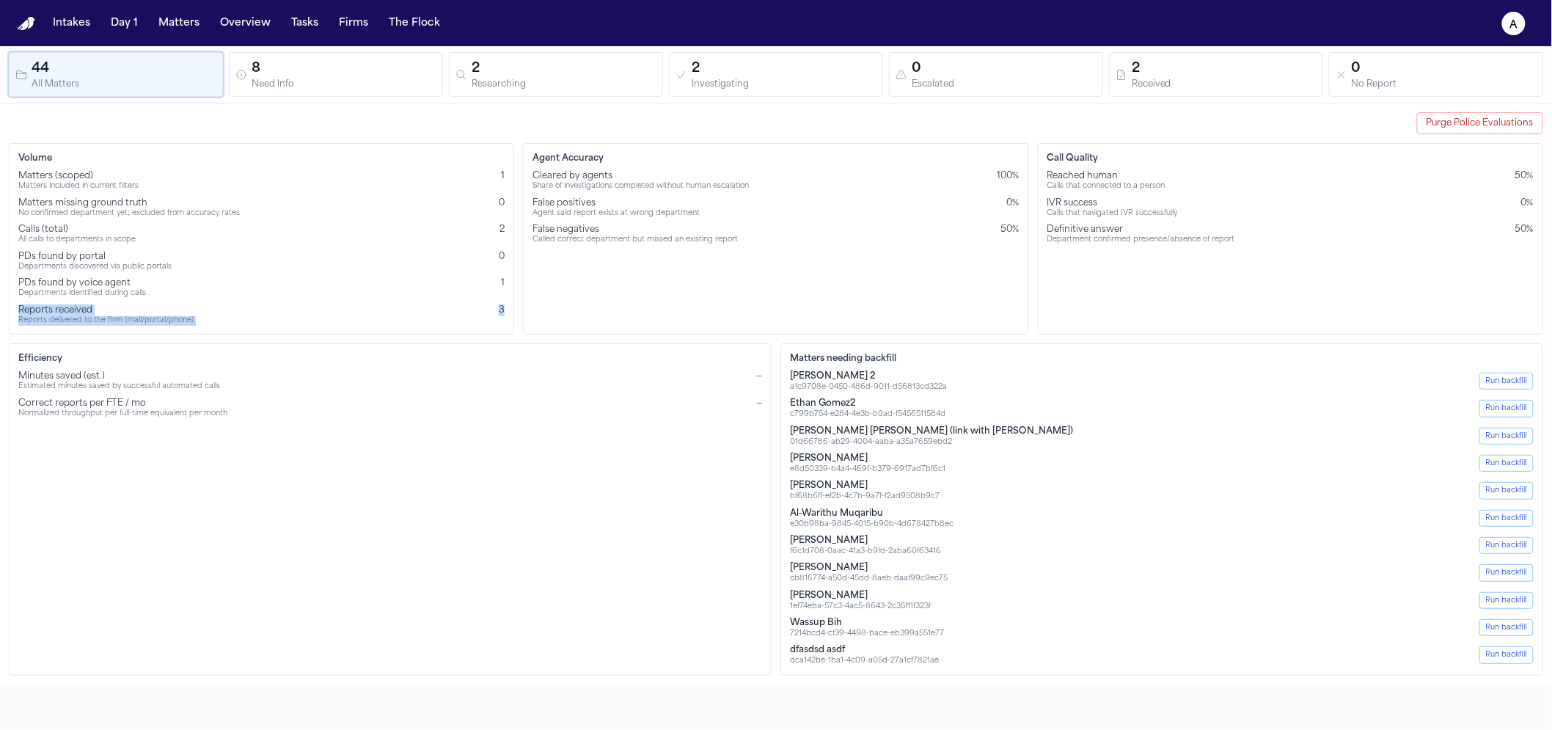
copy div "Reports received Reports delivered to the firm (mail/portal/phone) 3"
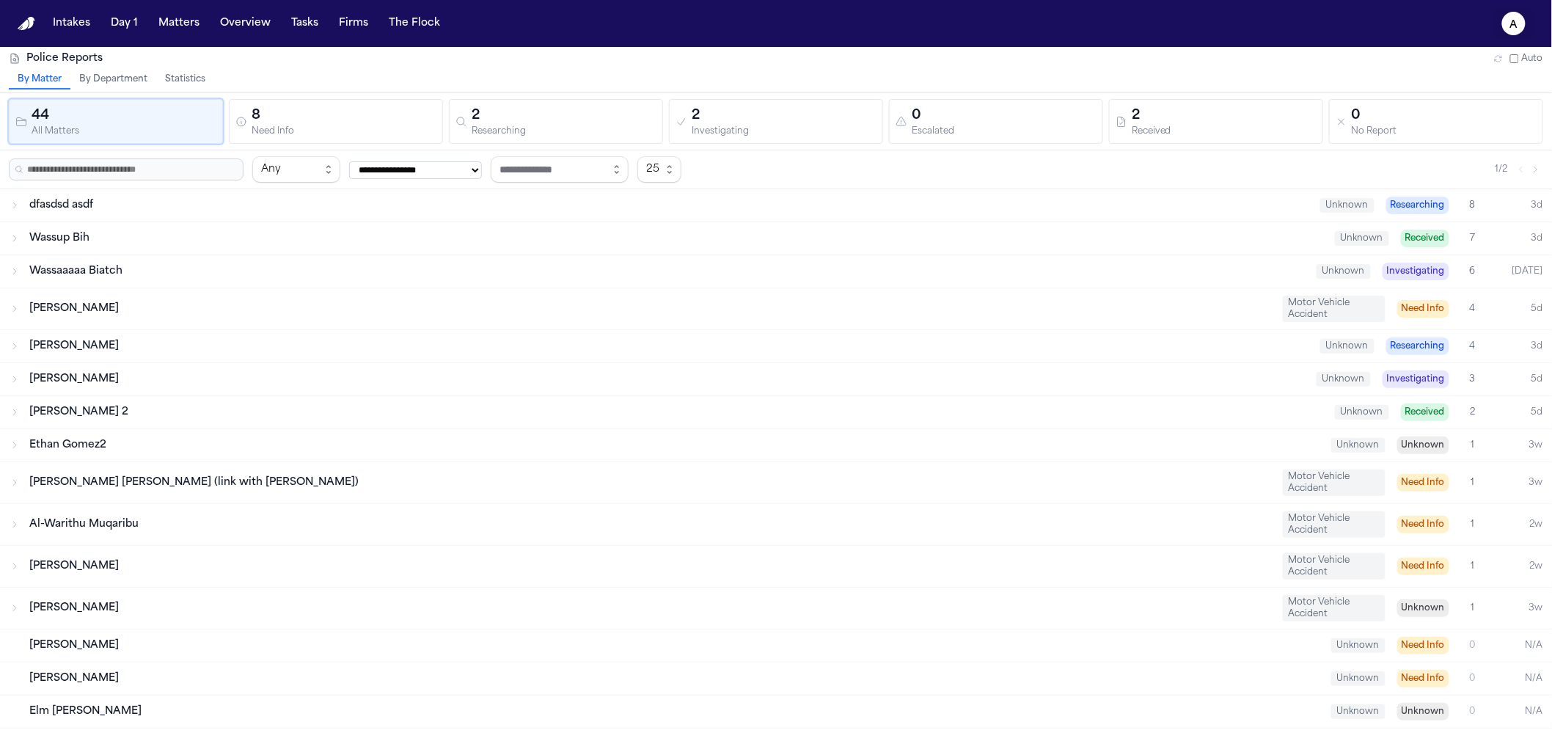
click at [1520, 22] on icon "a" at bounding box center [1513, 23] width 23 height 23
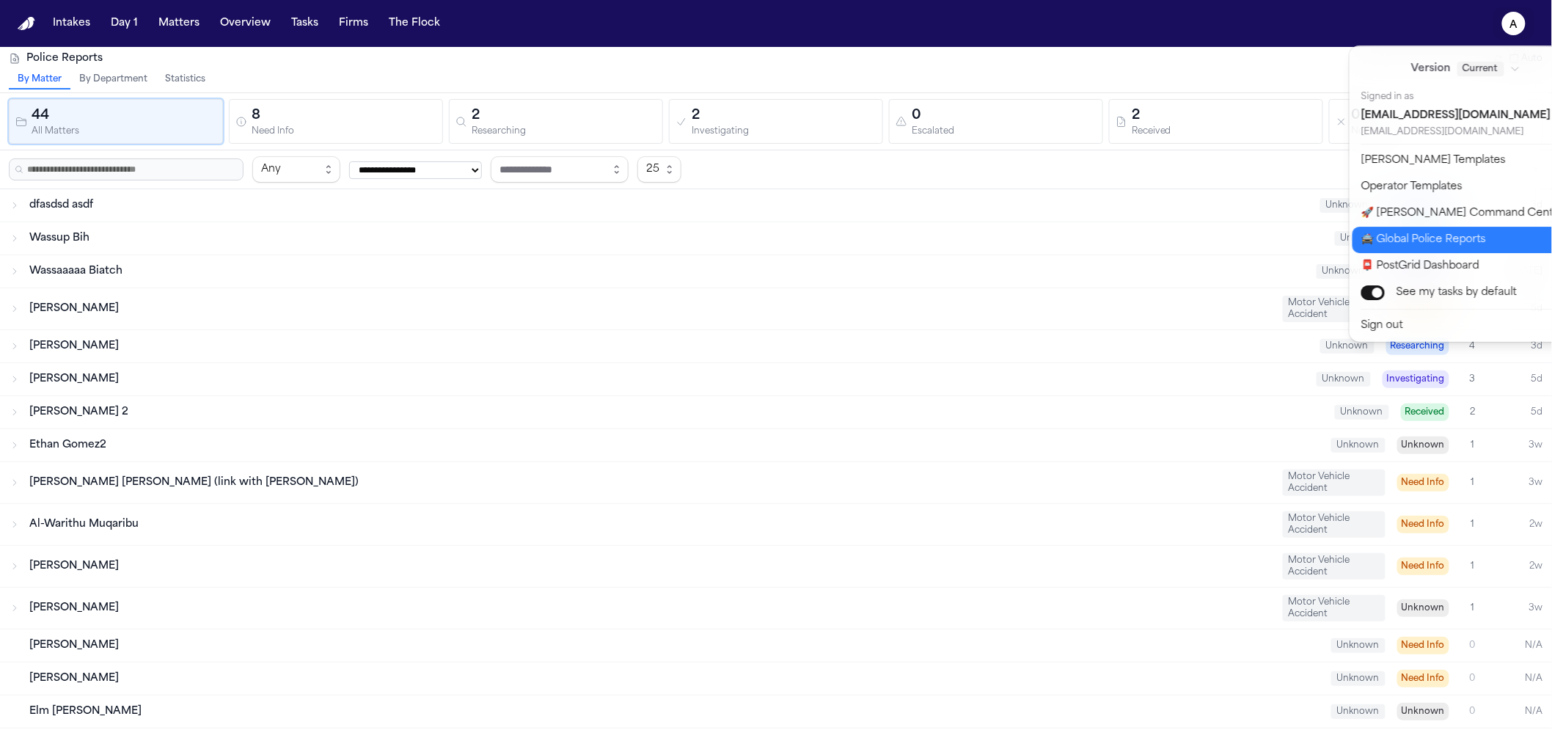
click at [1455, 236] on button "🚔 Global Police Reports" at bounding box center [1474, 240] width 244 height 26
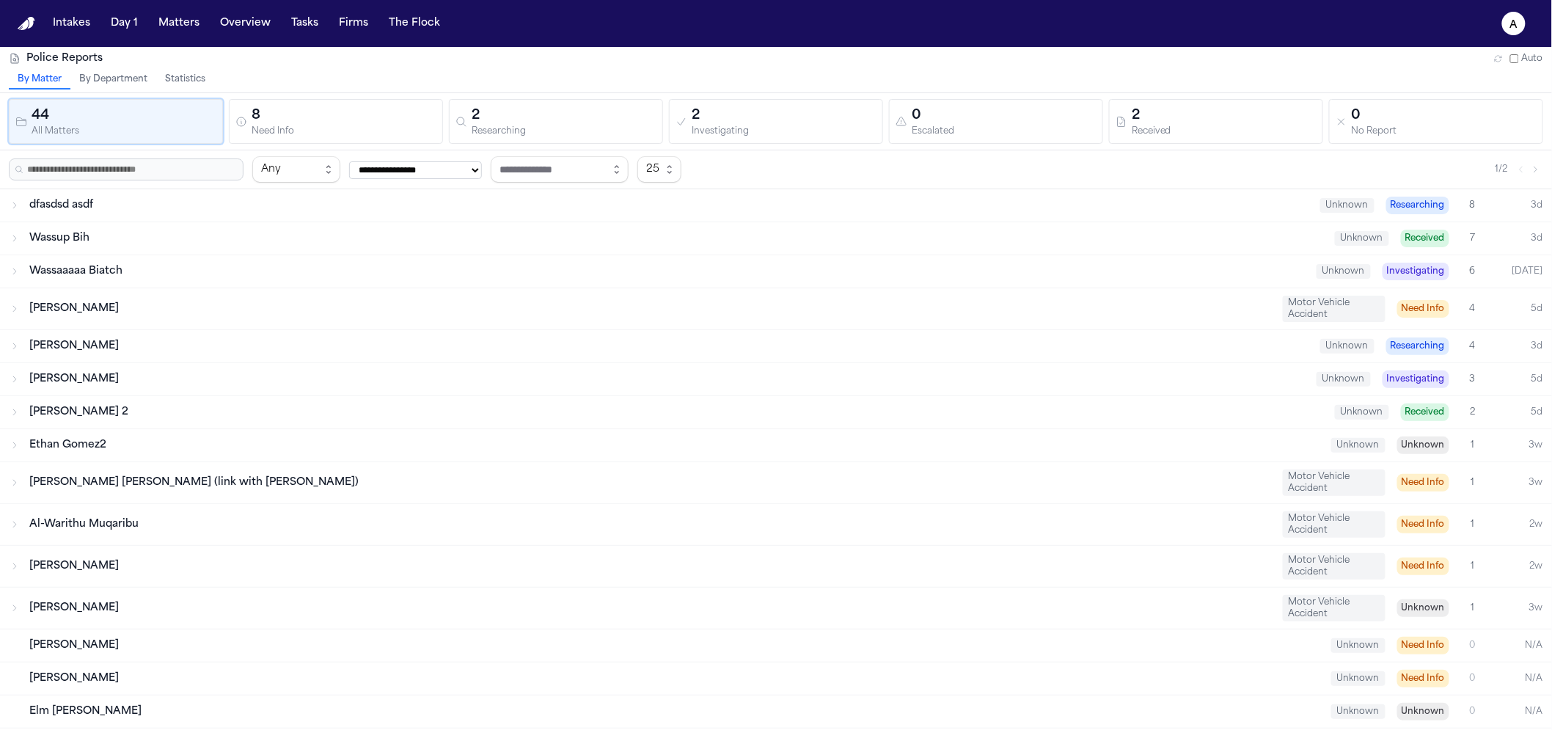
click at [189, 70] on button "Statistics" at bounding box center [185, 79] width 58 height 19
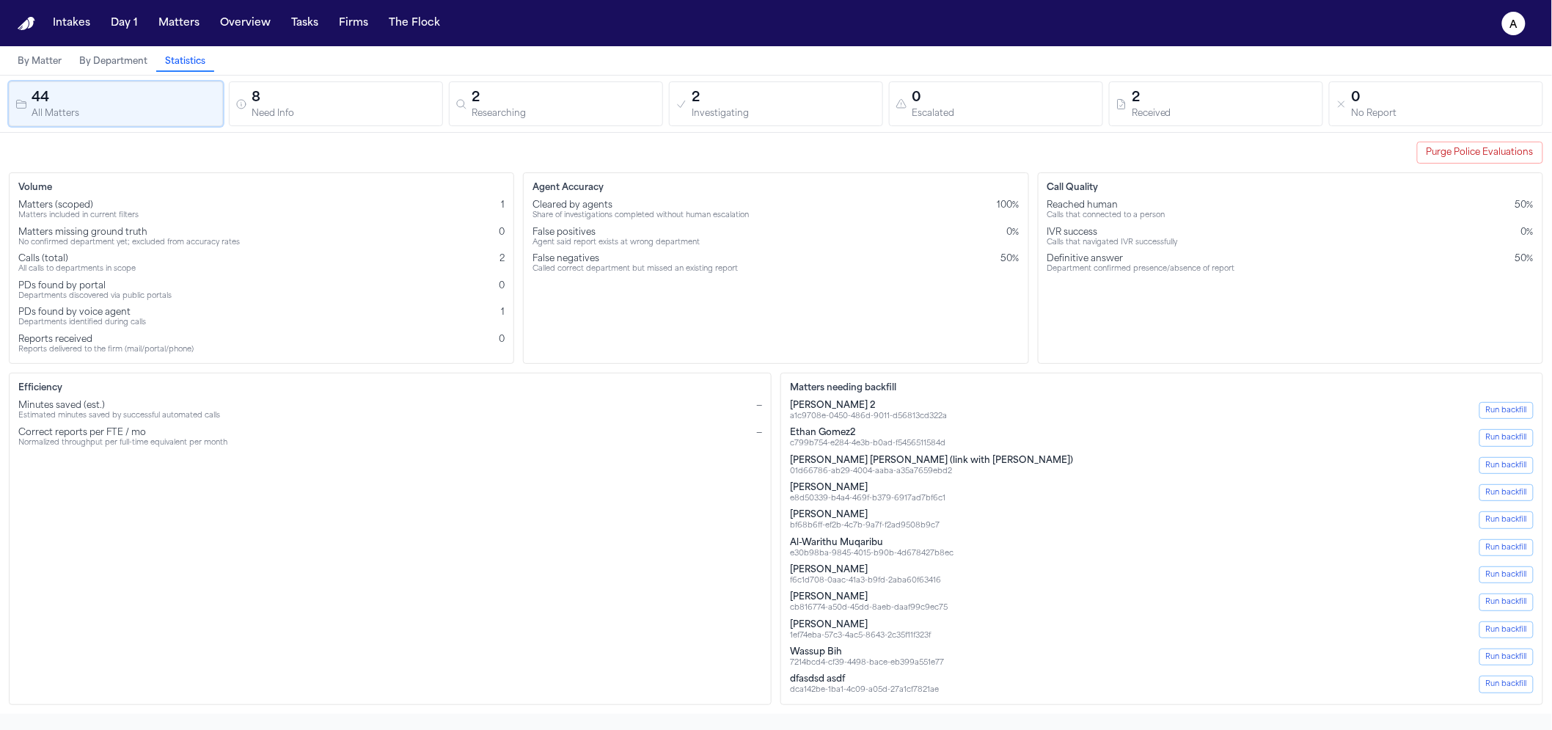
scroll to position [47, 0]
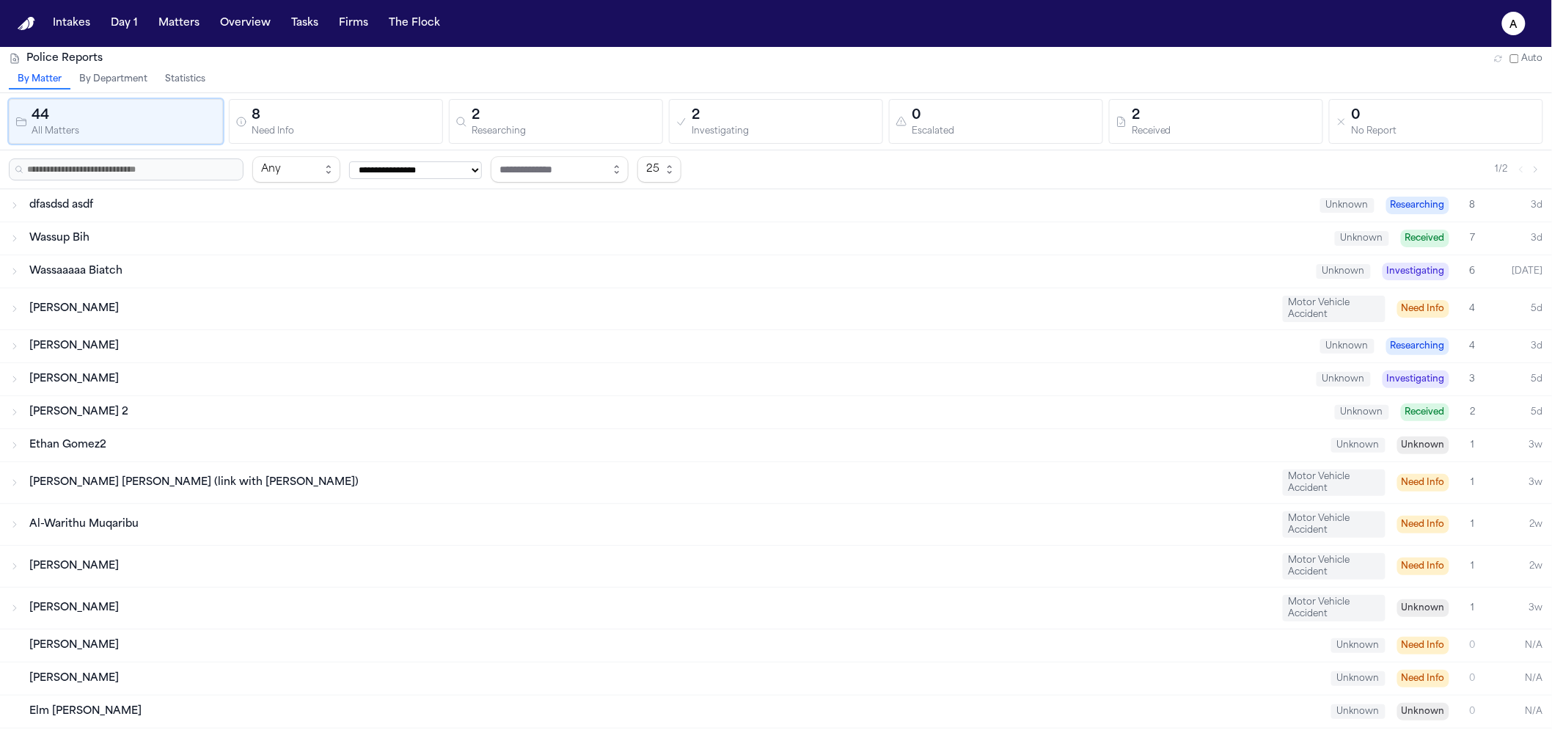
drag, startPoint x: 141, startPoint y: 79, endPoint x: 208, endPoint y: 79, distance: 66.7
click at [141, 80] on button "By Department" at bounding box center [113, 79] width 86 height 19
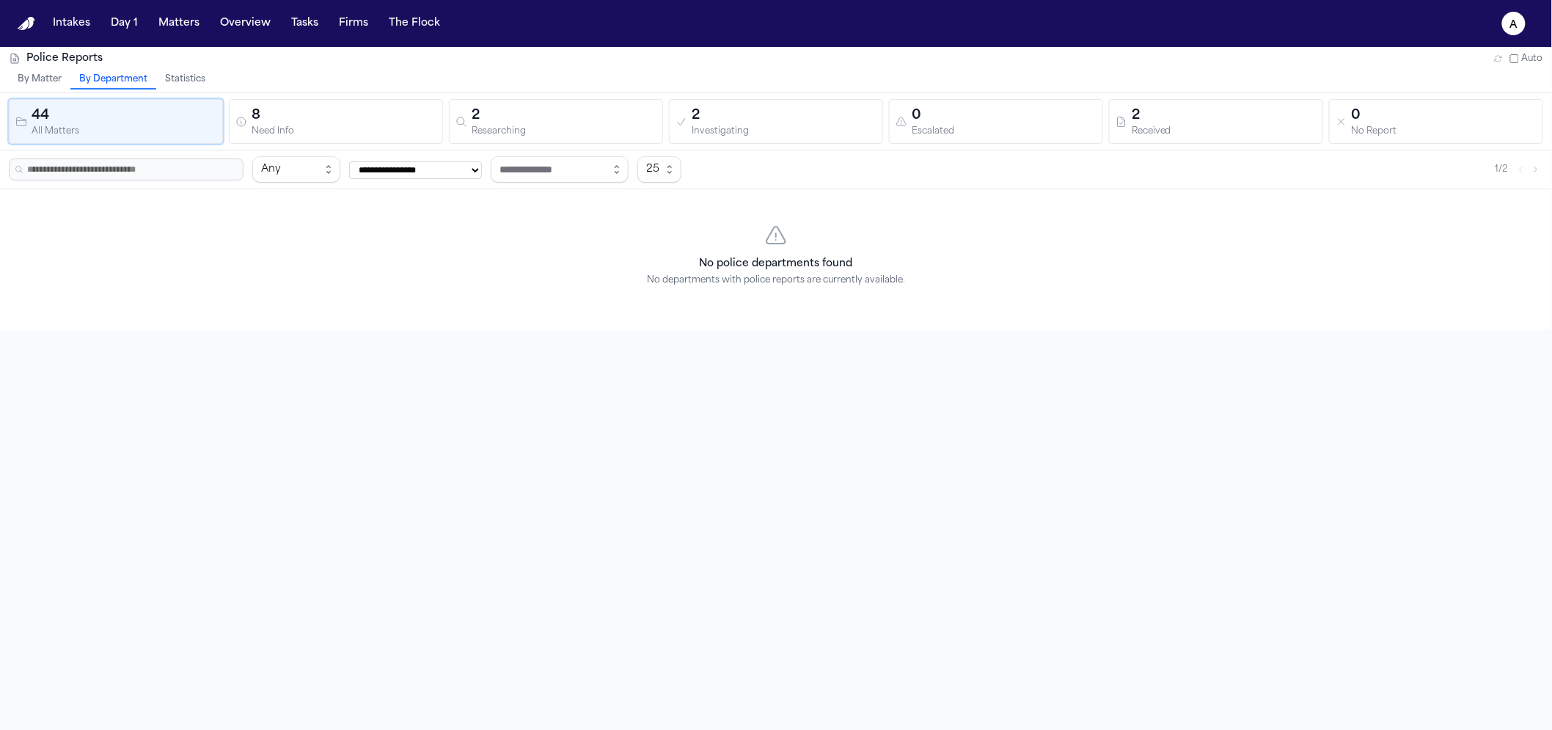
click at [208, 79] on button "Statistics" at bounding box center [185, 79] width 58 height 19
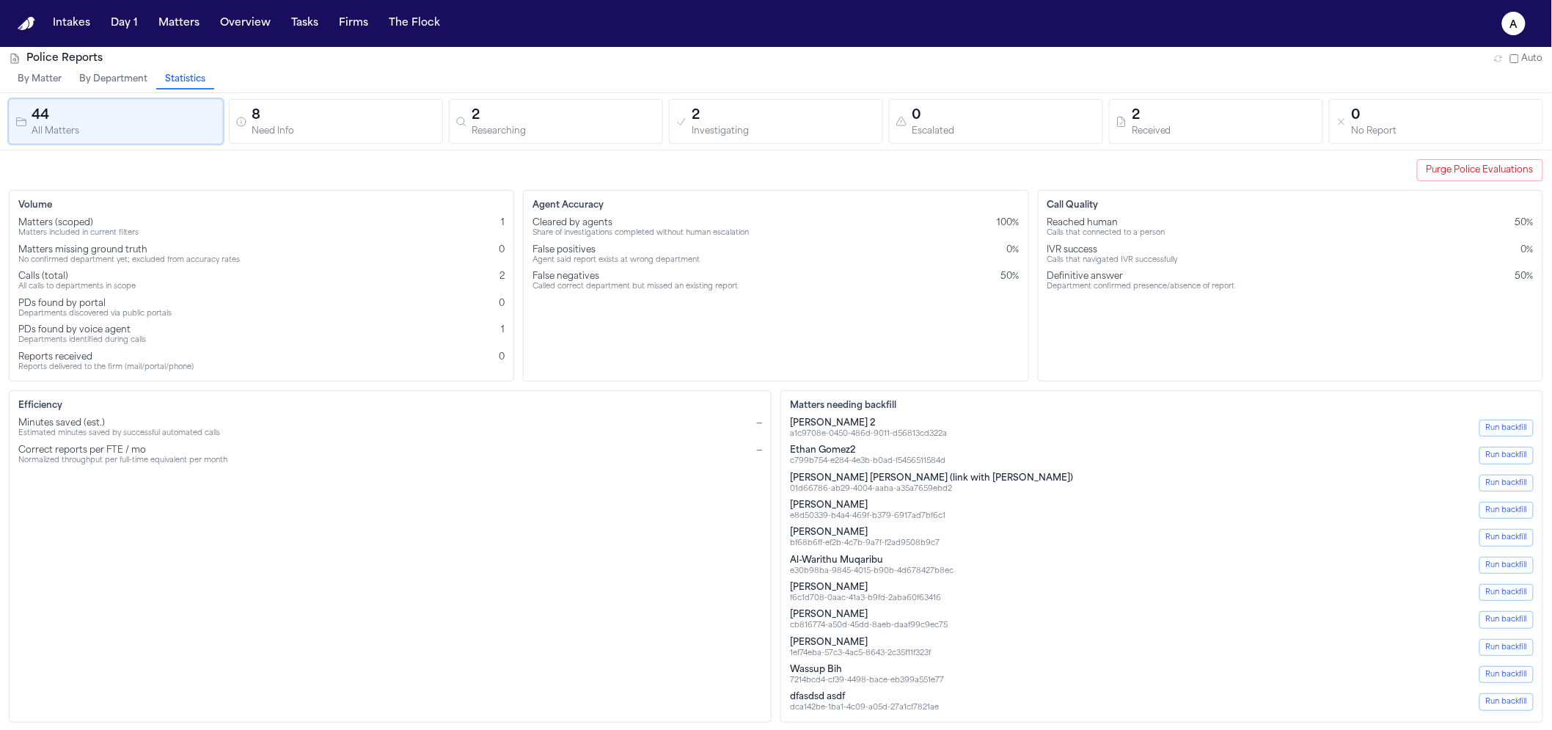
click at [1510, 432] on button "Run backfill" at bounding box center [1506, 427] width 54 height 17
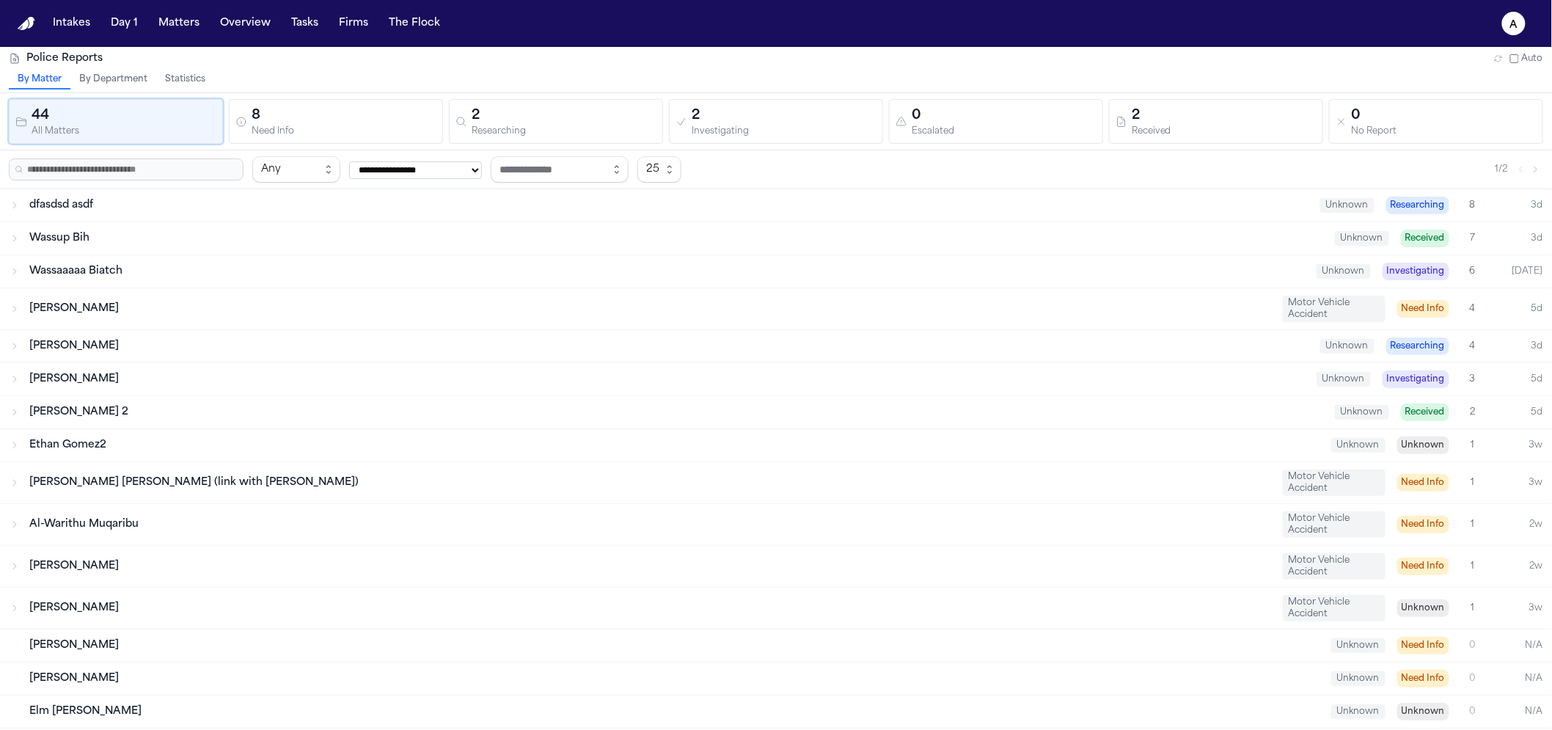
click at [202, 83] on button "Statistics" at bounding box center [185, 79] width 58 height 19
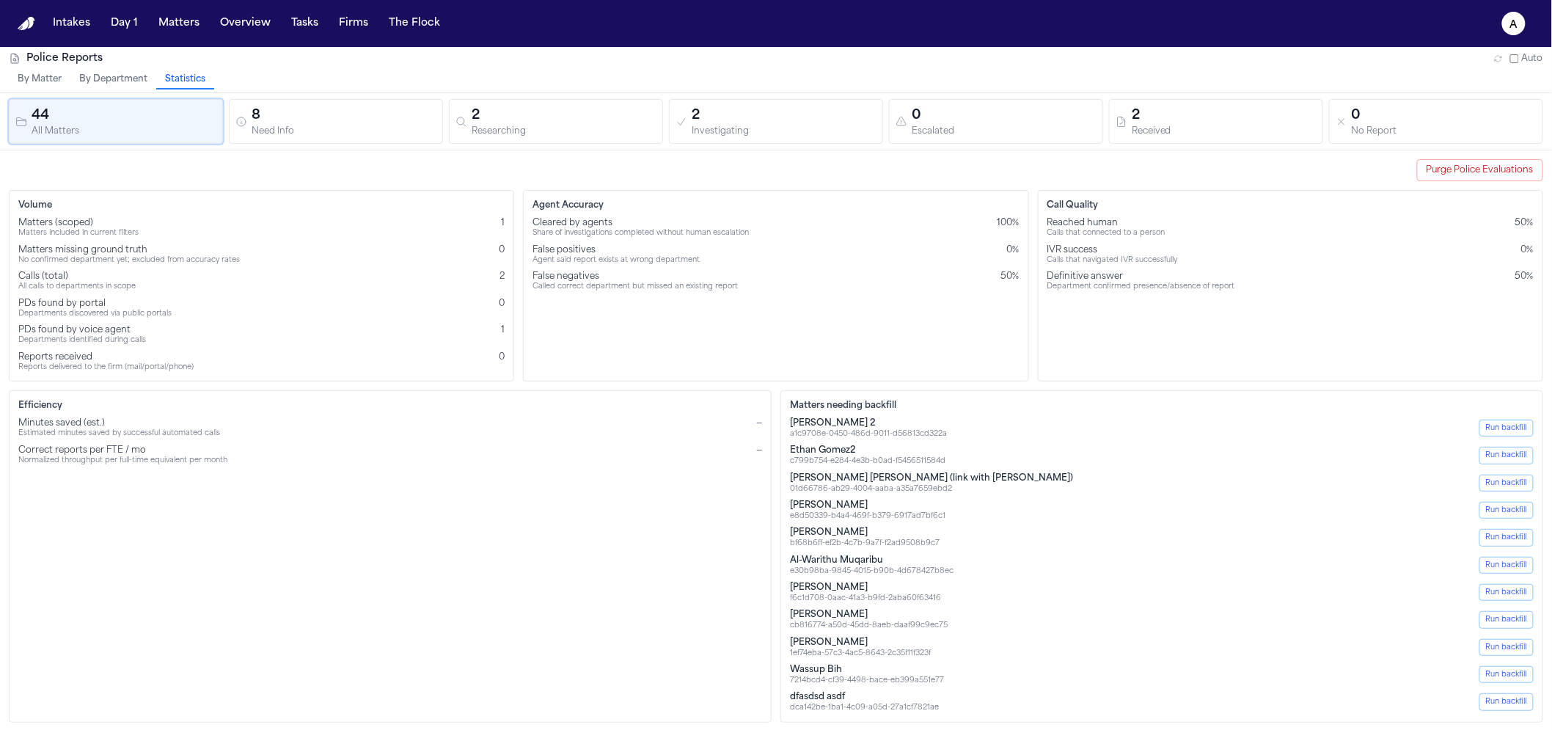
click at [1514, 428] on button "Run backfill" at bounding box center [1506, 427] width 54 height 17
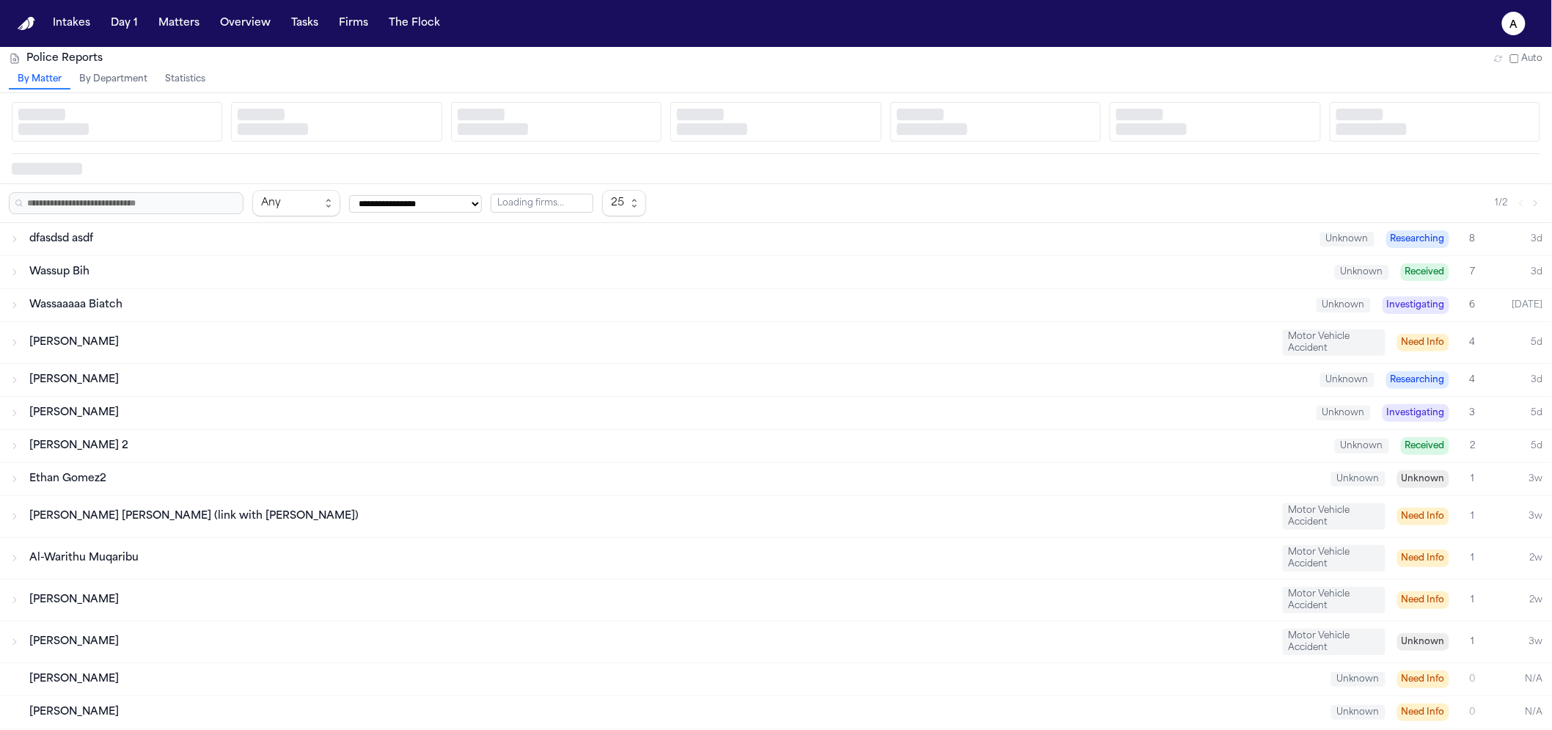
click at [192, 72] on button "Statistics" at bounding box center [185, 79] width 58 height 19
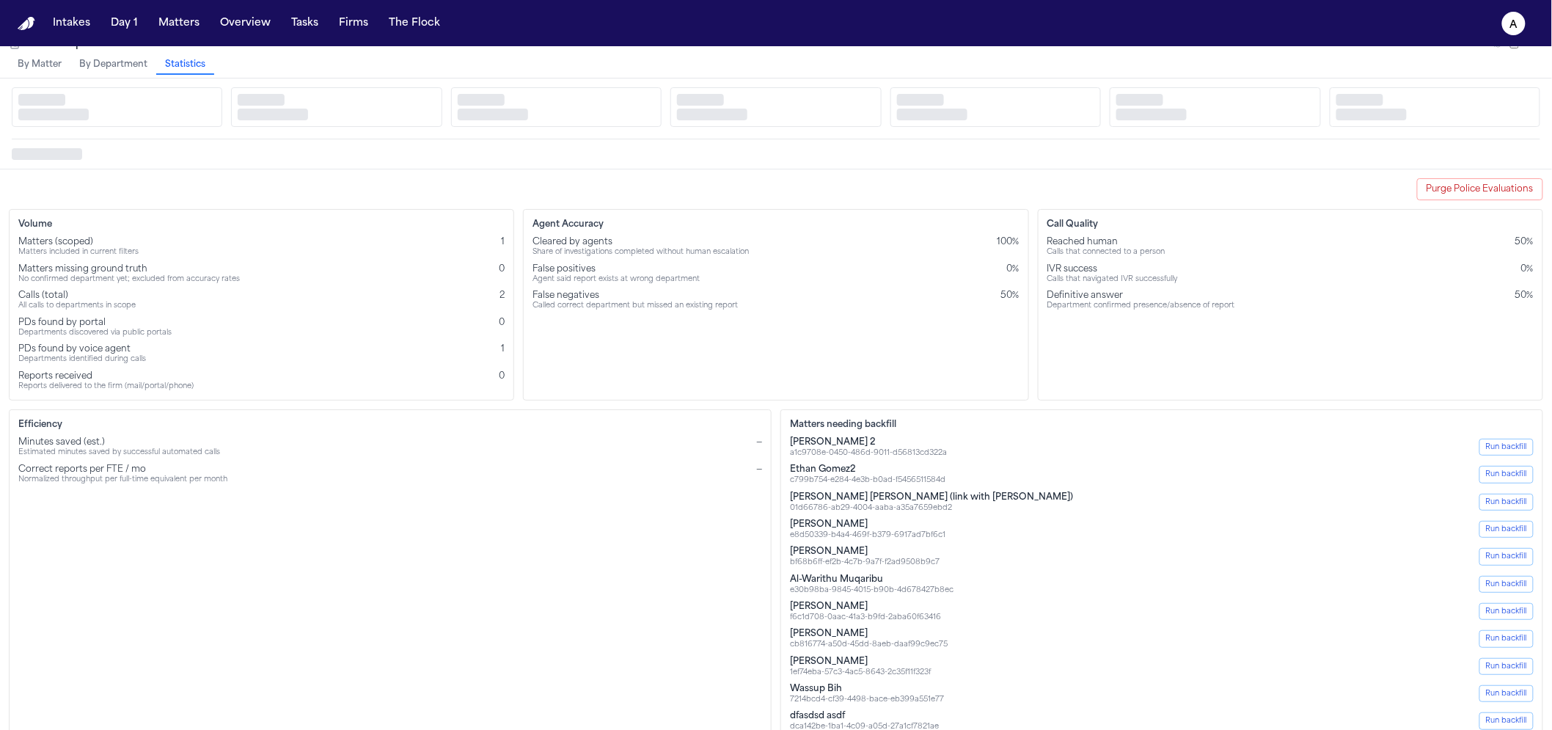
scroll to position [47, 0]
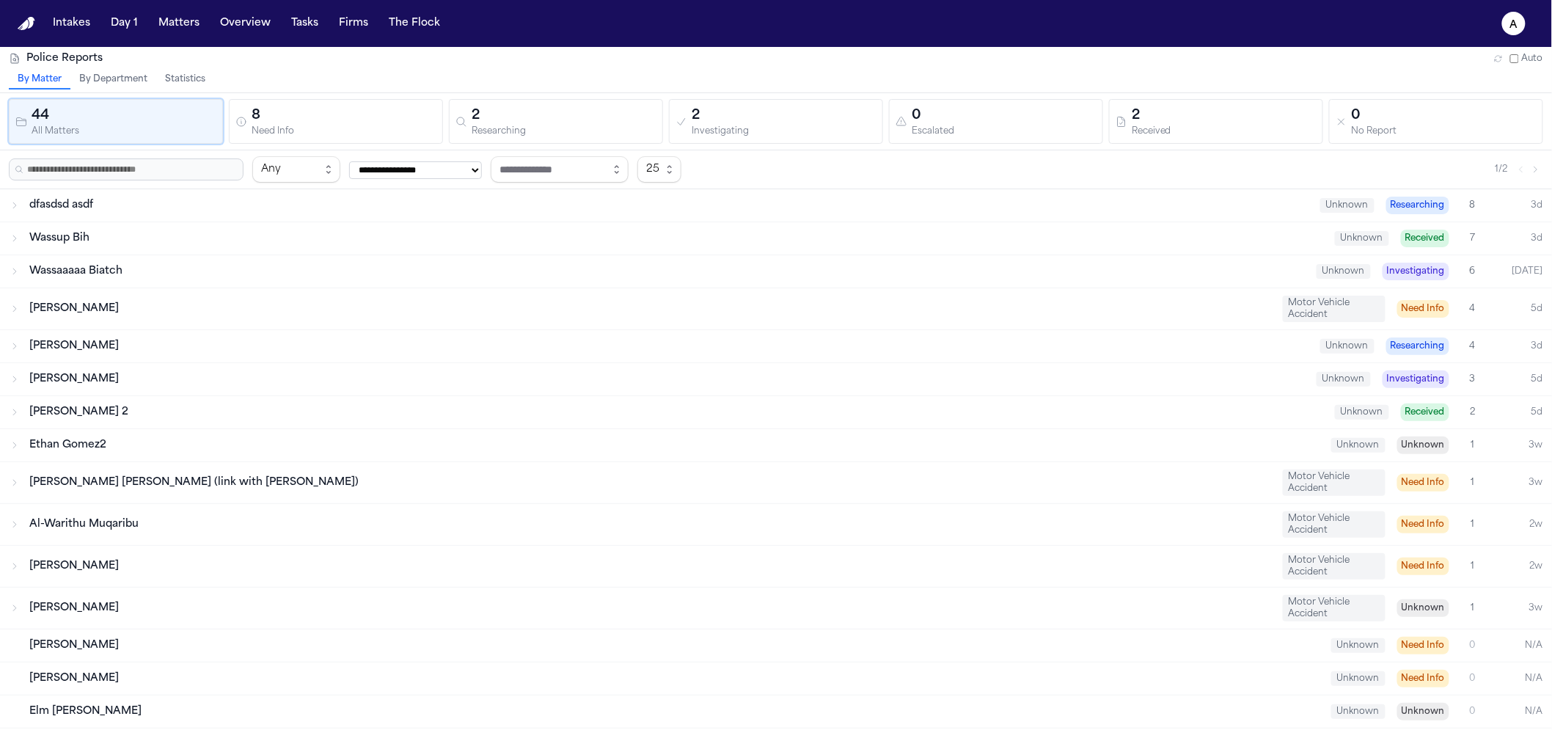
click at [216, 78] on div "By Matter By Department Statistics" at bounding box center [776, 81] width 1552 height 22
click at [175, 83] on button "Statistics" at bounding box center [185, 79] width 58 height 19
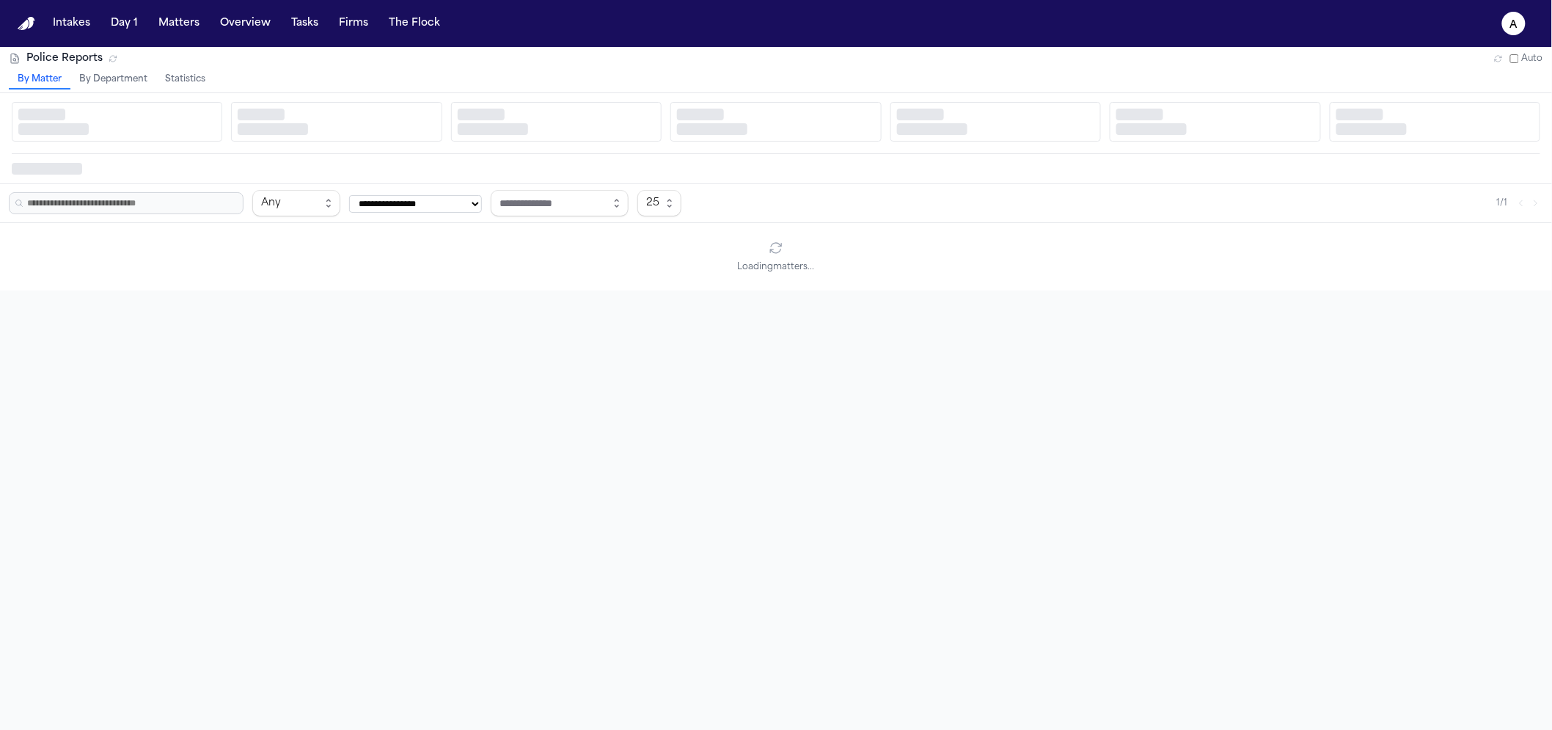
click at [207, 78] on button "Statistics" at bounding box center [185, 79] width 58 height 19
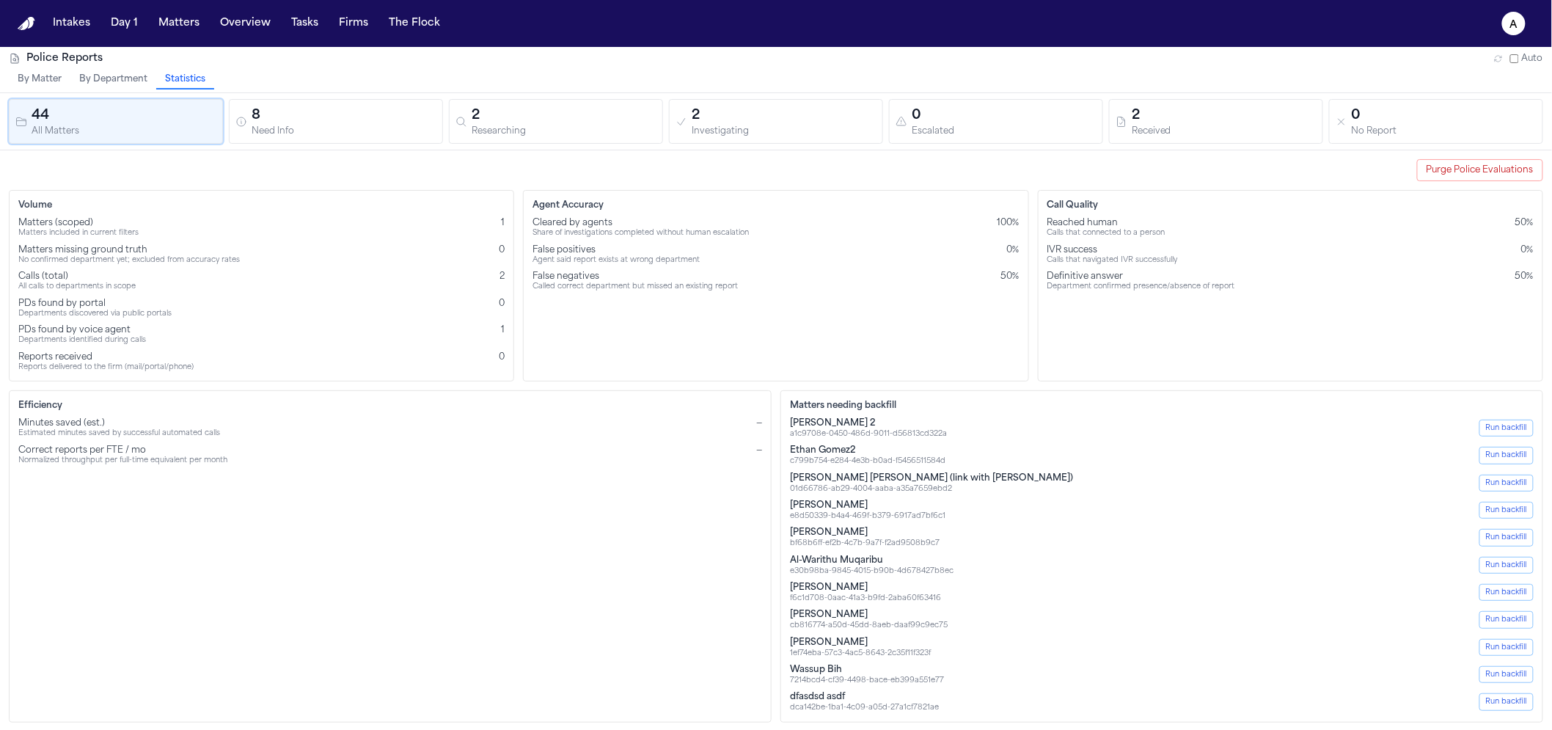
click at [1519, 428] on button "Run backfill" at bounding box center [1506, 427] width 54 height 17
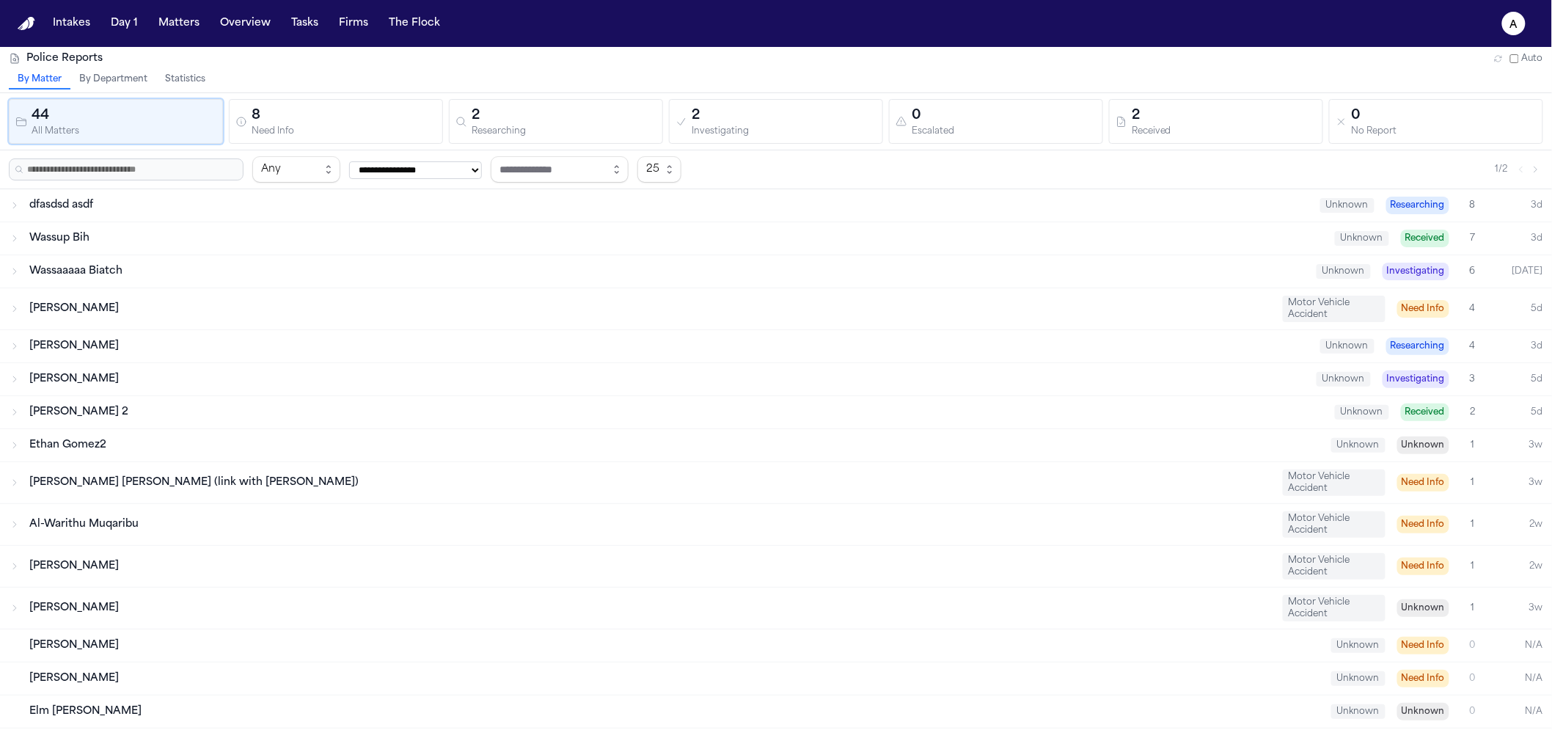
click at [195, 77] on button "Statistics" at bounding box center [185, 79] width 58 height 19
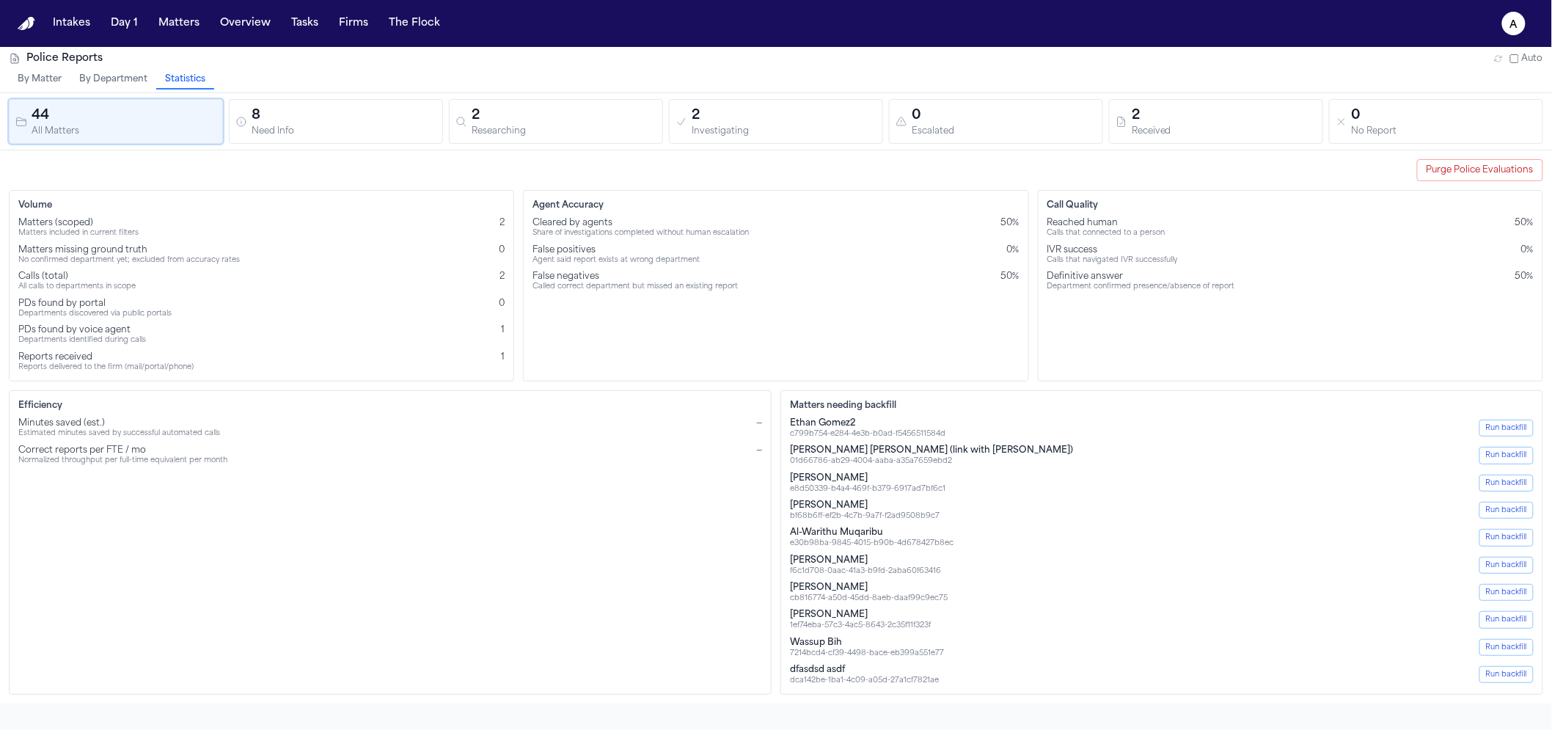
click at [483, 362] on div "Reports received Reports delivered to the firm (mail/portal/phone) 1" at bounding box center [261, 361] width 486 height 21
click at [483, 359] on div "Reports received Reports delivered to the firm (mail/portal/phone) 1" at bounding box center [261, 361] width 486 height 21
click at [400, 573] on div "Efficiency Minutes saved (est.) Estimated minutes saved by successful automated…" at bounding box center [390, 542] width 763 height 304
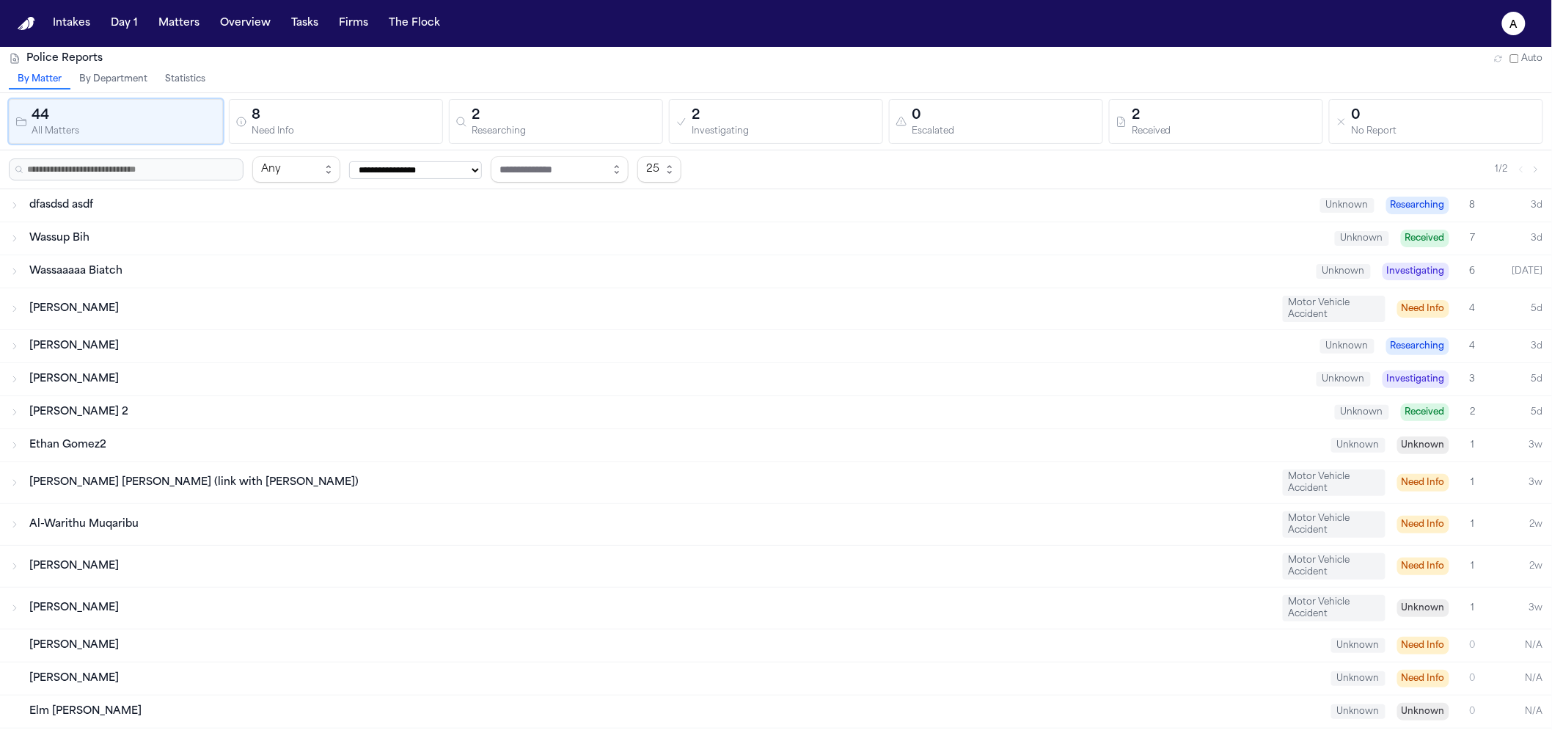
click at [186, 77] on button "Statistics" at bounding box center [185, 79] width 58 height 19
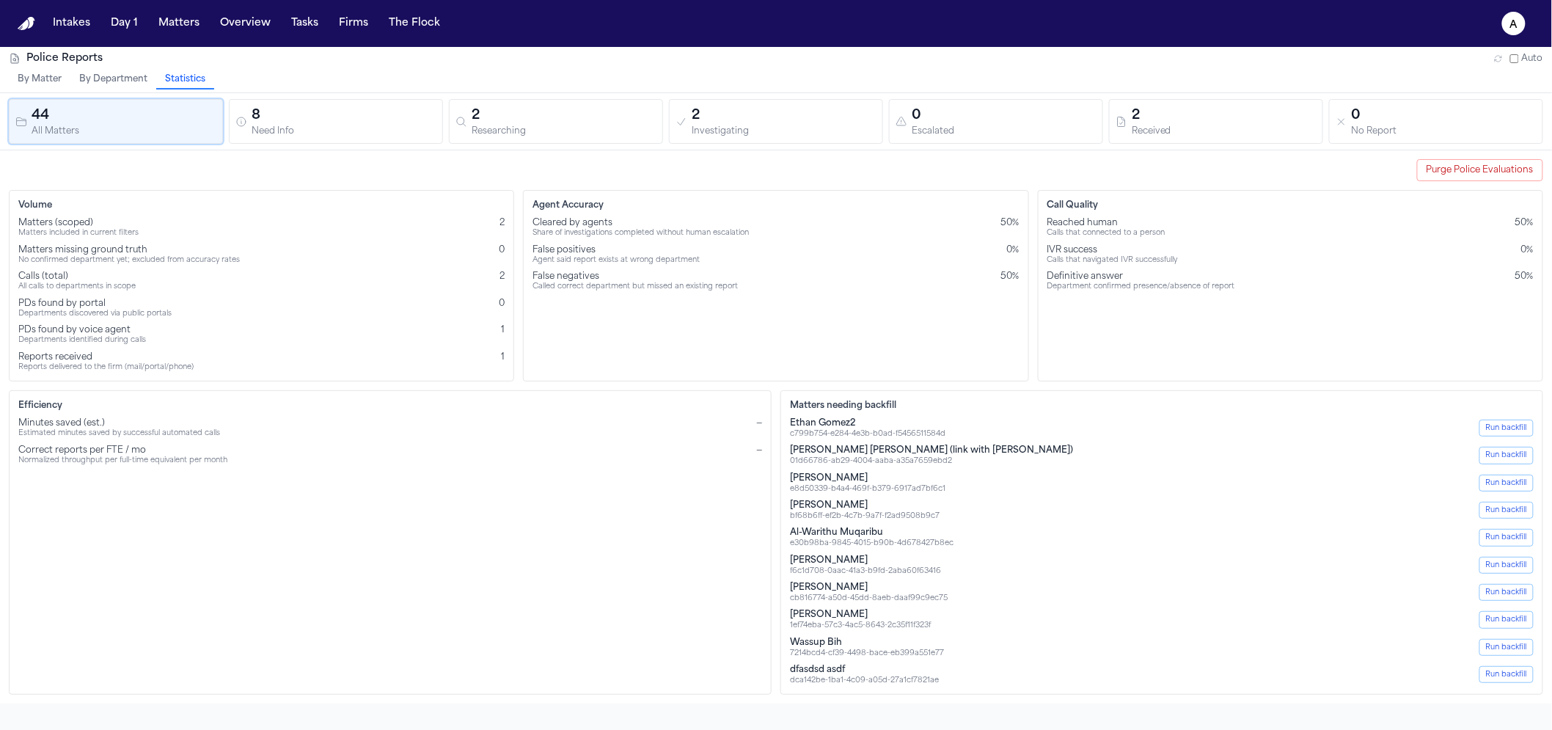
click at [32, 276] on div "Calls (total)" at bounding box center [76, 277] width 117 height 12
click at [546, 610] on div "Efficiency Minutes saved (est.) Estimated minutes saved by successful automated…" at bounding box center [390, 542] width 763 height 304
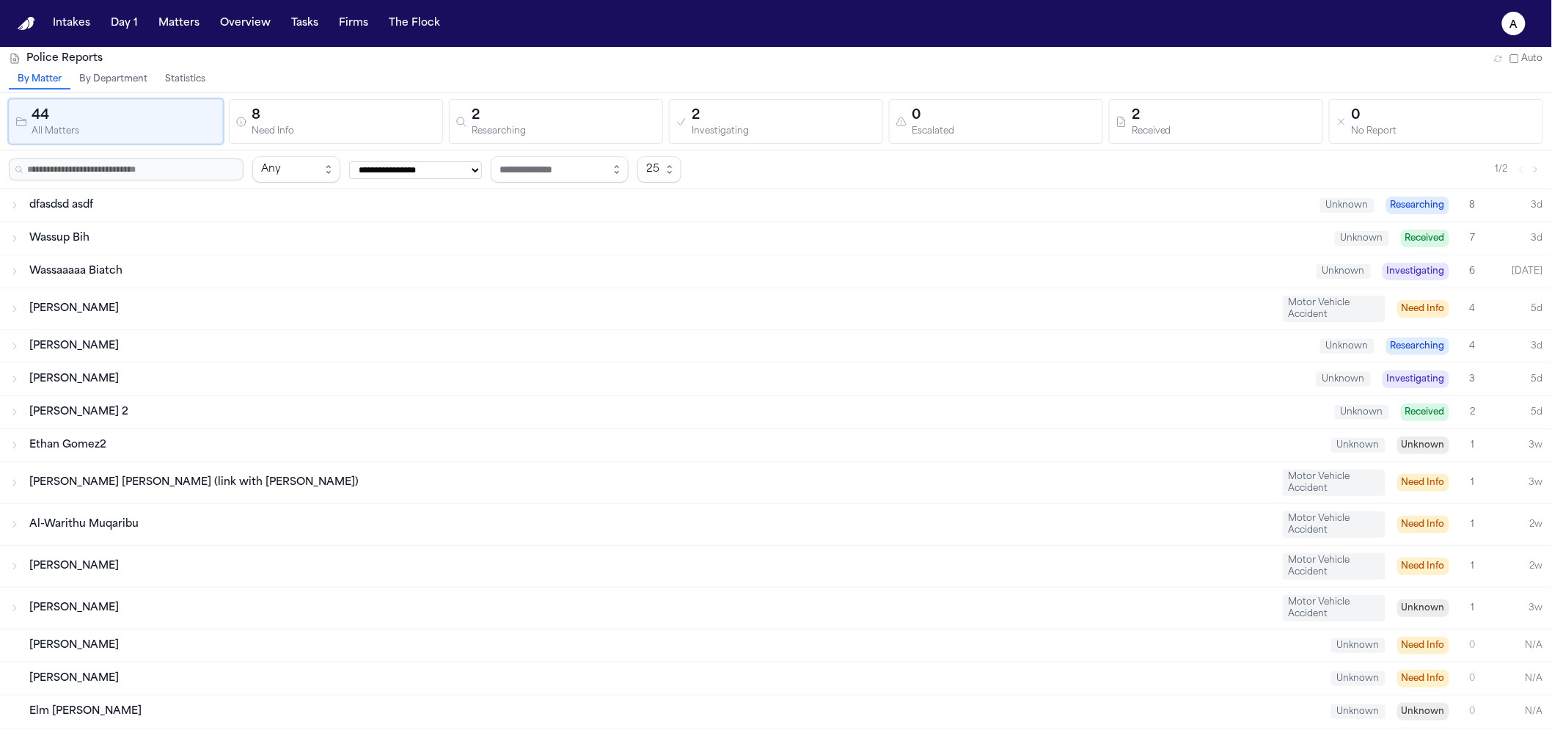
click at [197, 64] on div "Police Reports Auto" at bounding box center [776, 58] width 1534 height 15
click at [194, 71] on button "Statistics" at bounding box center [185, 79] width 58 height 19
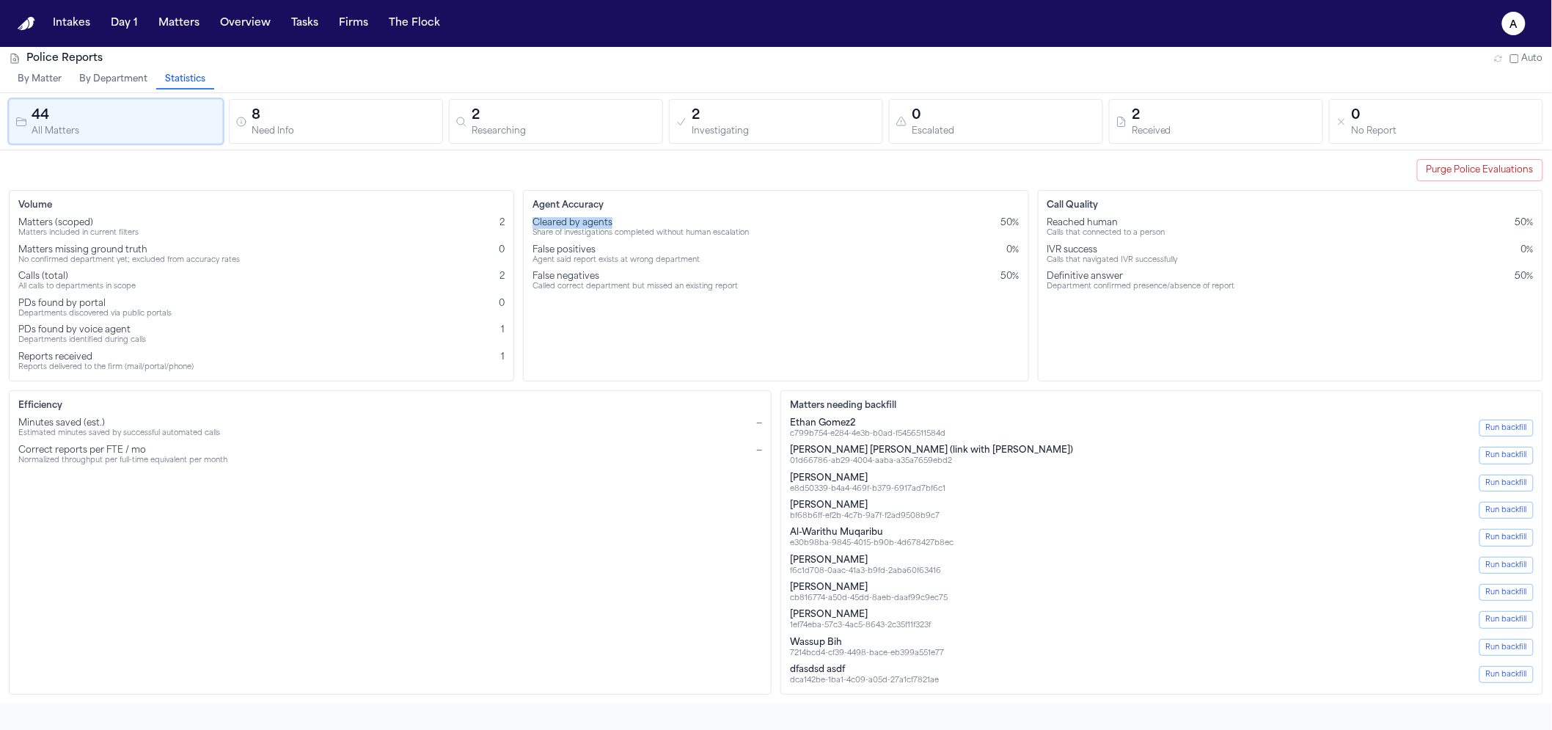
drag, startPoint x: 619, startPoint y: 222, endPoint x: 531, endPoint y: 221, distance: 88.0
click at [531, 221] on div "Agent Accuracy Cleared by agents Share of investigations completed without huma…" at bounding box center [775, 285] width 505 height 191
copy div "Cleared by agents"
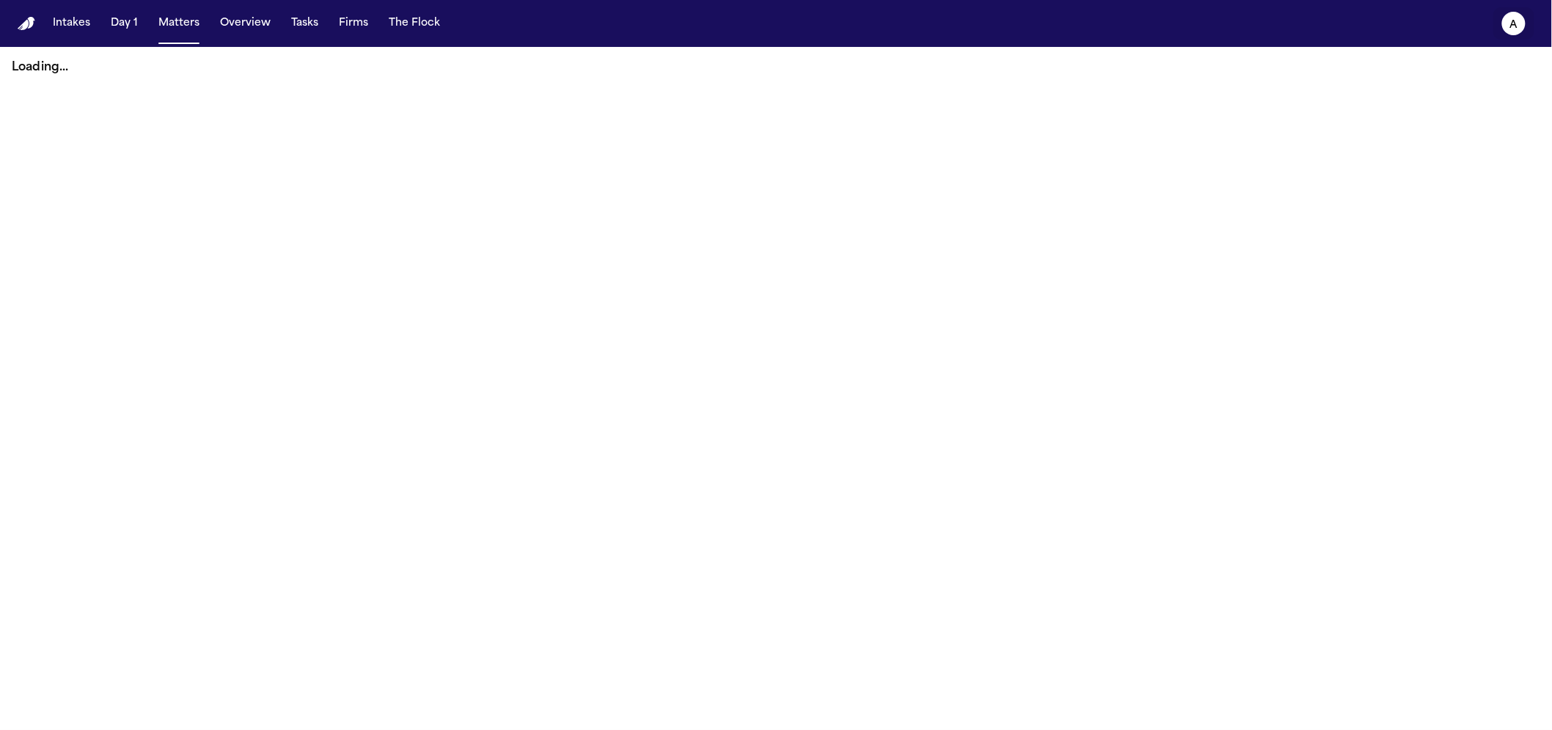
click at [1326, 24] on icon "a" at bounding box center [1513, 23] width 23 height 23
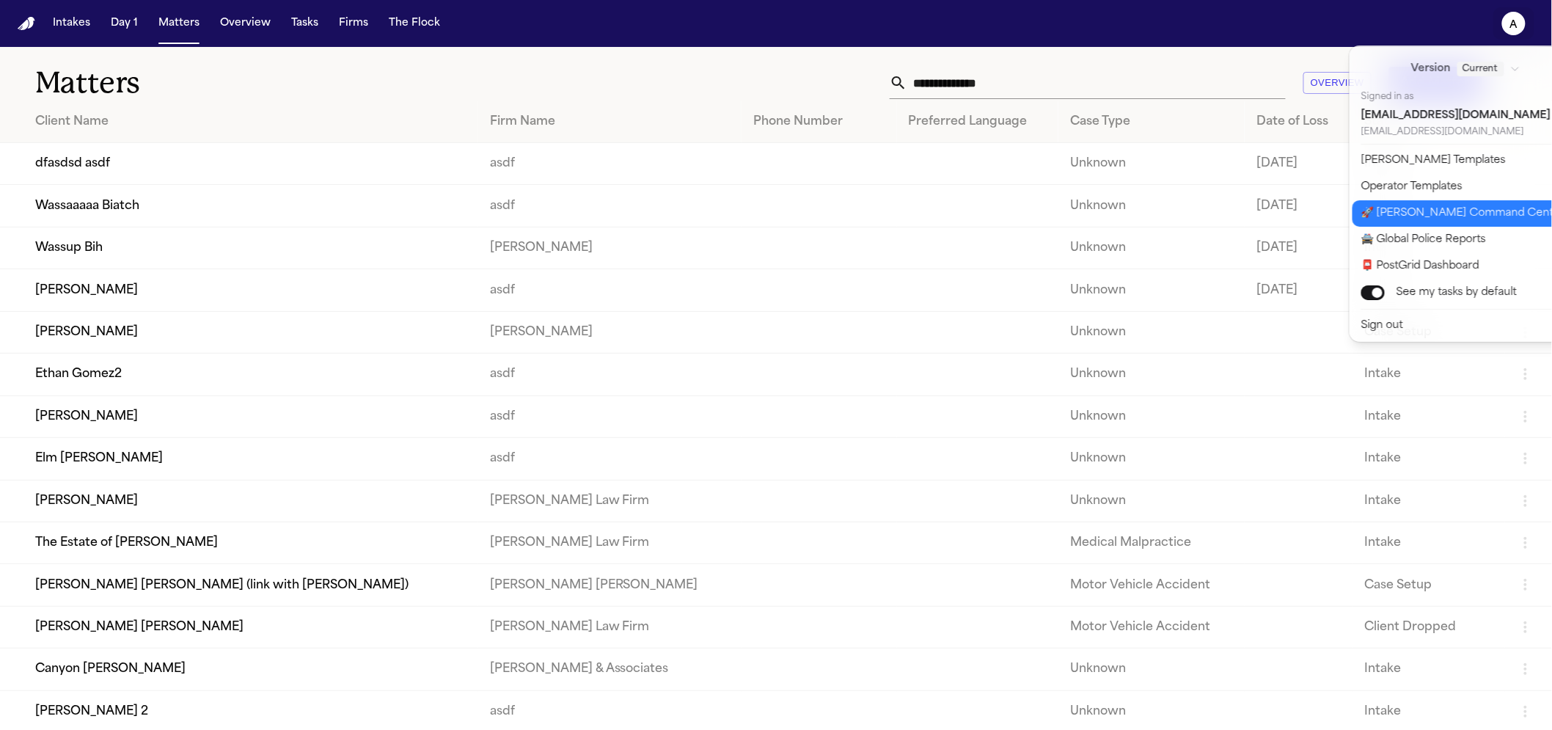
click at [1326, 219] on button "🚀 [PERSON_NAME] Command Center" at bounding box center [1474, 213] width 244 height 26
select select "**"
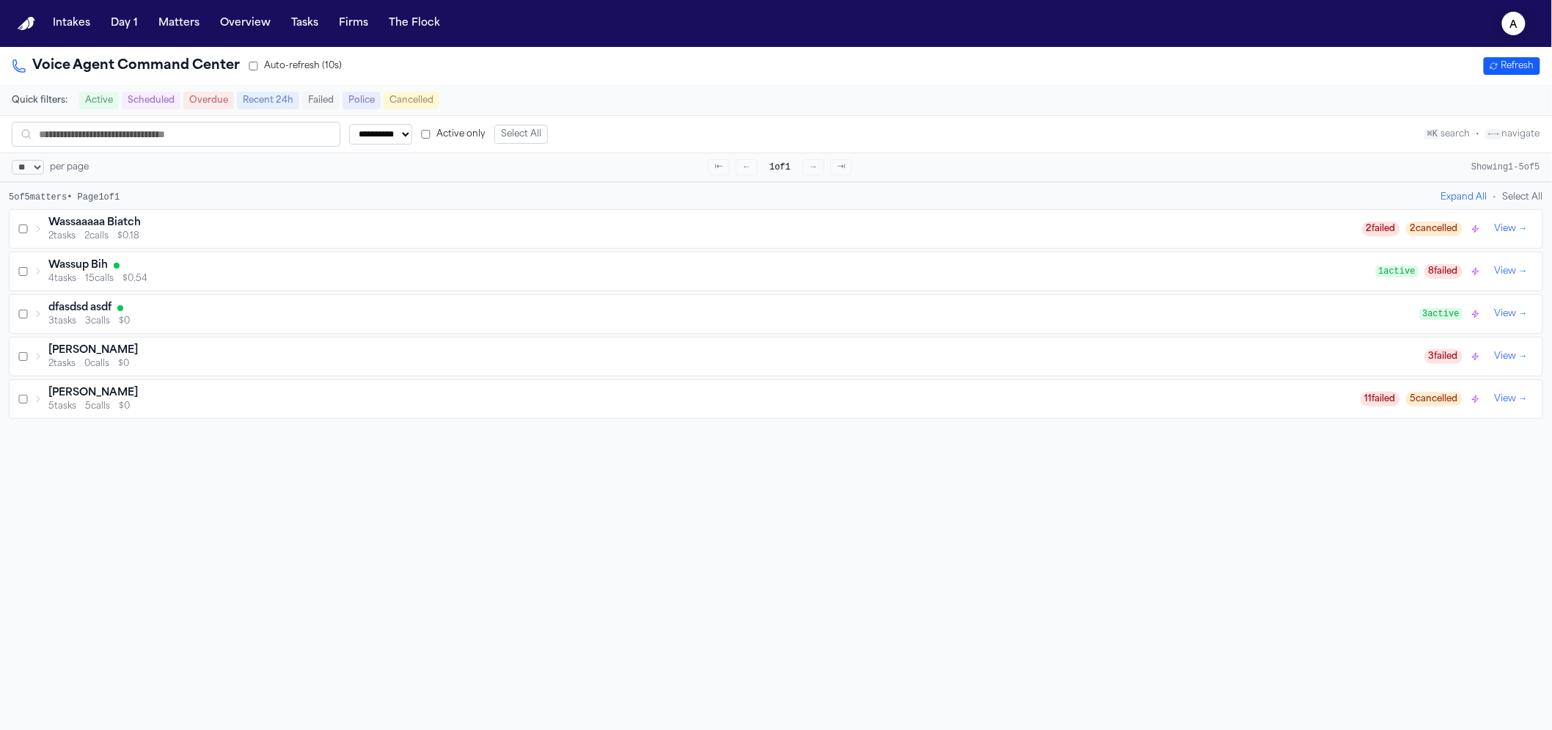
click at [1326, 23] on icon "a" at bounding box center [1513, 23] width 23 height 23
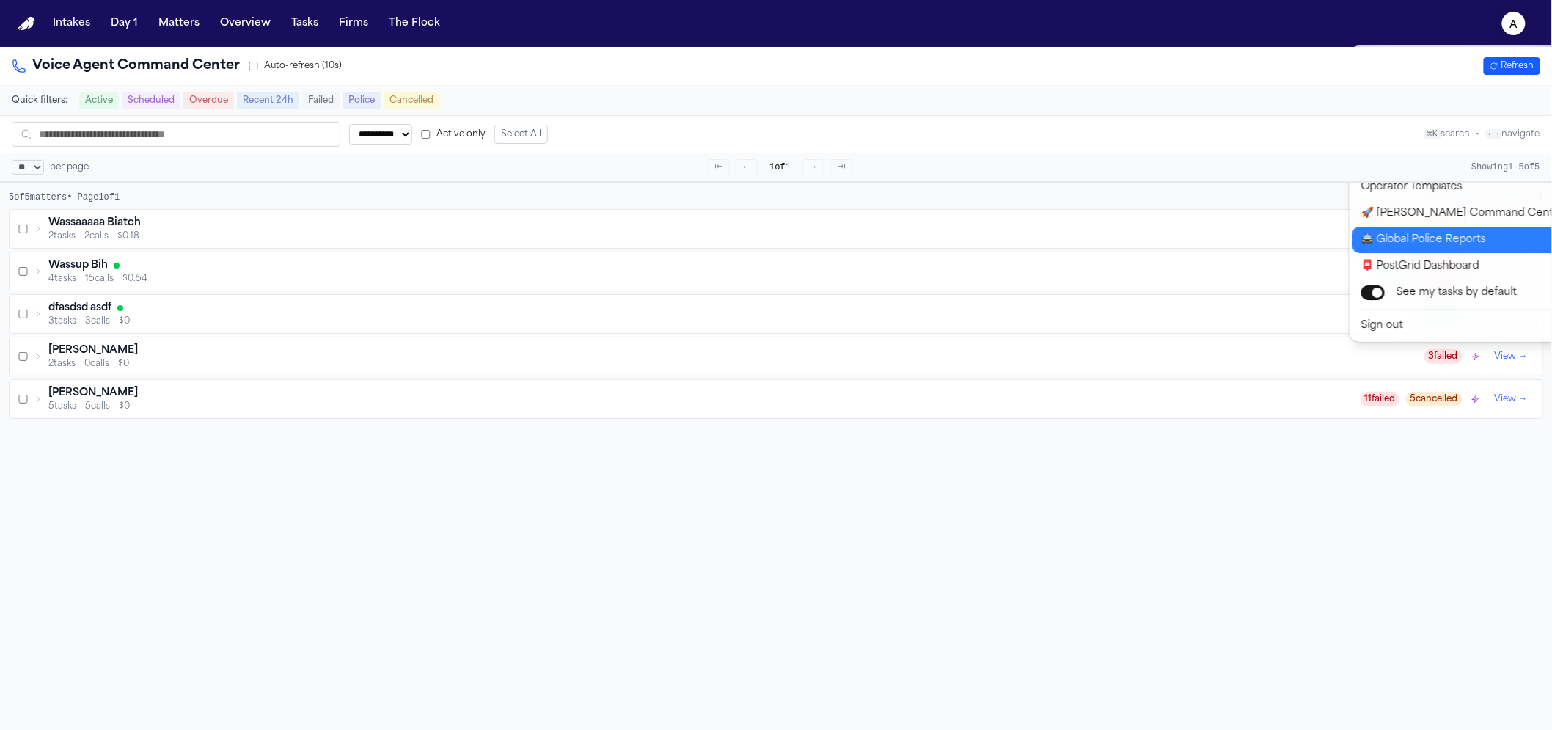
click at [1326, 244] on button "🚔 Global Police Reports" at bounding box center [1474, 240] width 244 height 26
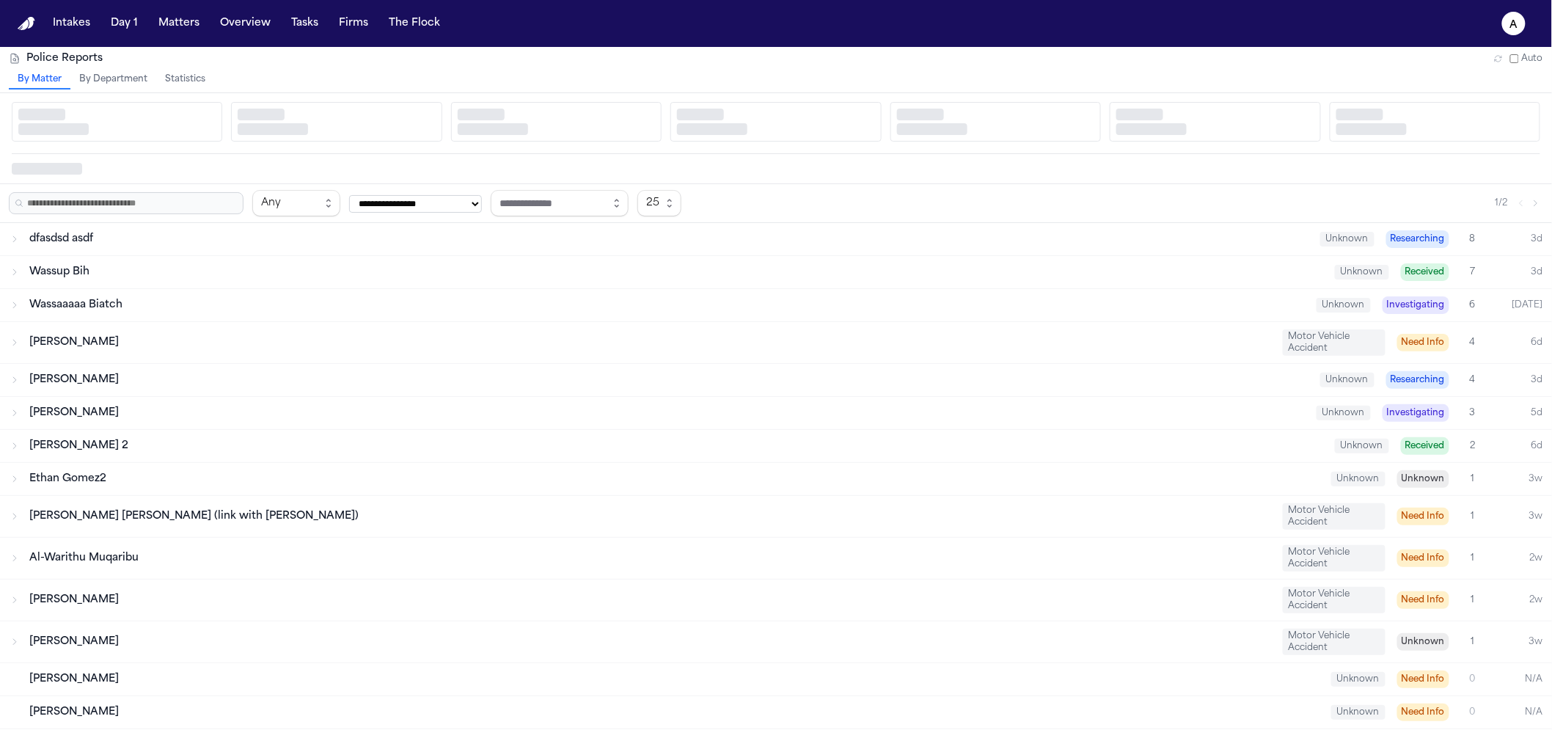
click at [173, 91] on div "By Matter By Department Statistics" at bounding box center [776, 81] width 1552 height 22
click at [176, 85] on button "Statistics" at bounding box center [185, 79] width 58 height 19
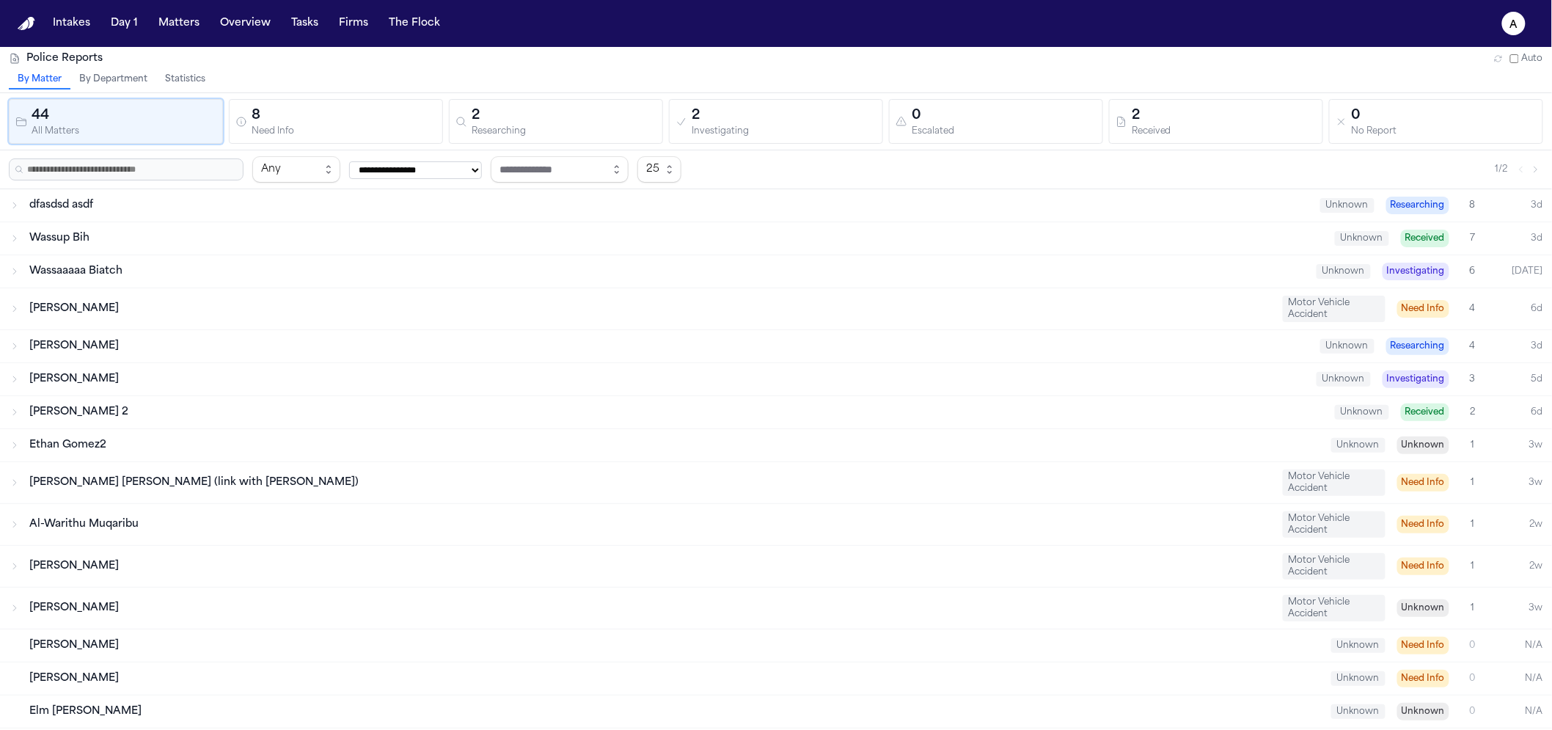
click at [205, 73] on button "Statistics" at bounding box center [185, 79] width 58 height 19
click at [195, 75] on button "Statistics" at bounding box center [185, 79] width 58 height 19
click at [168, 87] on button "Statistics" at bounding box center [185, 79] width 58 height 19
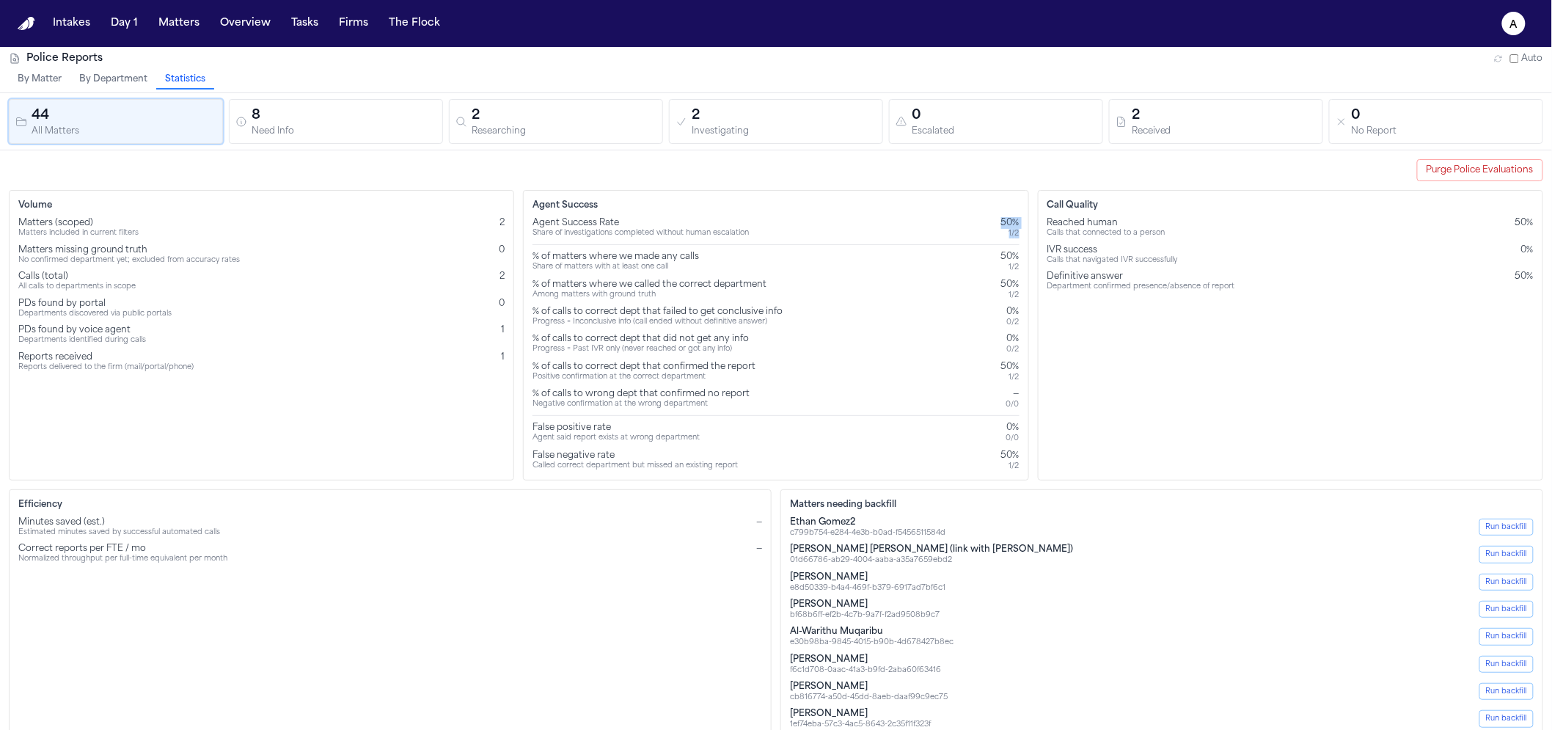
drag, startPoint x: 1019, startPoint y: 230, endPoint x: 999, endPoint y: 228, distance: 20.6
click at [999, 228] on div "Agent Success Agent Success Rate Share of investigations completed without huma…" at bounding box center [775, 335] width 505 height 290
click at [1075, 329] on div "Call Quality Reached human Calls that connected to a person 50% IVR success Cal…" at bounding box center [1290, 335] width 505 height 290
drag, startPoint x: 23, startPoint y: 518, endPoint x: 271, endPoint y: 559, distance: 250.6
click at [271, 559] on div "Minutes saved (est.) Estimated minutes saved by successful automated calls — Co…" at bounding box center [390, 540] width 744 height 48
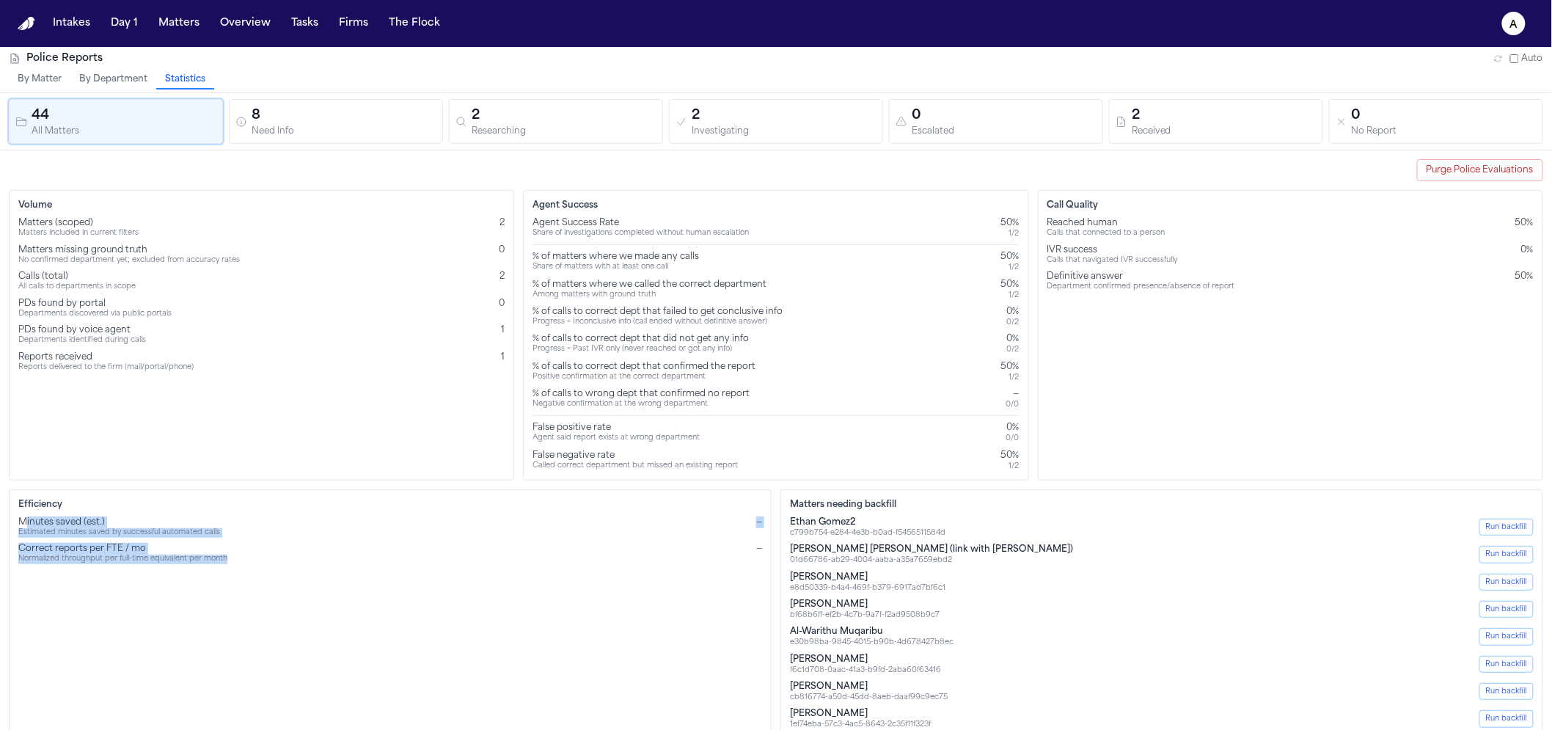
click at [343, 602] on div "Efficiency Minutes saved (est.) Estimated minutes saved by successful automated…" at bounding box center [390, 641] width 763 height 304
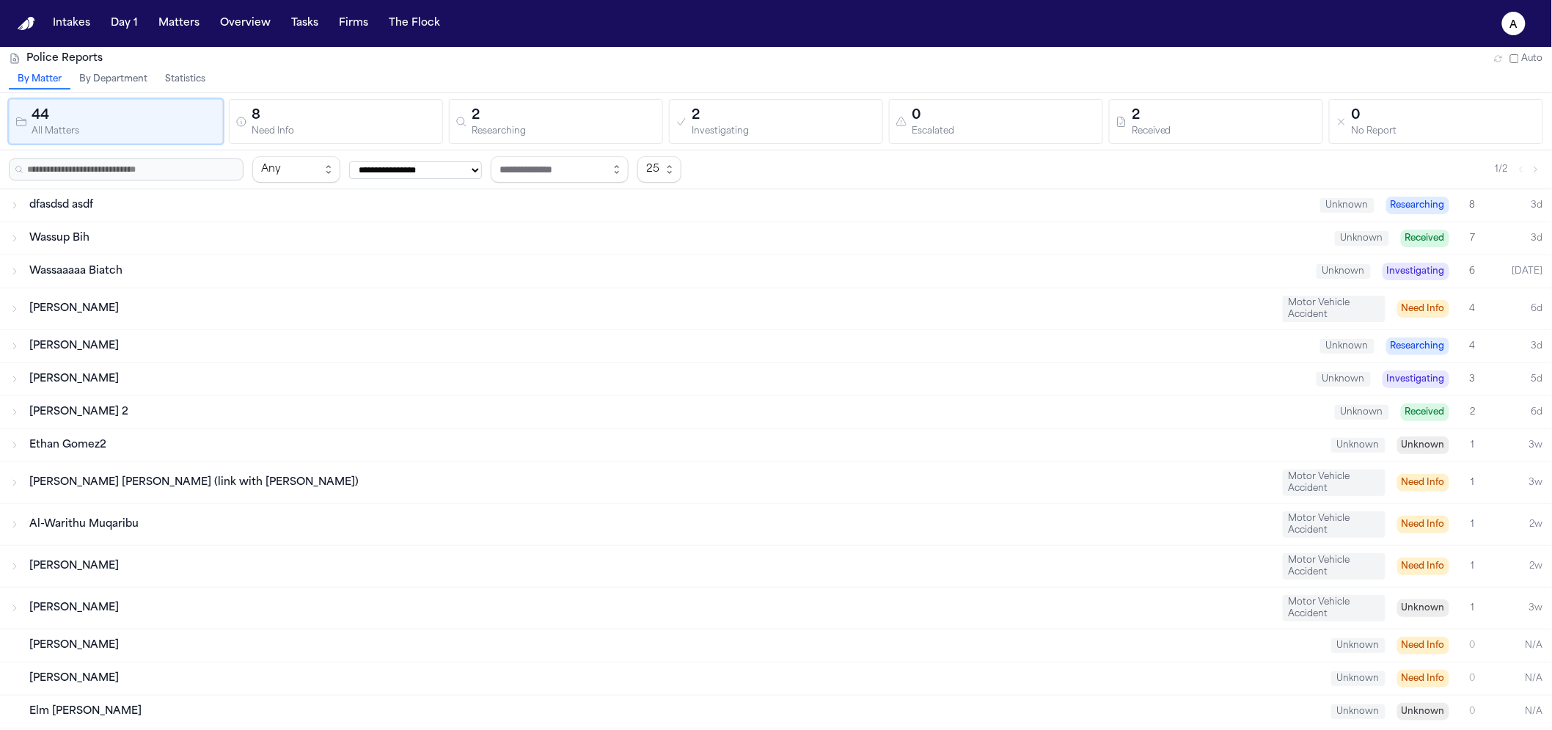
click at [211, 84] on button "Statistics" at bounding box center [185, 79] width 58 height 19
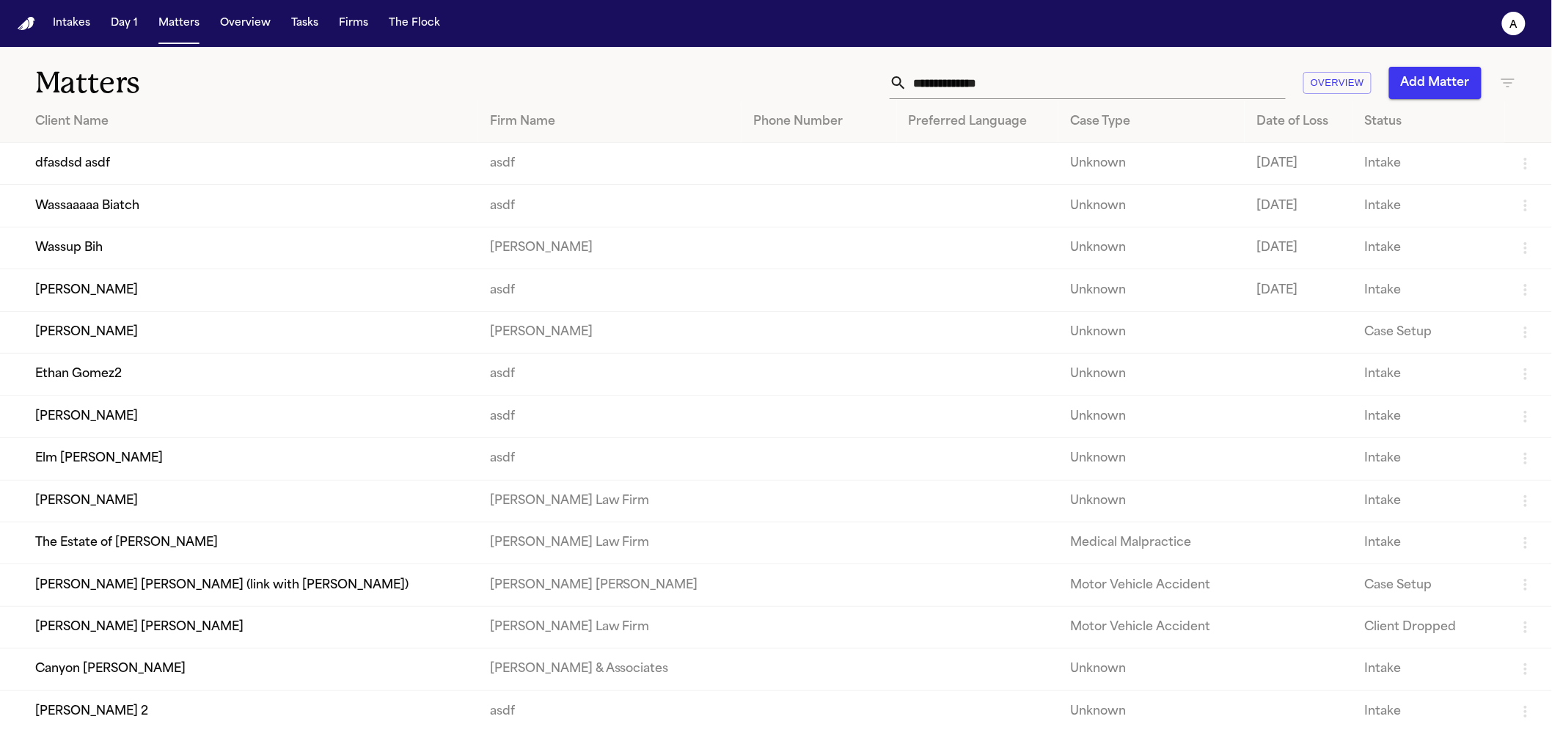
click at [129, 198] on td "Wassaaaaa Biatch" at bounding box center [239, 206] width 478 height 42
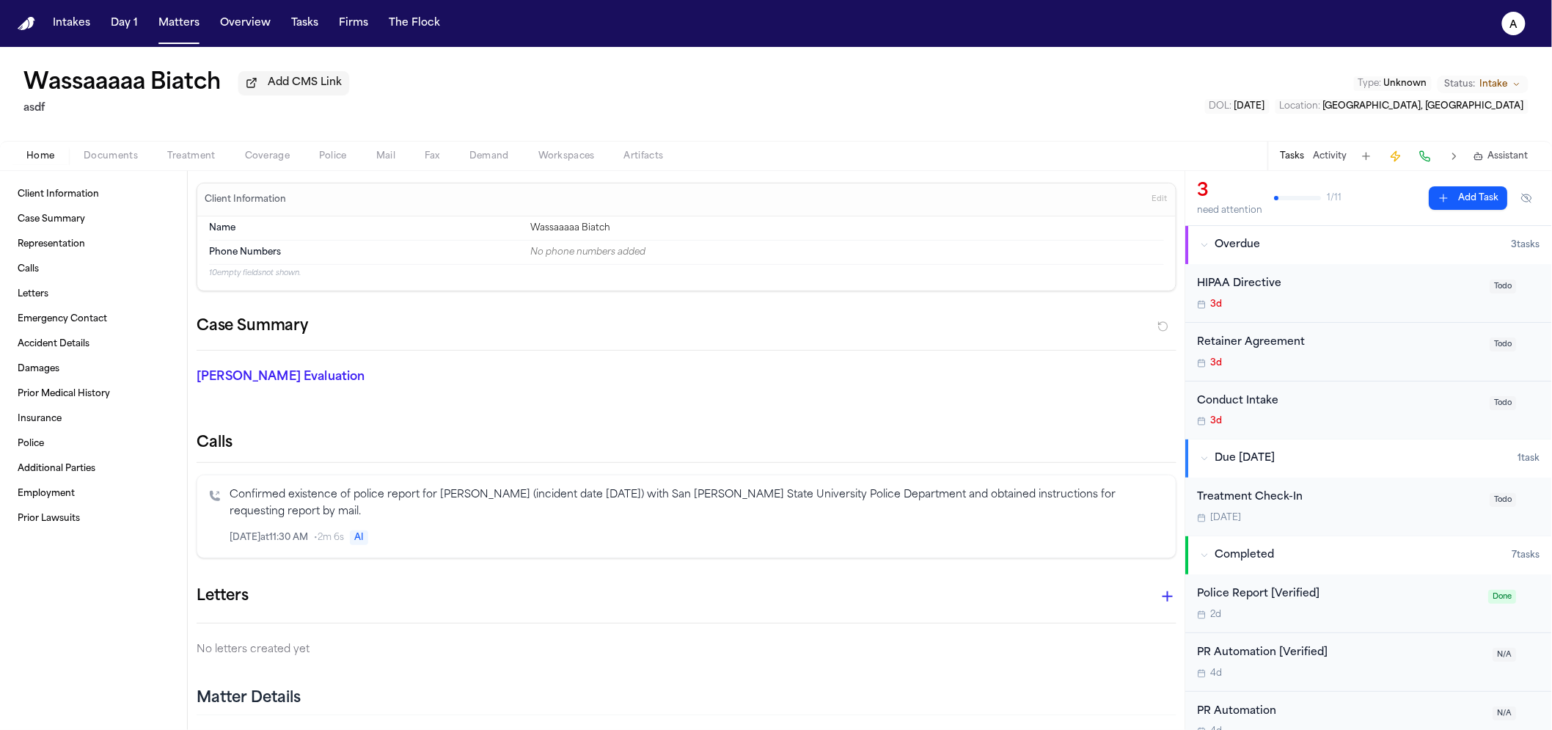
click at [259, 160] on span "Coverage" at bounding box center [267, 156] width 45 height 12
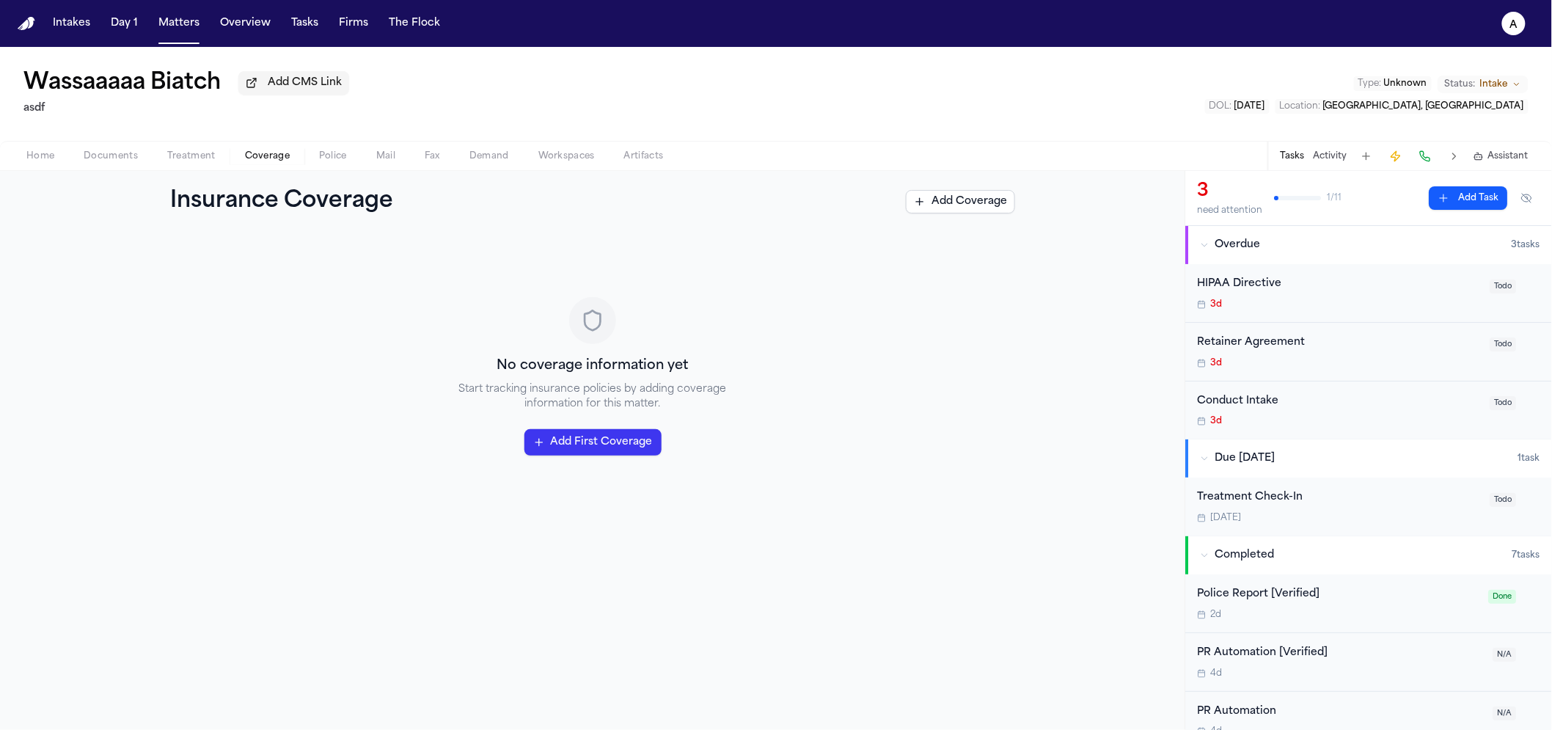
click at [543, 454] on button "Add First Coverage" at bounding box center [592, 442] width 137 height 26
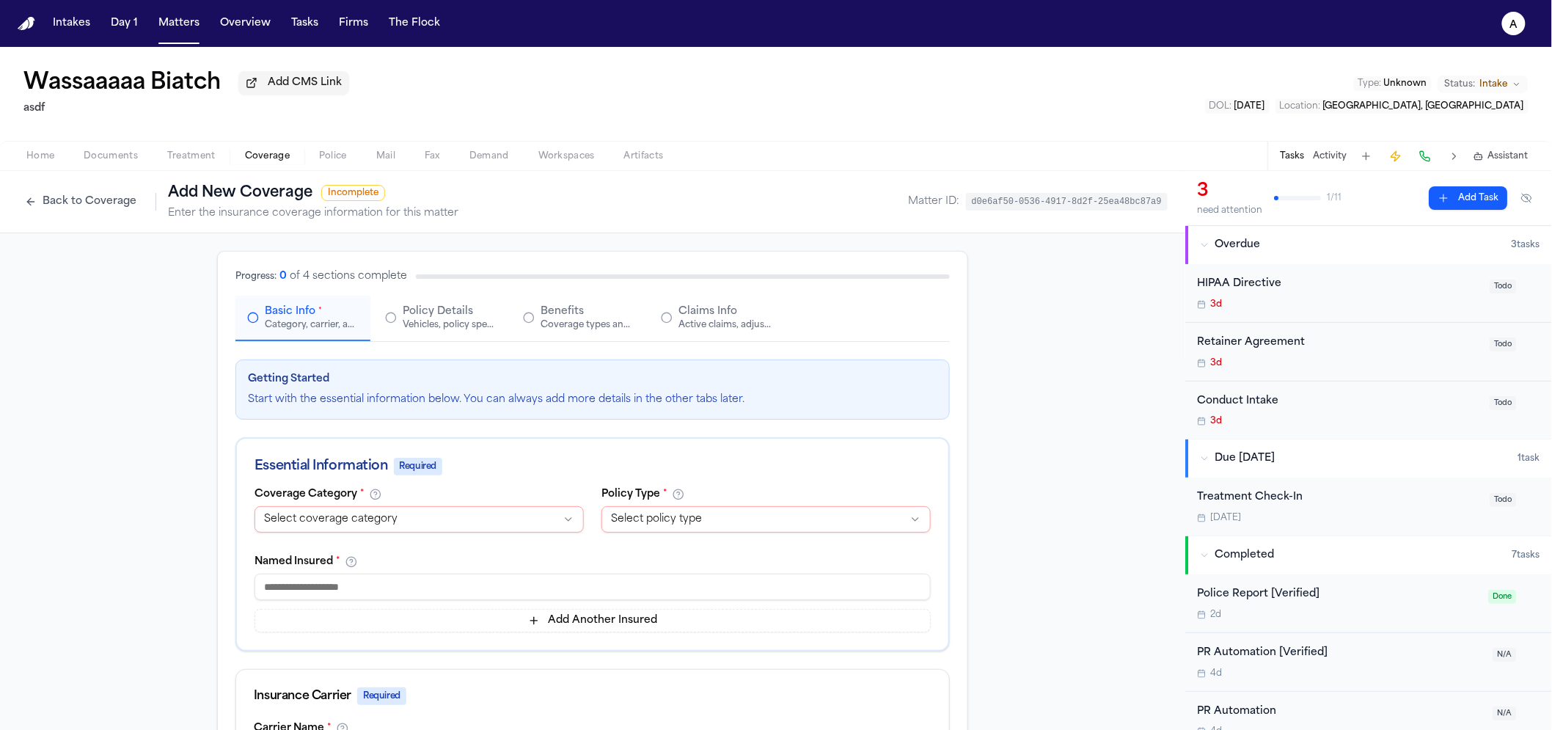
click at [516, 551] on div "**********" at bounding box center [592, 568] width 711 height 161
click at [510, 533] on html "**********" at bounding box center [776, 365] width 1552 height 730
select select "**********"
click at [618, 529] on html "**********" at bounding box center [776, 365] width 1552 height 730
select select "****"
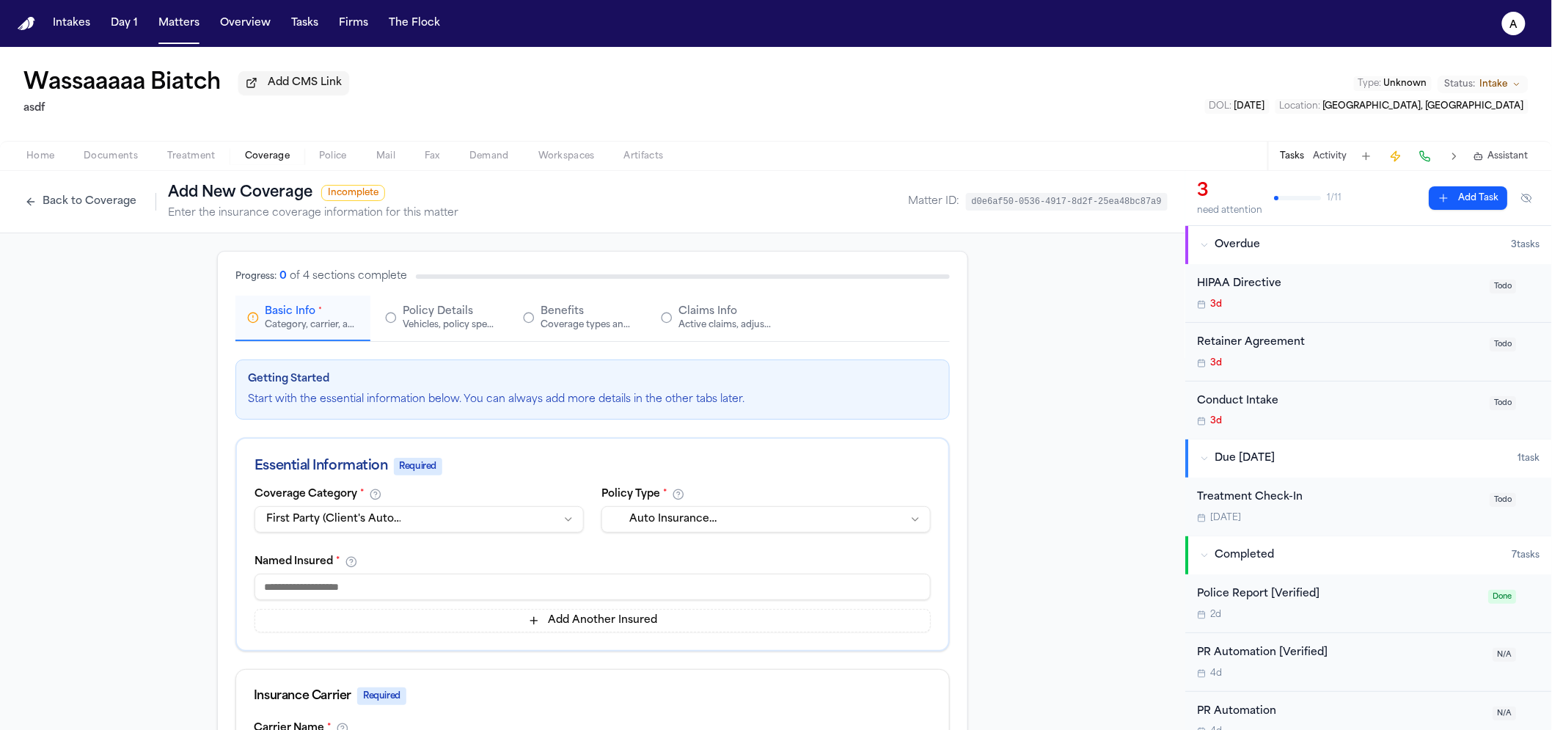
click at [508, 587] on input at bounding box center [592, 586] width 676 height 26
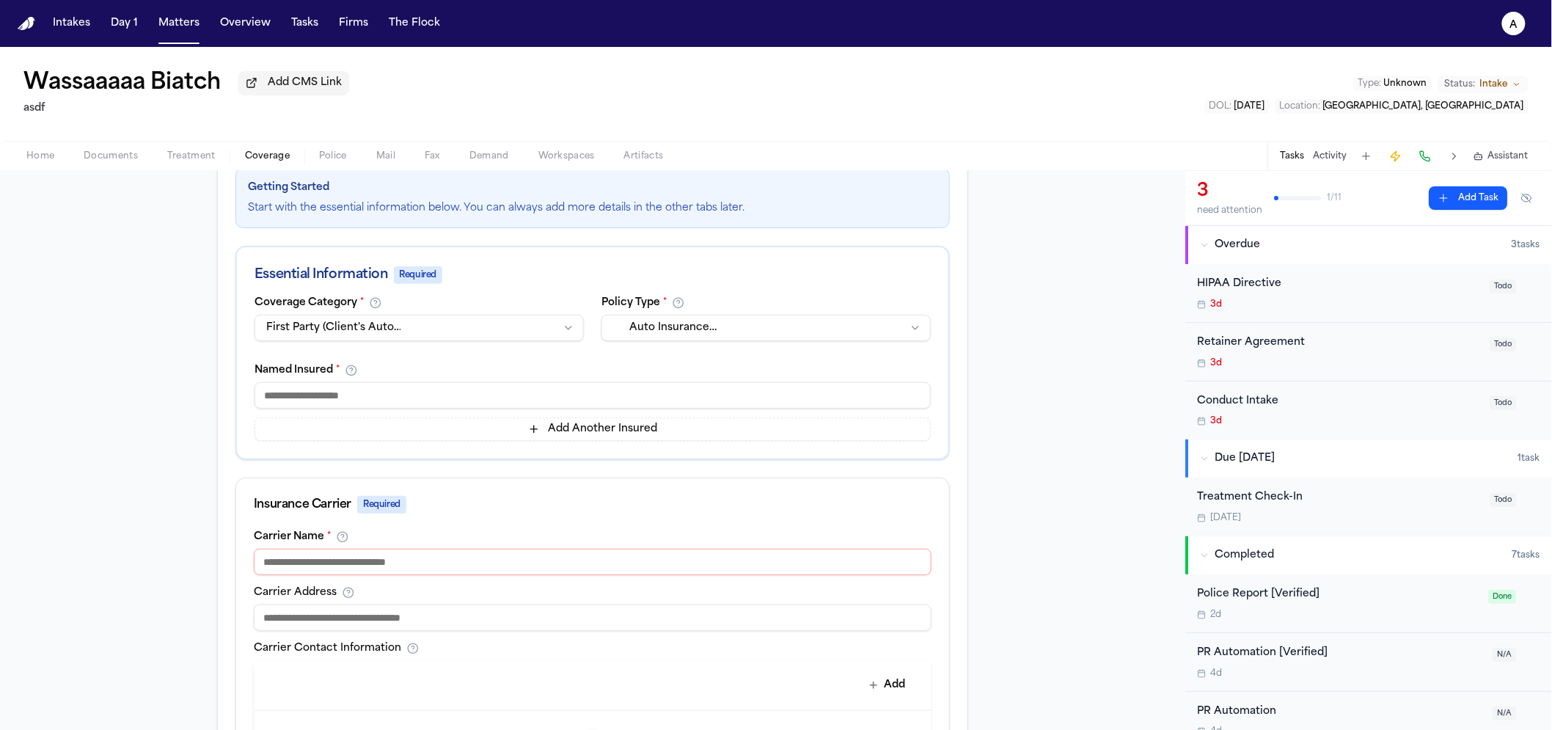
scroll to position [177, 0]
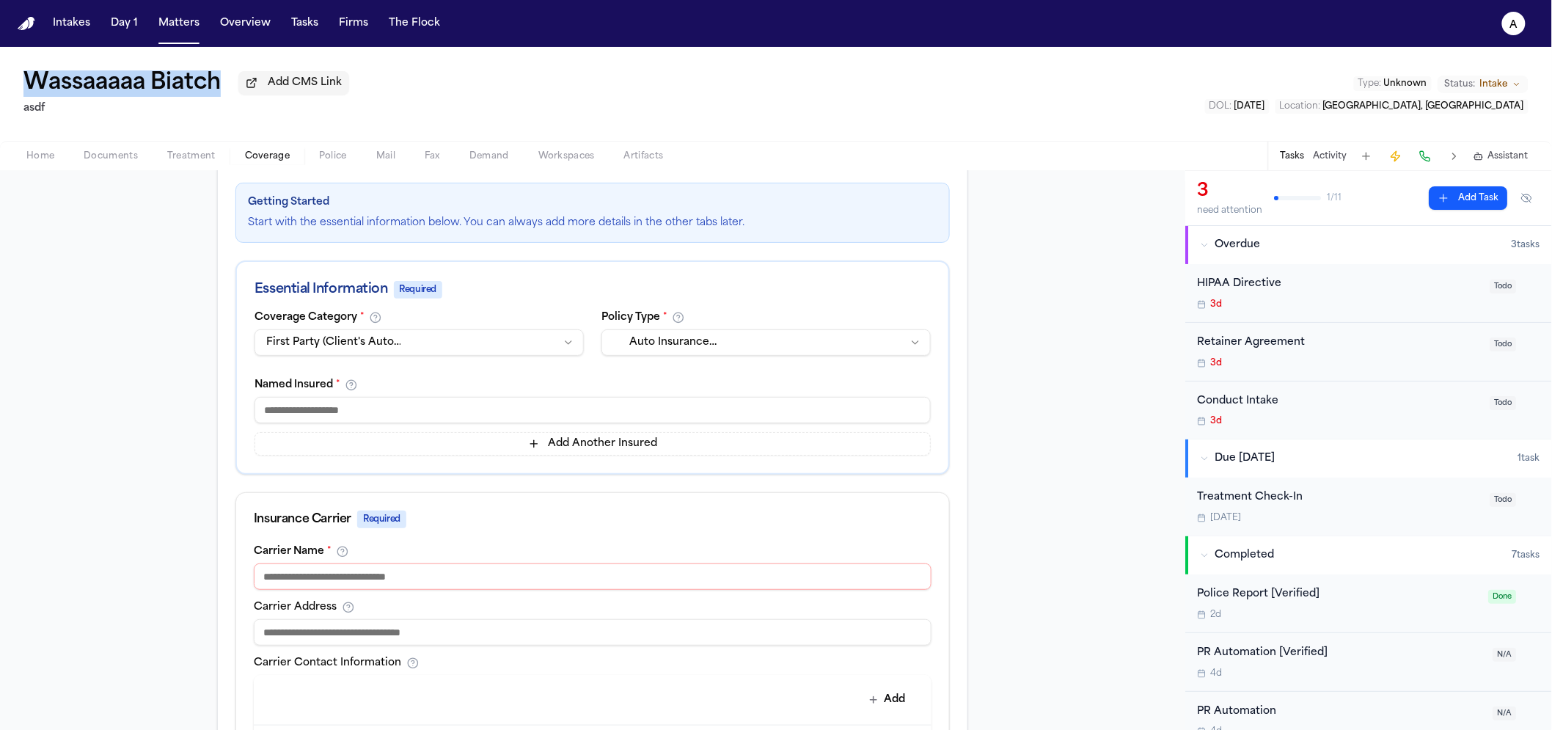
drag, startPoint x: 231, startPoint y: 91, endPoint x: 26, endPoint y: 92, distance: 204.6
click at [26, 92] on div "Wassaaaaa Biatch Add CMS Link" at bounding box center [186, 83] width 326 height 26
copy h1 "Wassaaaaa Biatch"
click at [391, 398] on input at bounding box center [592, 410] width 676 height 26
paste input "**********"
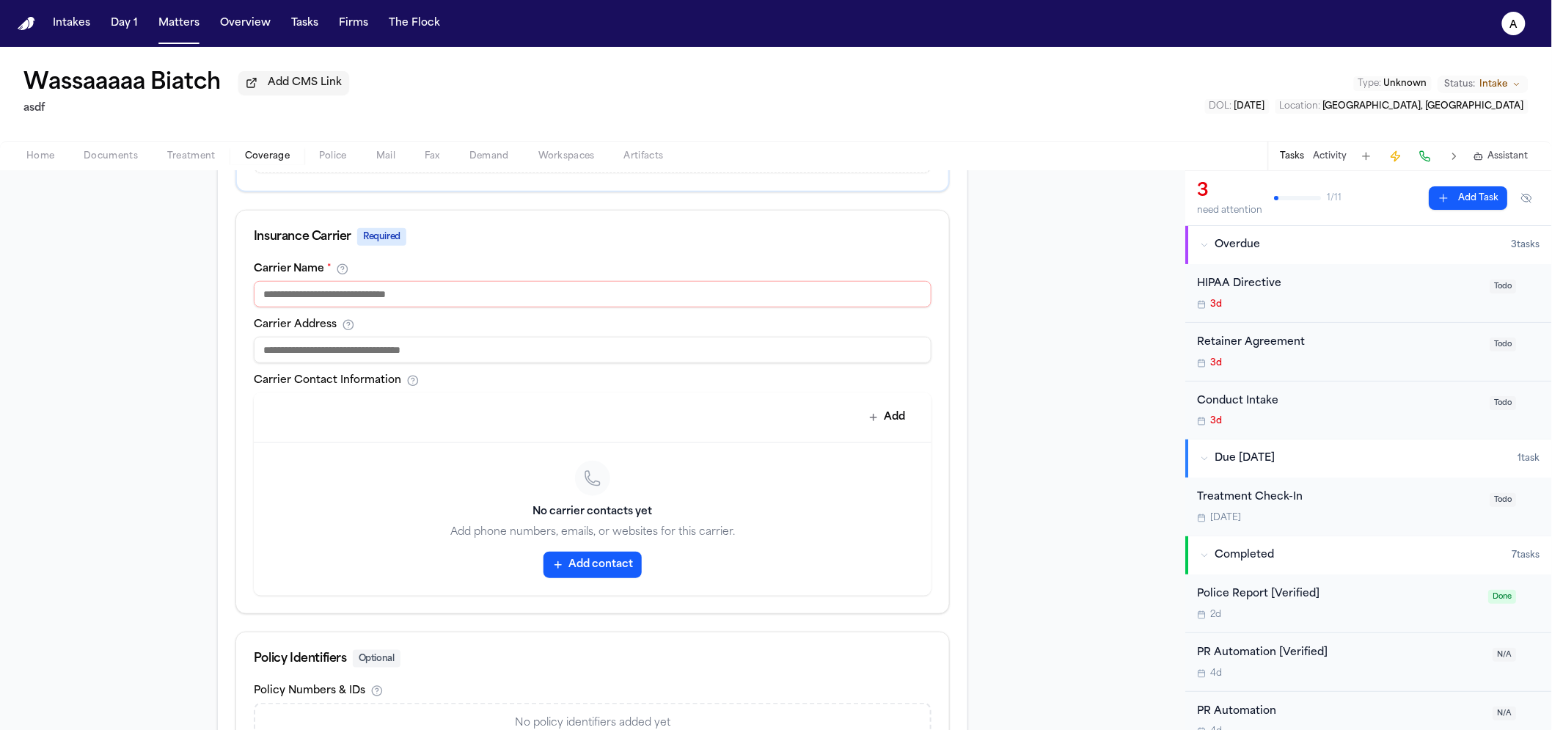
scroll to position [460, 0]
type input "**********"
click at [377, 275] on div "Carrier Name *" at bounding box center [593, 285] width 678 height 44
click at [375, 312] on div "Carrier Name * Carrier Address Carrier Contact Information Add No carrier conta…" at bounding box center [592, 438] width 713 height 350
click at [375, 304] on input at bounding box center [593, 293] width 678 height 26
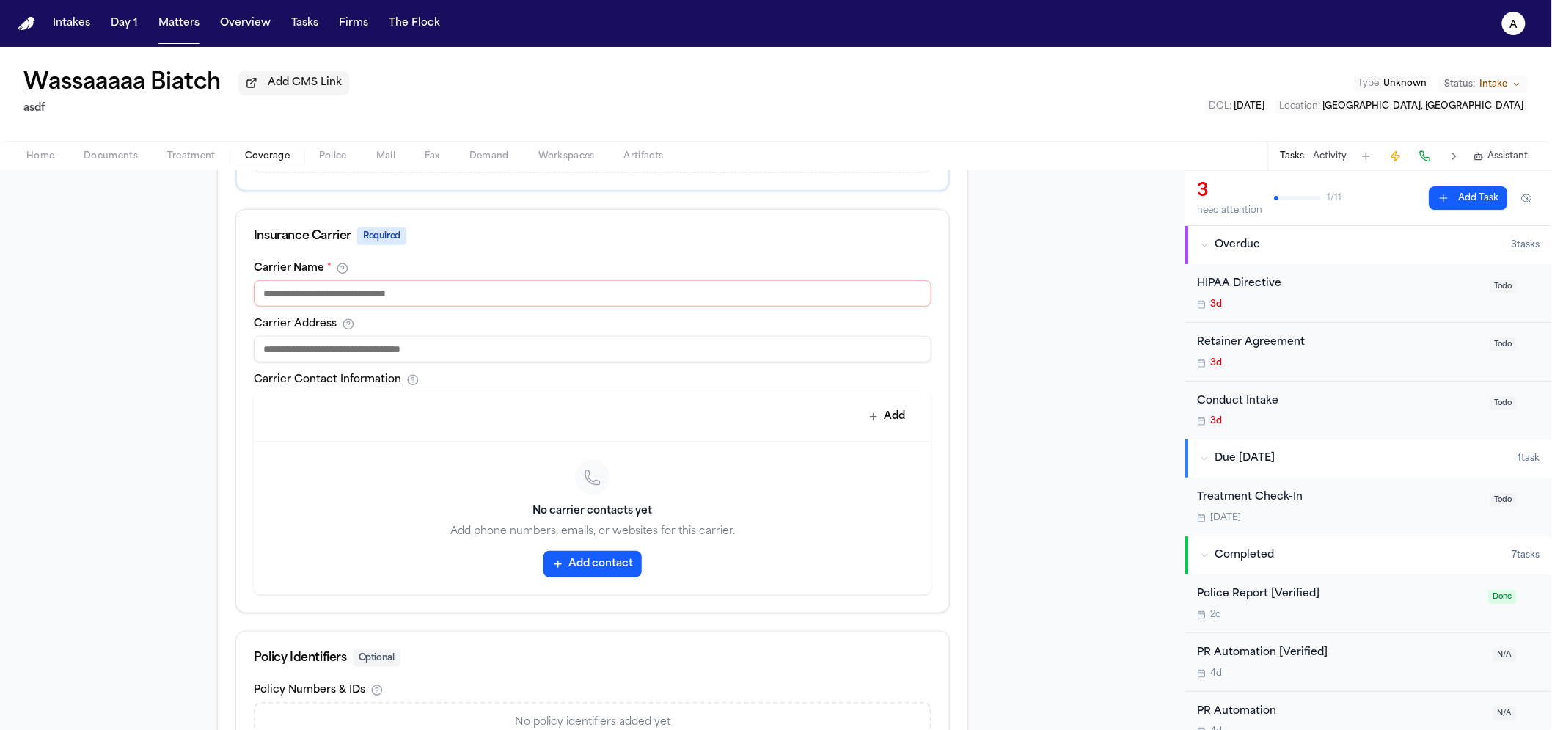
type input "*"
type input "**********"
click at [115, 293] on div "**********" at bounding box center [592, 330] width 1185 height 1115
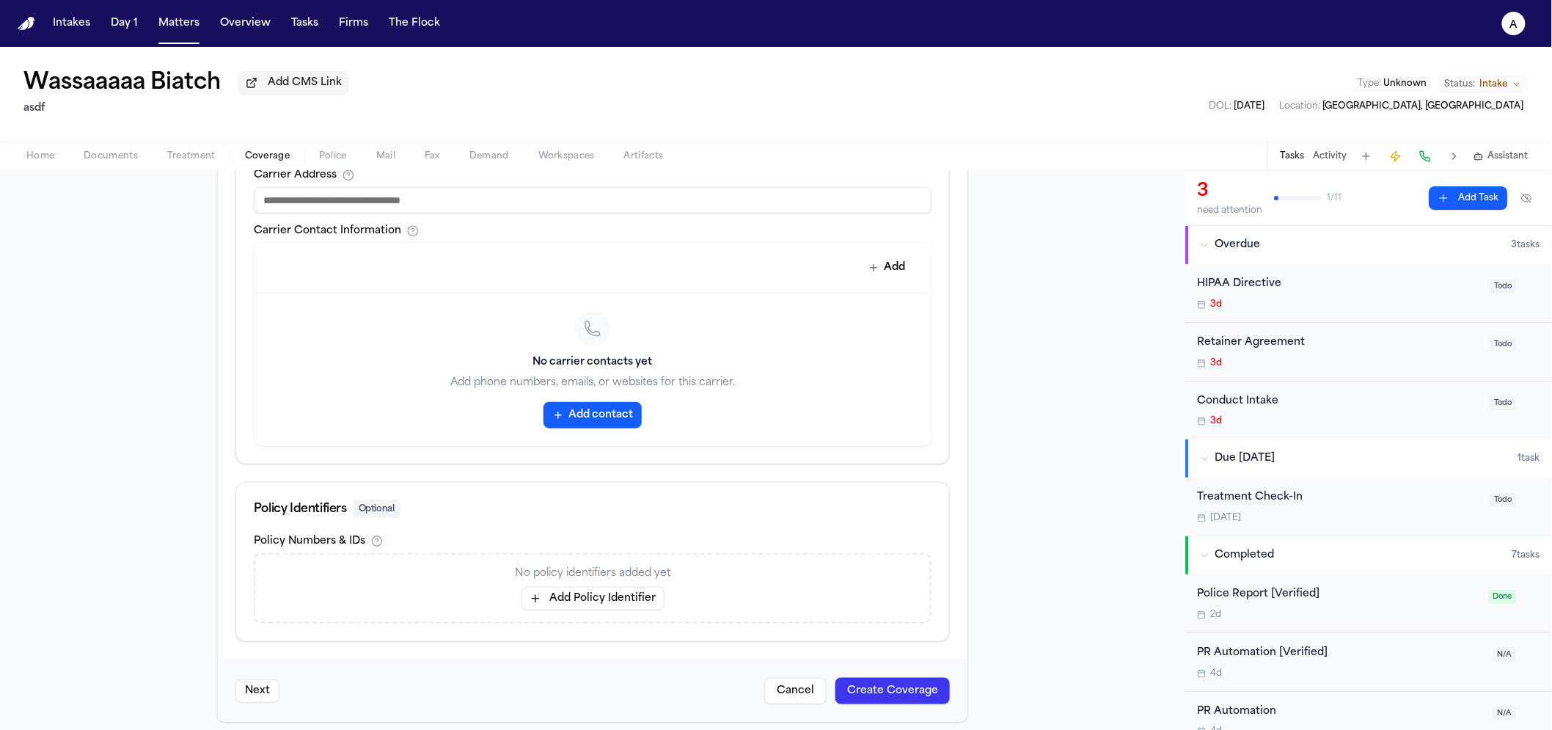
scroll to position [619, 0]
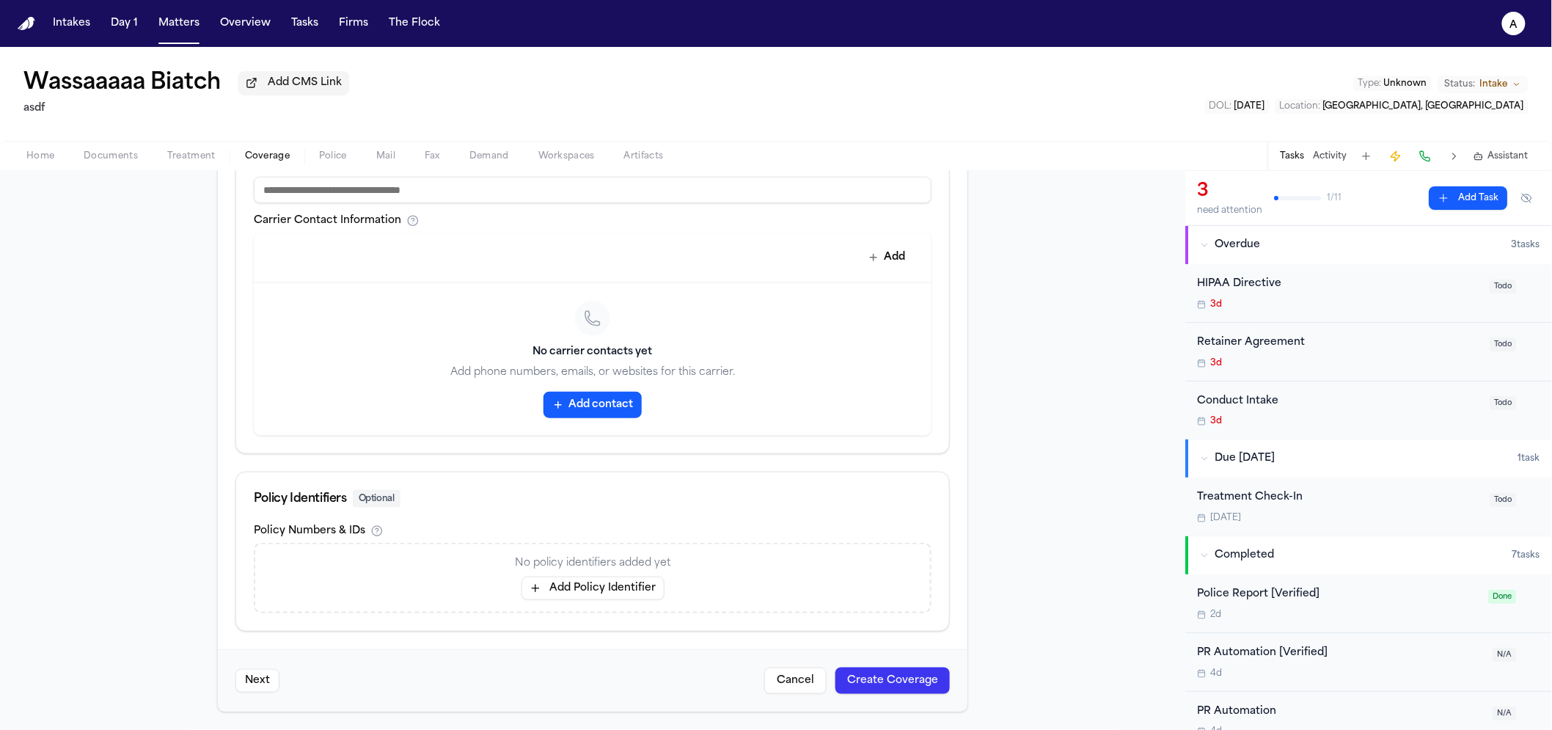
click at [598, 411] on button "Add contact" at bounding box center [592, 405] width 98 height 26
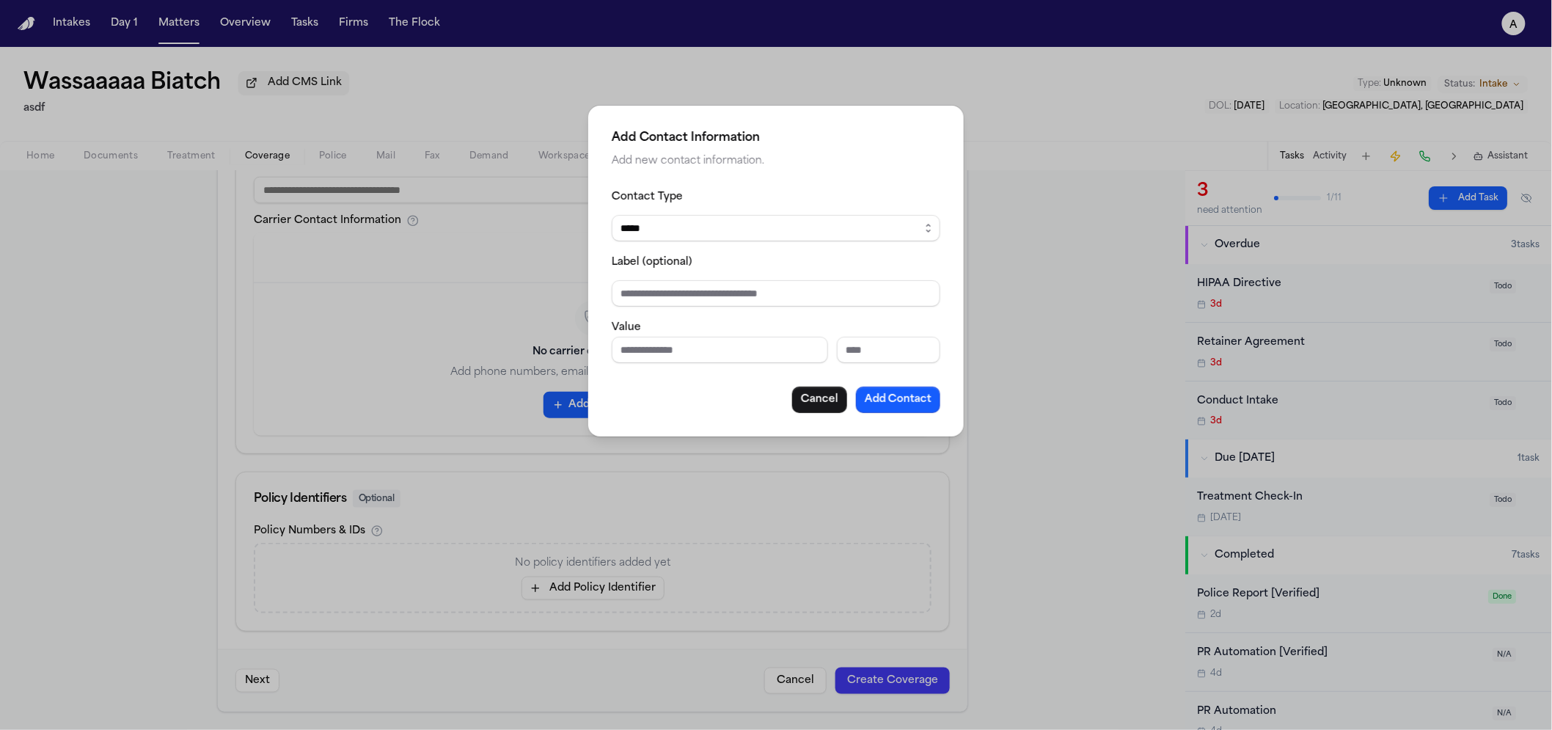
click at [675, 225] on select "***** ***** ******* *** *****" at bounding box center [776, 228] width 329 height 26
click at [612, 215] on select "***** ***** ******* *** *****" at bounding box center [776, 228] width 329 height 26
click at [676, 310] on fieldset "Contact Type ***** ***** ******* *** ***** Label (optional) Value" at bounding box center [776, 275] width 329 height 175
click at [683, 287] on input "Label (optional)" at bounding box center [776, 293] width 329 height 26
type input "****"
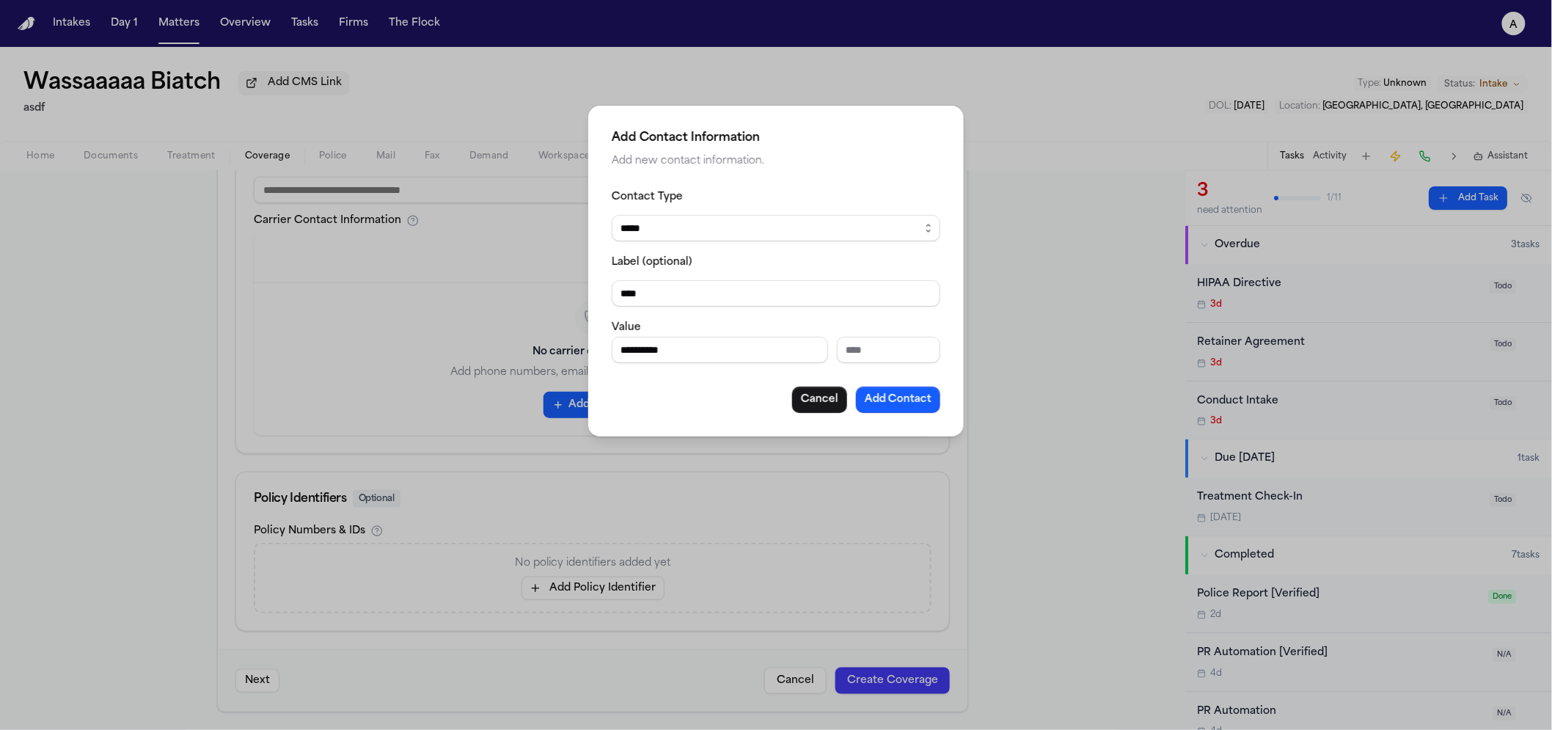
type input "**********"
click at [919, 407] on button "Add Contact" at bounding box center [898, 399] width 84 height 26
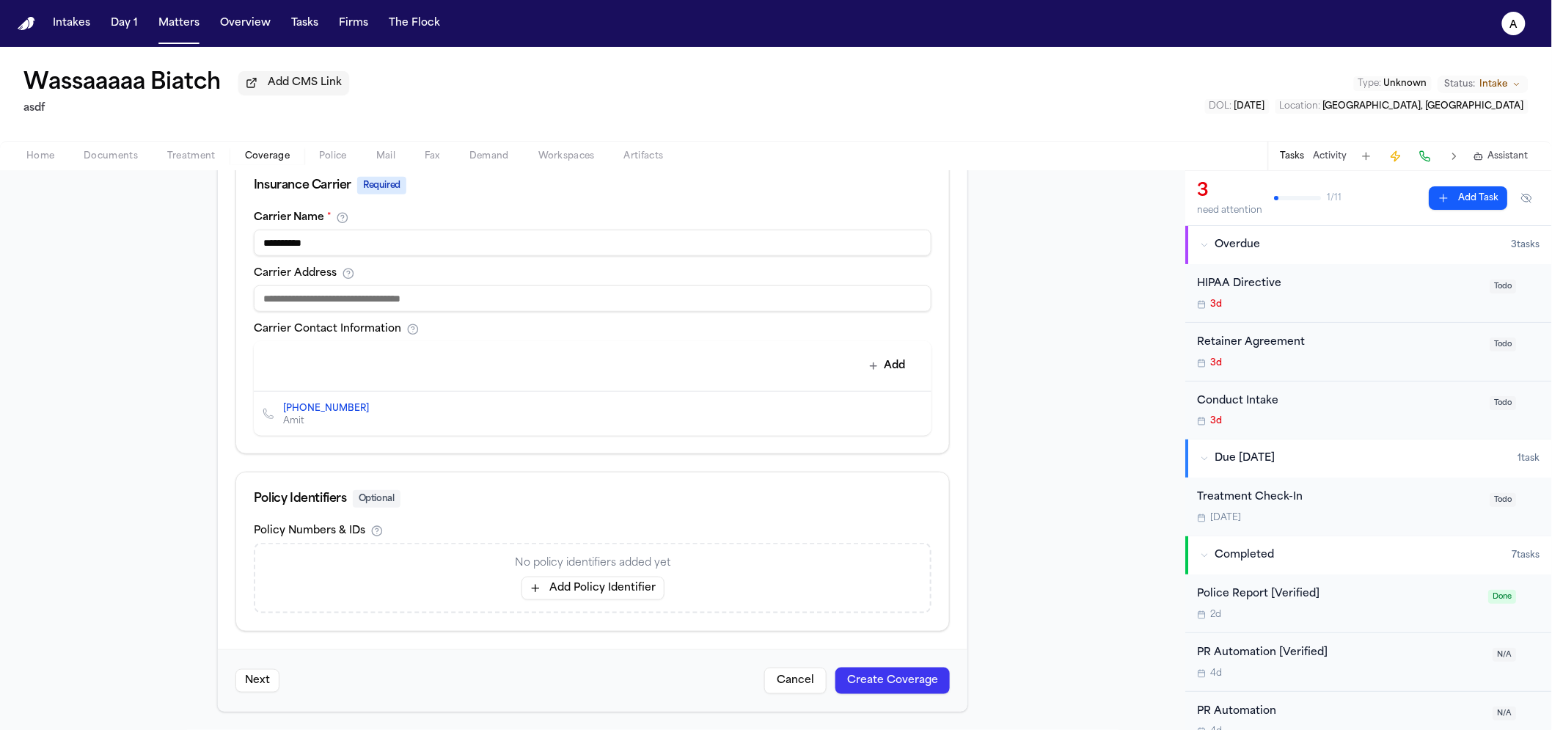
click at [878, 674] on button "Create Coverage" at bounding box center [892, 680] width 114 height 26
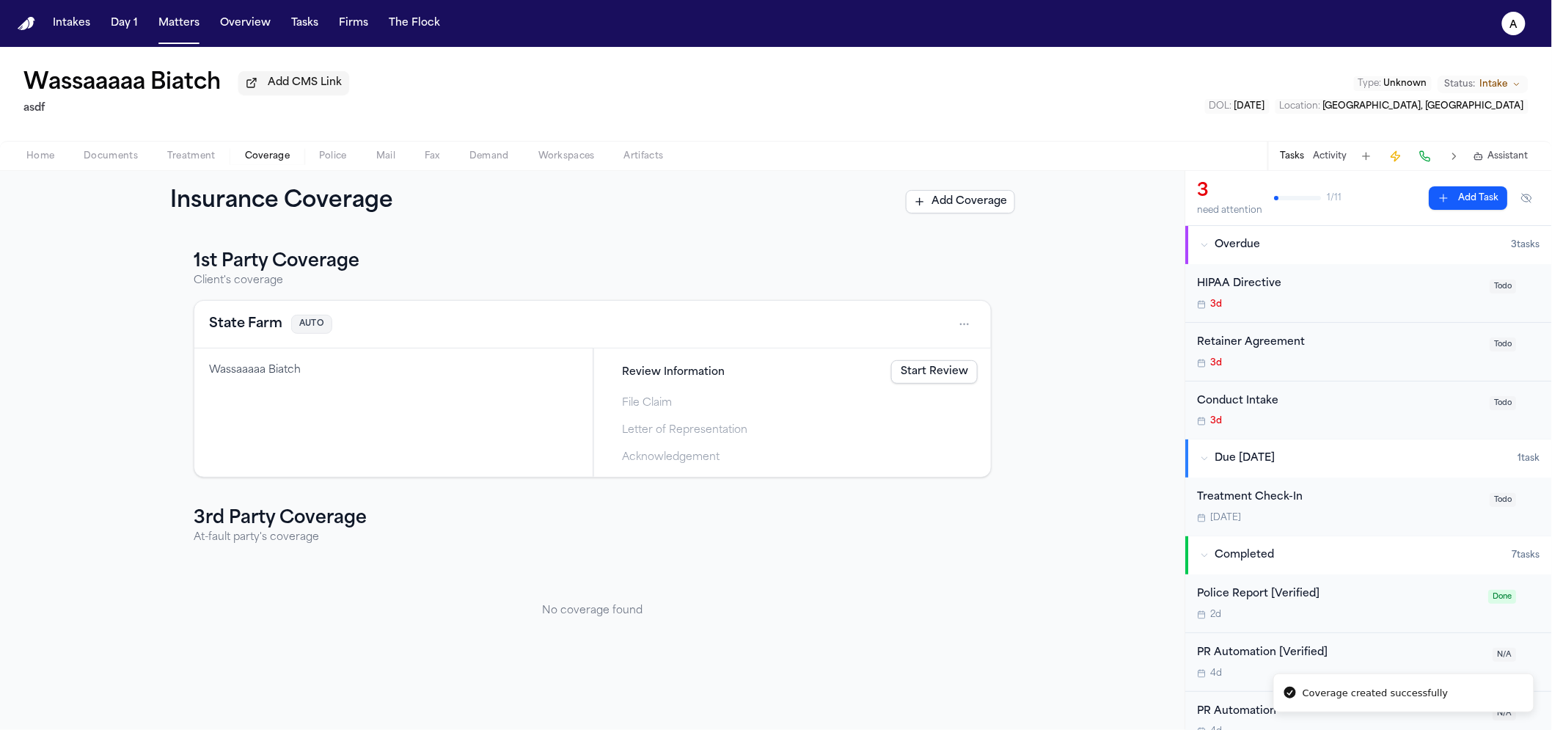
click at [923, 383] on link "Start Review" at bounding box center [934, 371] width 87 height 23
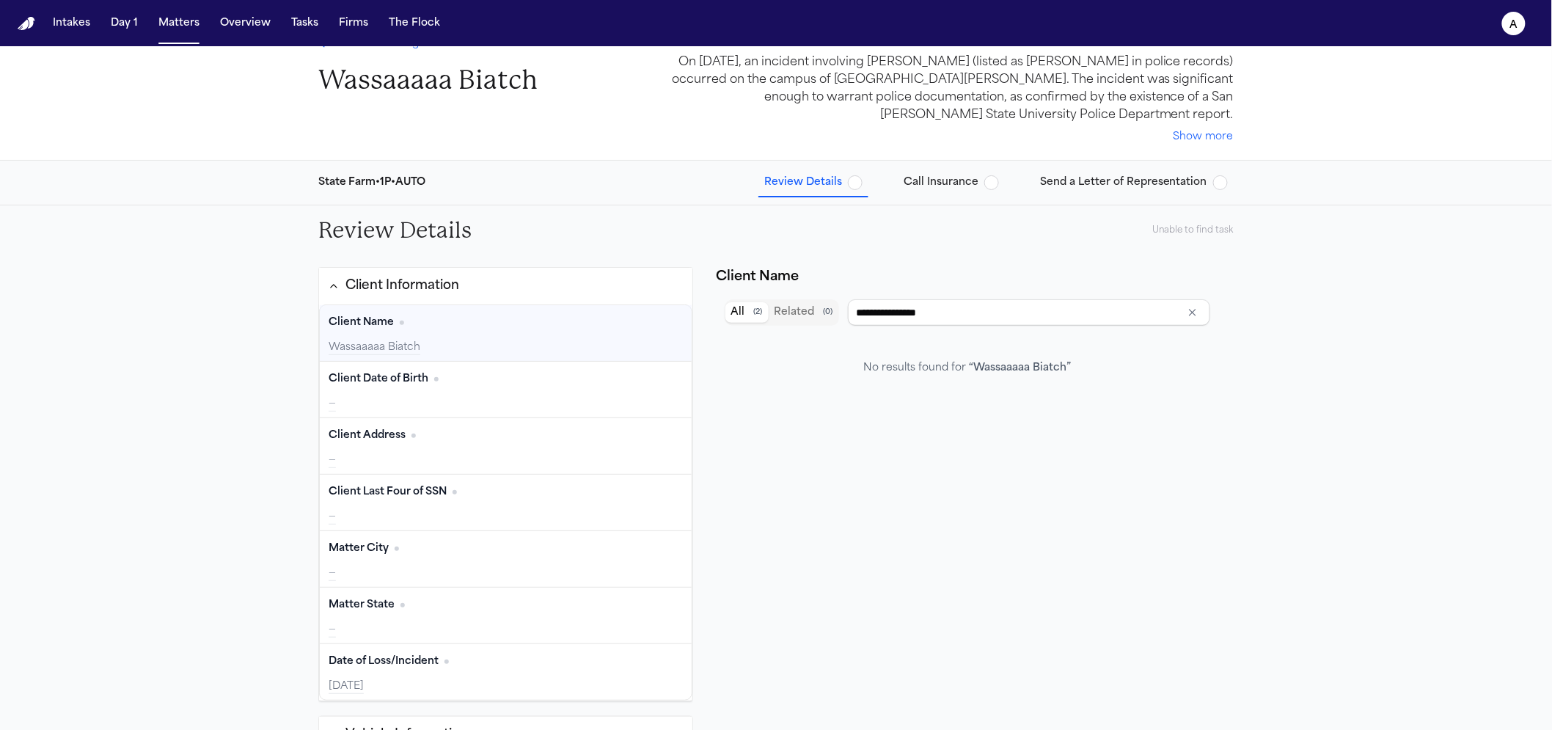
click at [477, 359] on div "Client Name Edit Wassaaaaa Biatch" at bounding box center [506, 333] width 372 height 56
type input "**********"
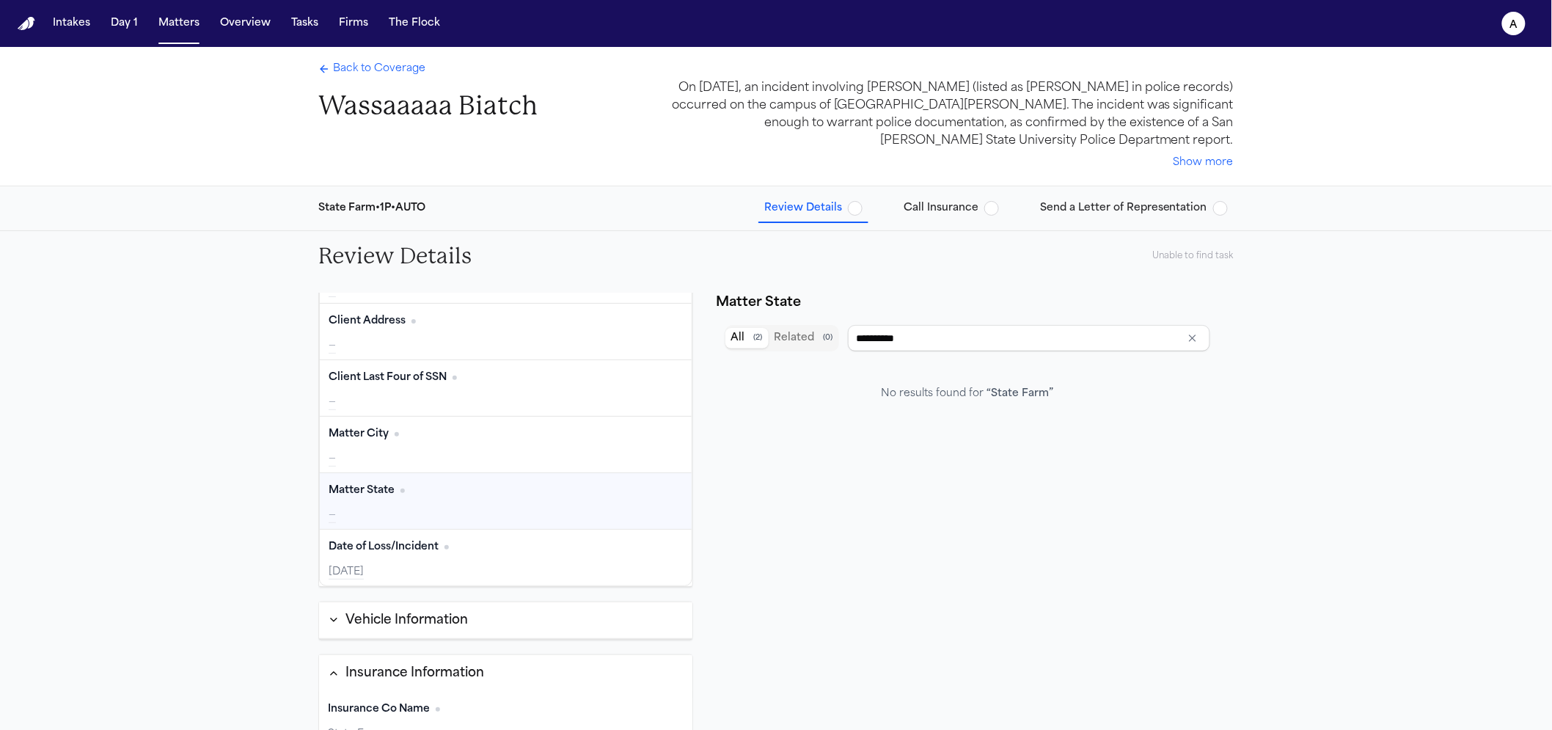
click at [991, 217] on button "Call Insurance" at bounding box center [951, 208] width 107 height 26
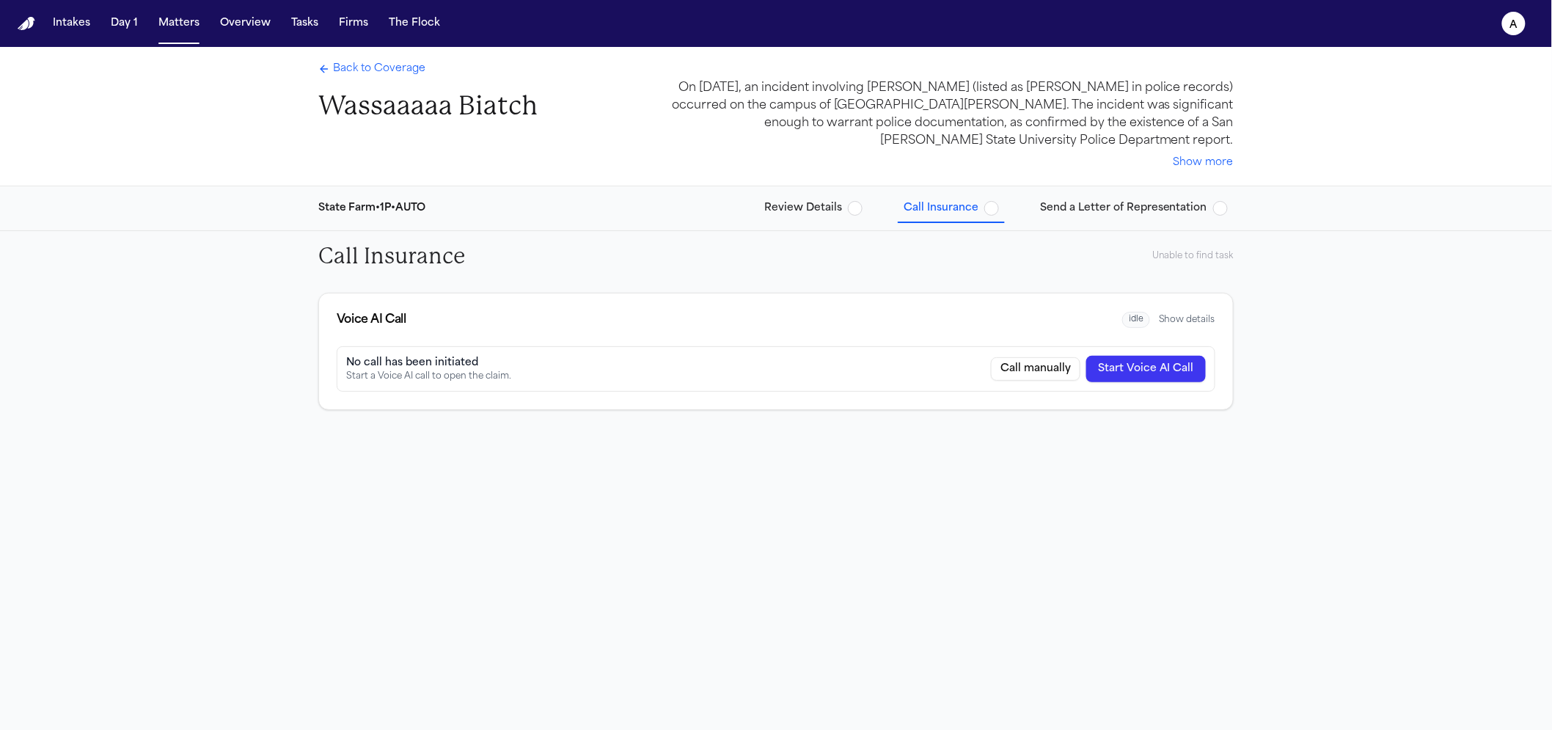
click at [1140, 378] on button "Start Voice AI Call" at bounding box center [1146, 369] width 120 height 26
click at [996, 209] on span "button" at bounding box center [991, 208] width 15 height 15
click at [1164, 367] on button "Start Voice AI Call" at bounding box center [1146, 369] width 120 height 26
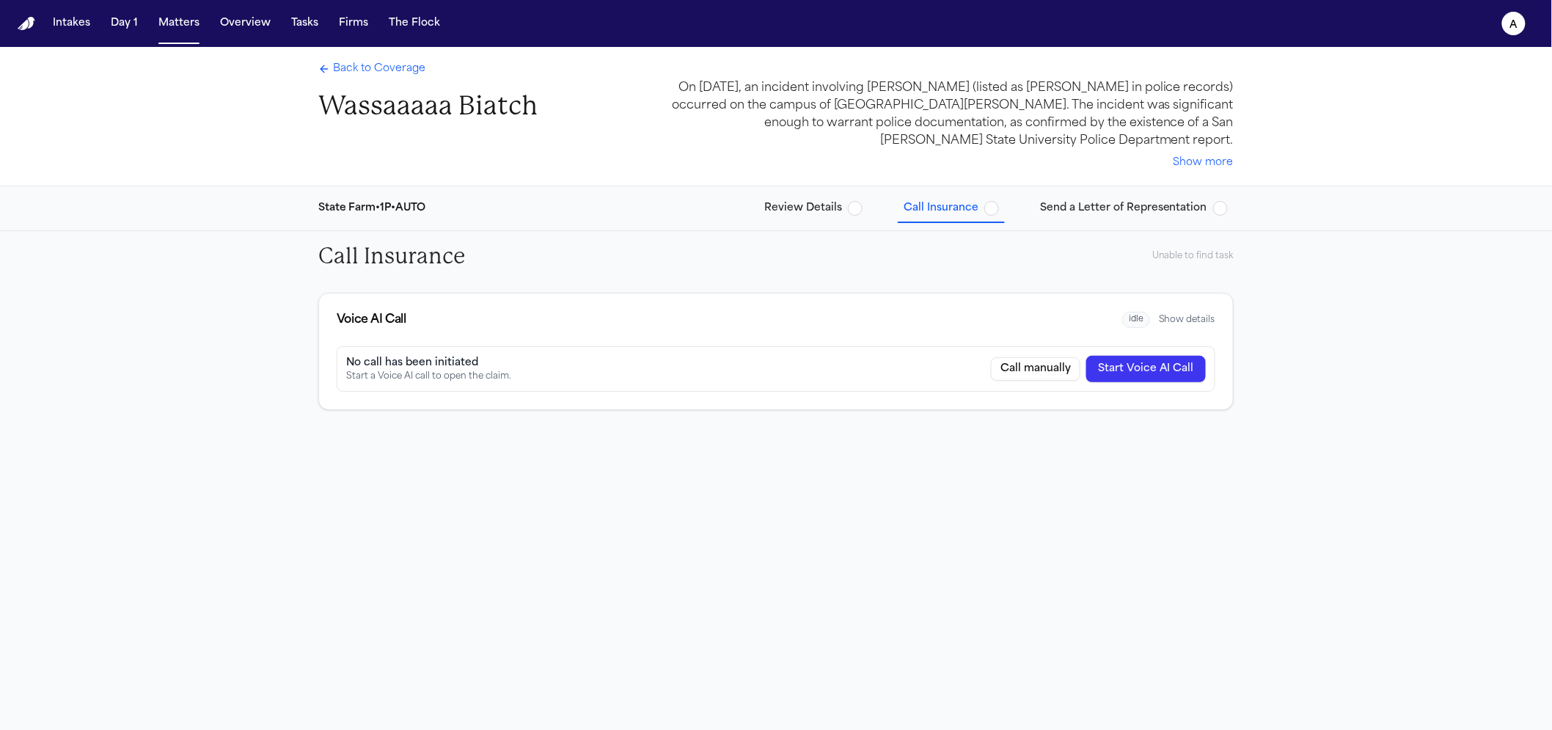
click at [1164, 367] on button "Start Voice AI Call" at bounding box center [1146, 369] width 120 height 26
click at [1010, 474] on div "Call Insurance Unable to find task Voice AI Call idle Show details No call has …" at bounding box center [776, 504] width 1552 height 546
click at [1151, 375] on button "Start Voice AI Call" at bounding box center [1146, 369] width 120 height 26
click at [1010, 212] on div "Review Details Call Insurance Send a Letter of Representation" at bounding box center [995, 208] width 475 height 26
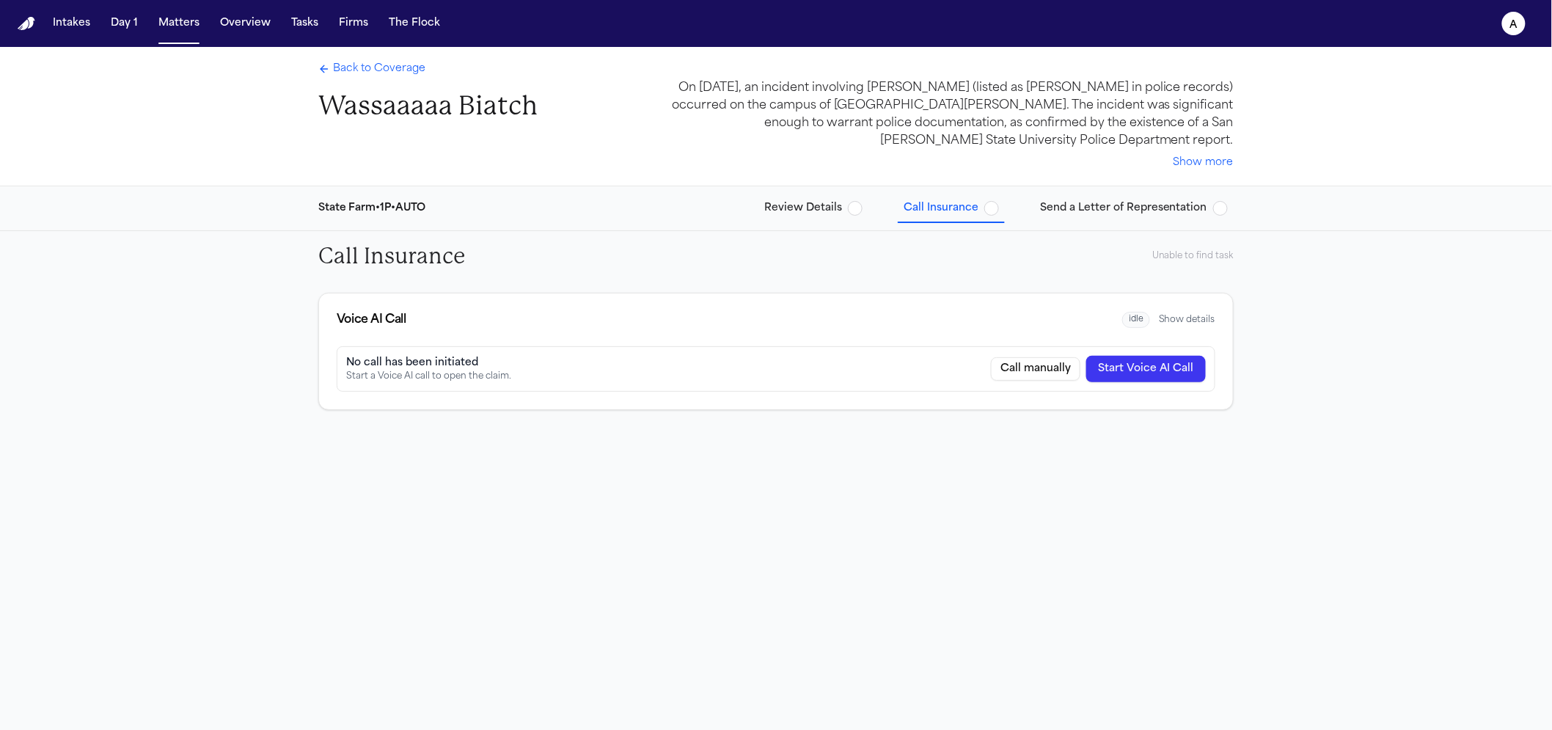
click at [996, 208] on span "button" at bounding box center [991, 208] width 15 height 15
click at [1199, 320] on button "Show details" at bounding box center [1187, 320] width 56 height 12
click at [1197, 486] on div "Carrier State Farm 5103864489 Call" at bounding box center [775, 471] width 877 height 35
click at [1197, 478] on button "Call" at bounding box center [1189, 471] width 38 height 23
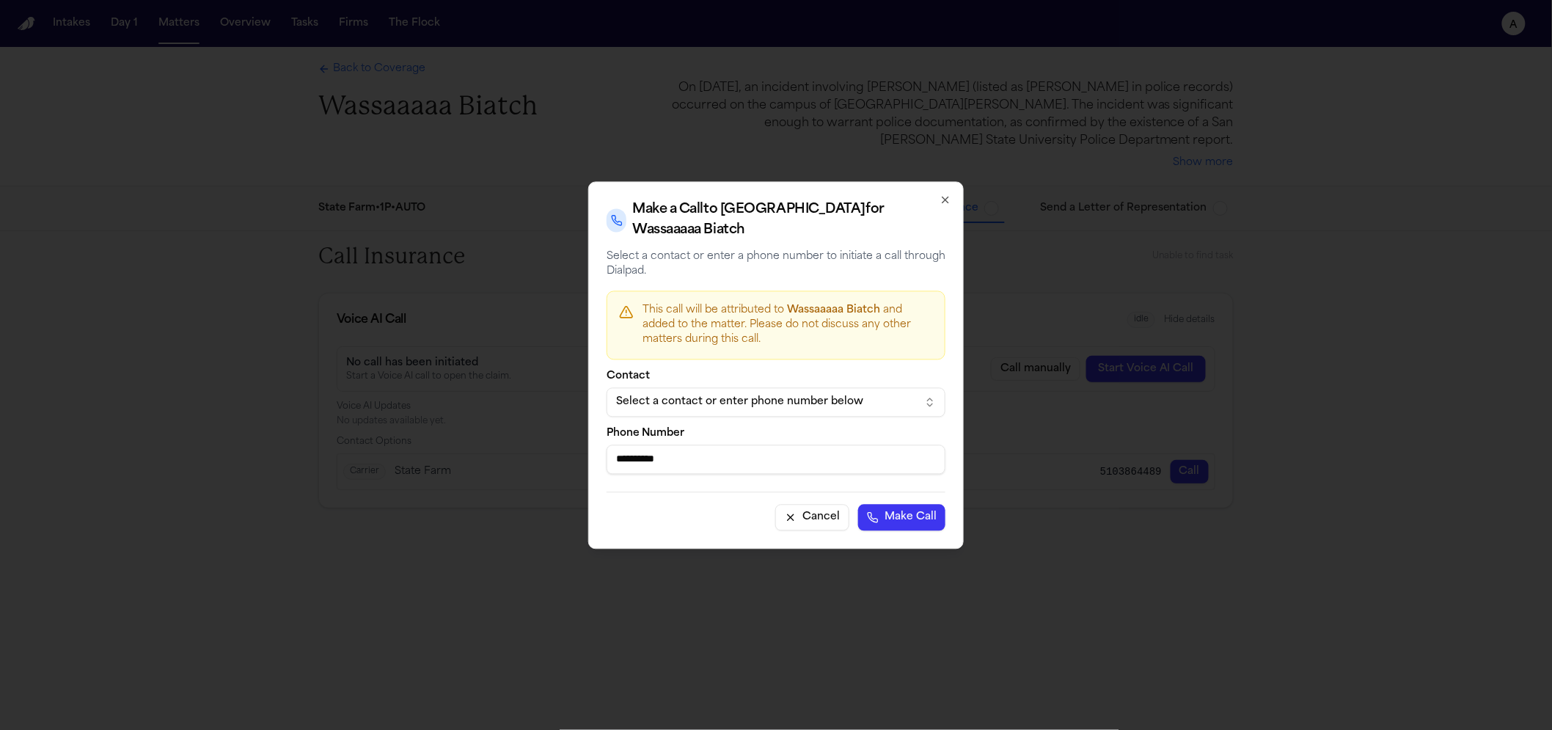
click at [829, 395] on div "Select a contact or enter phone number below" at bounding box center [764, 402] width 296 height 15
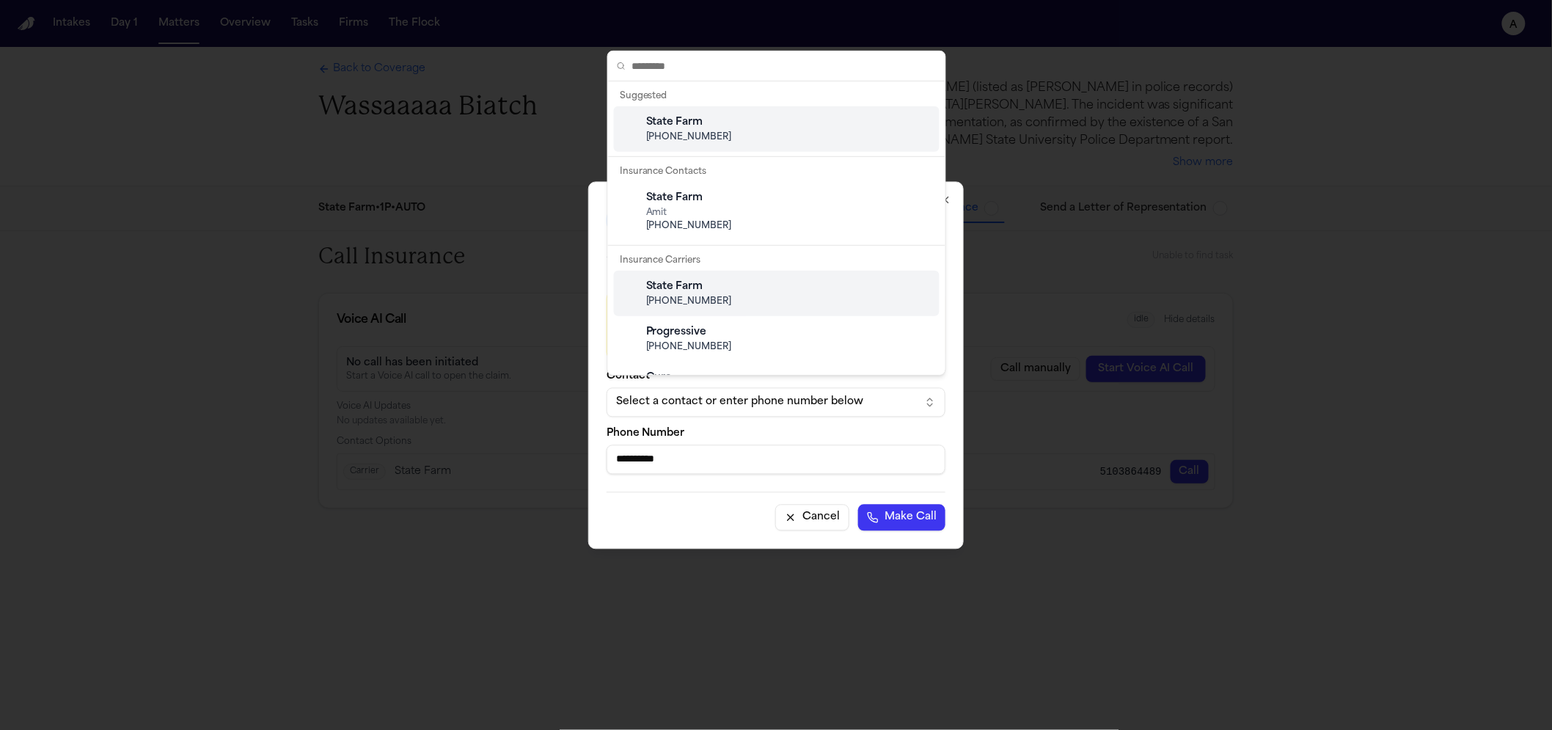
click at [702, 129] on div "State Farm (510) 386-4489" at bounding box center [788, 129] width 290 height 40
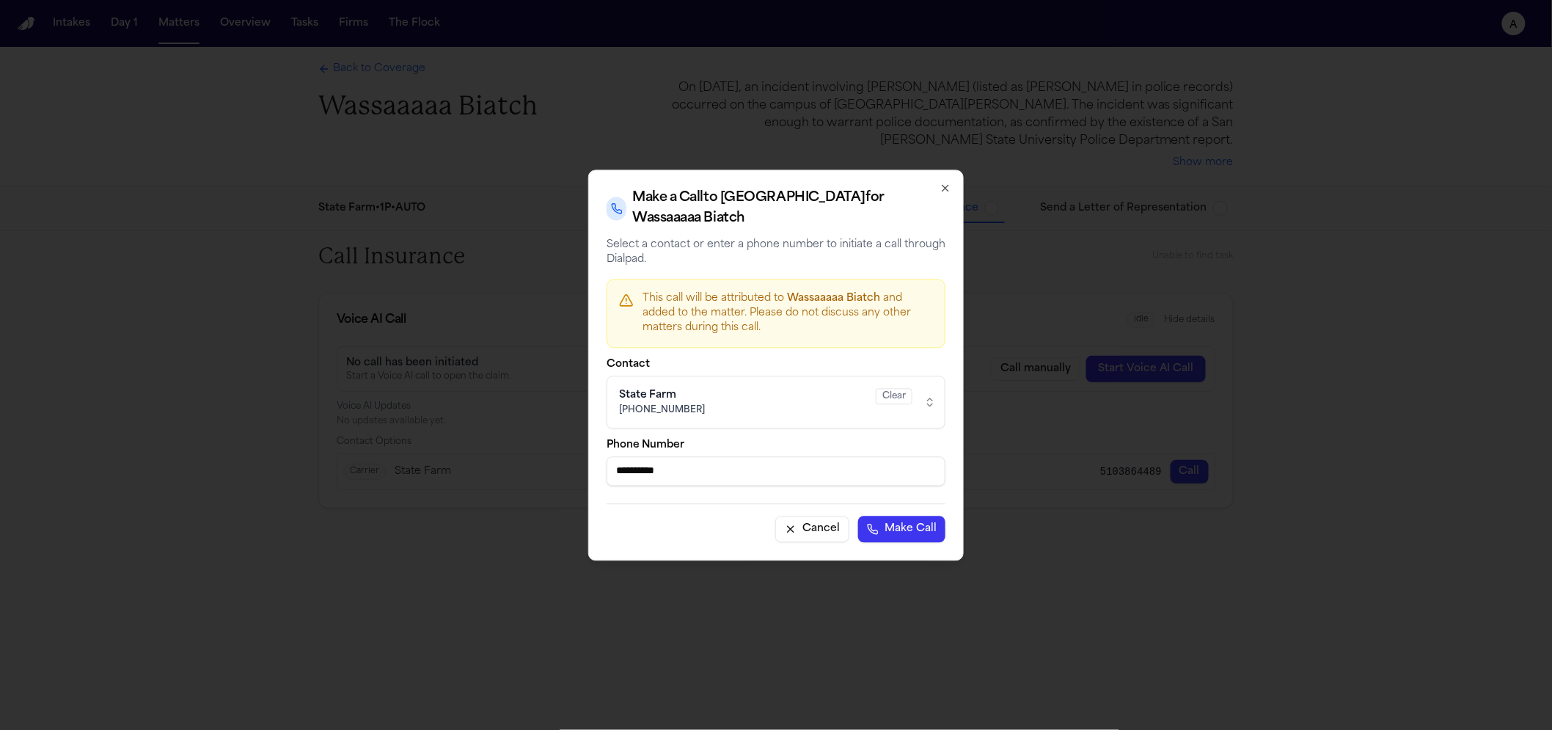
click at [920, 524] on button "Make Call" at bounding box center [901, 529] width 87 height 26
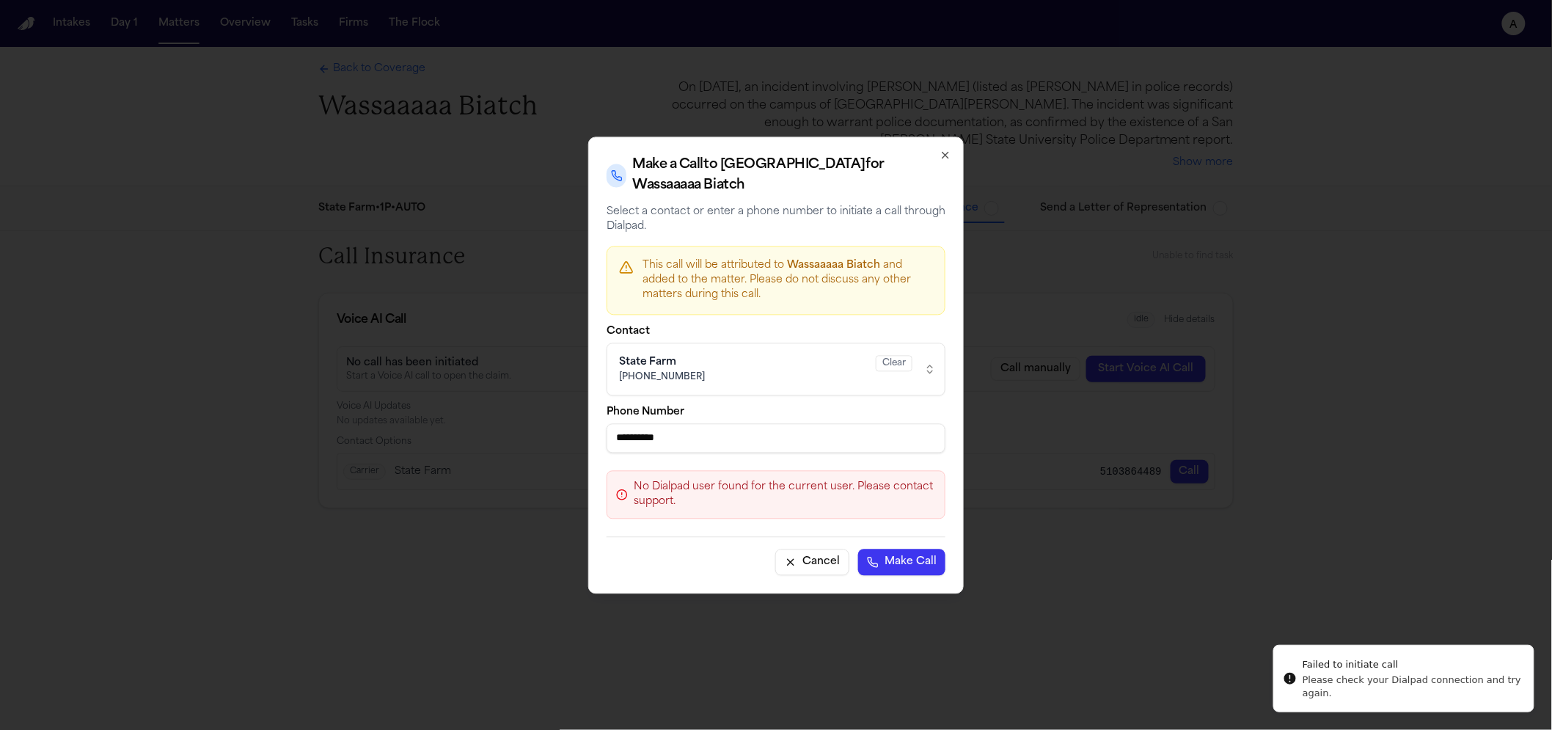
click at [937, 174] on div "Make a Call to State Farm for Wassaaaaa Biatch" at bounding box center [775, 175] width 339 height 41
click at [942, 161] on icon "button" at bounding box center [945, 155] width 12 height 12
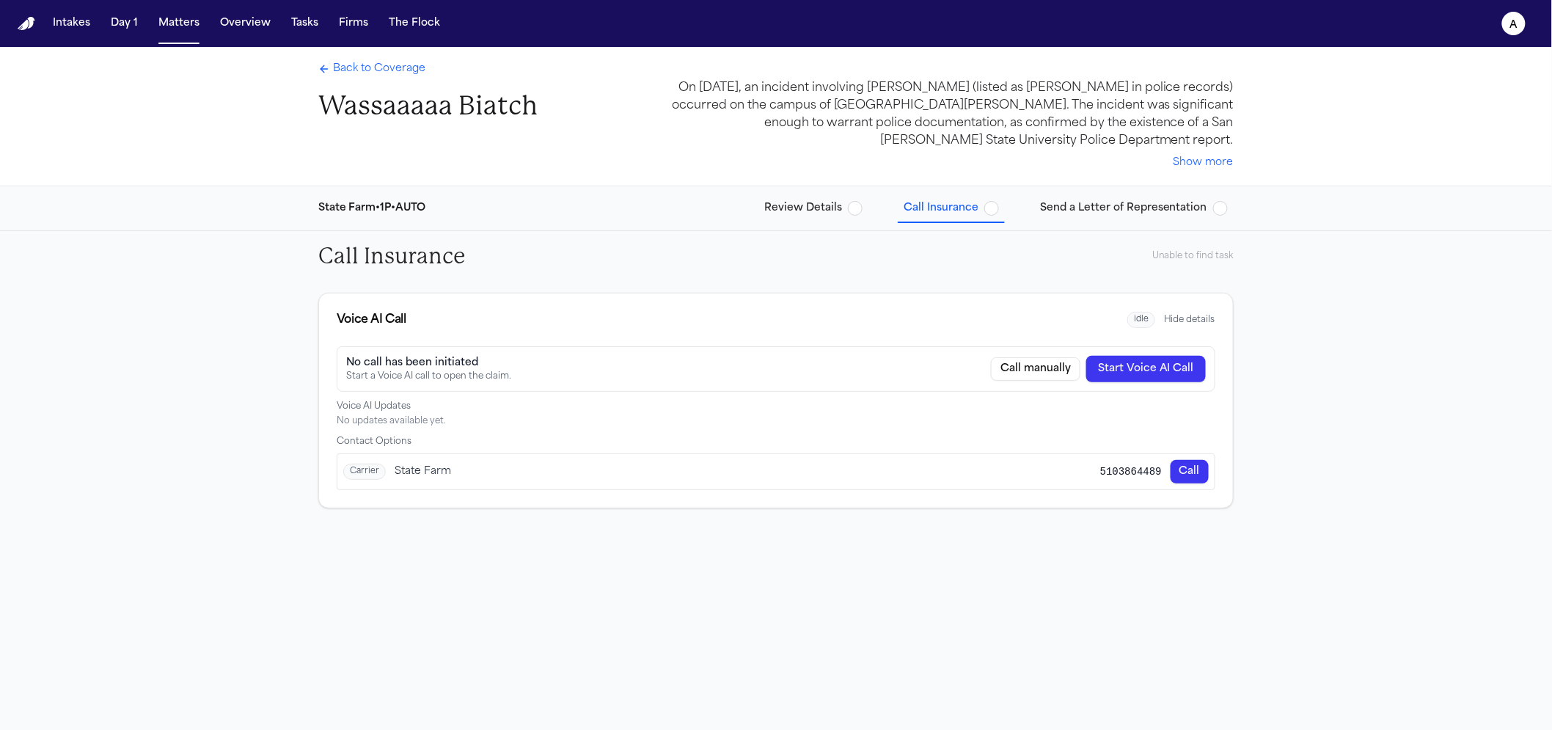
click at [1121, 377] on button "Start Voice AI Call" at bounding box center [1146, 369] width 120 height 26
drag, startPoint x: 1049, startPoint y: 382, endPoint x: 1185, endPoint y: 362, distance: 137.8
click at [1050, 381] on div "Call manually Start Voice AI Call" at bounding box center [1098, 369] width 215 height 26
click at [1186, 362] on button "Start Voice AI Call" at bounding box center [1146, 369] width 120 height 26
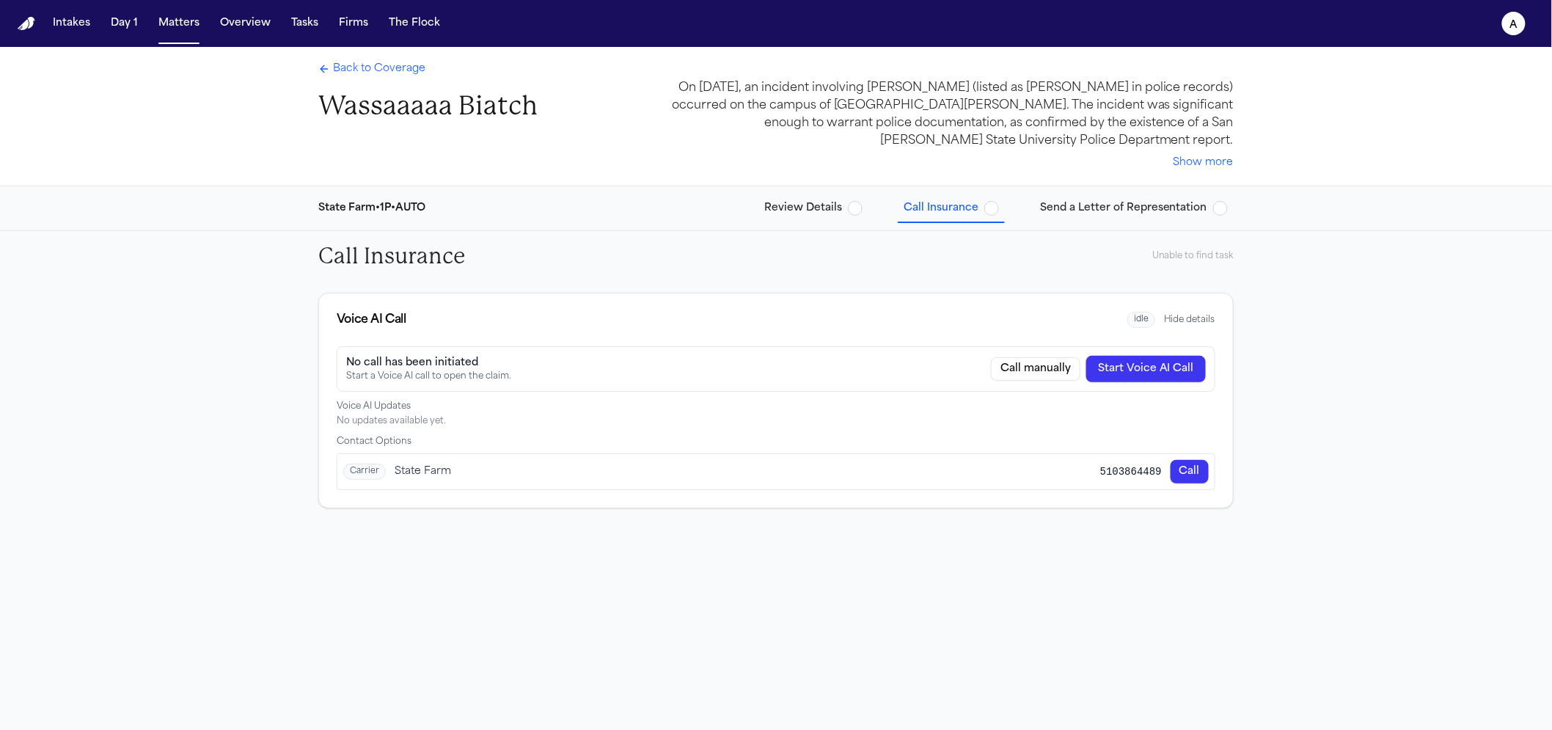
click at [1186, 362] on button "Start Voice AI Call" at bounding box center [1146, 369] width 120 height 26
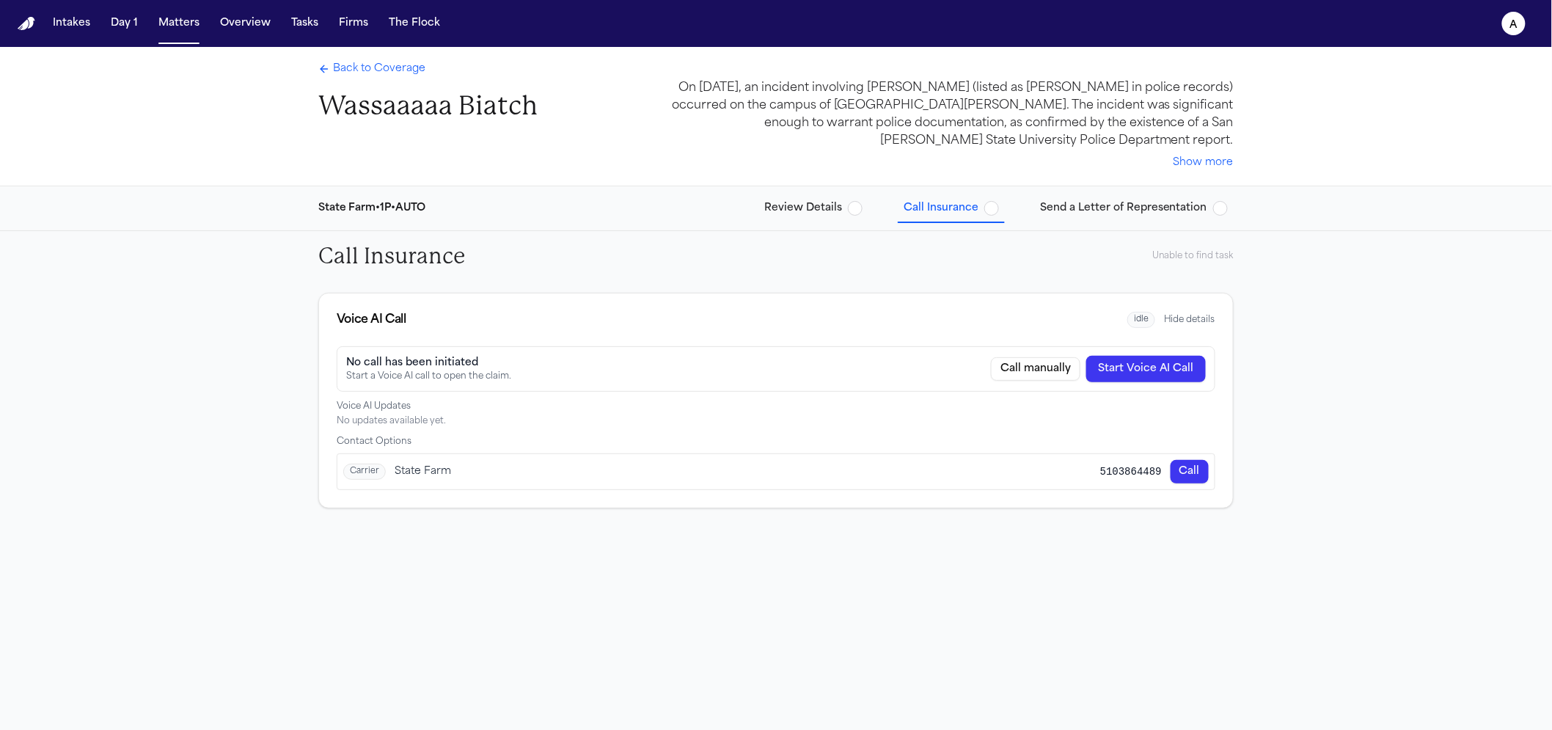
click at [1186, 362] on button "Start Voice AI Call" at bounding box center [1146, 369] width 120 height 26
